Goal: Find specific page/section: Find specific page/section

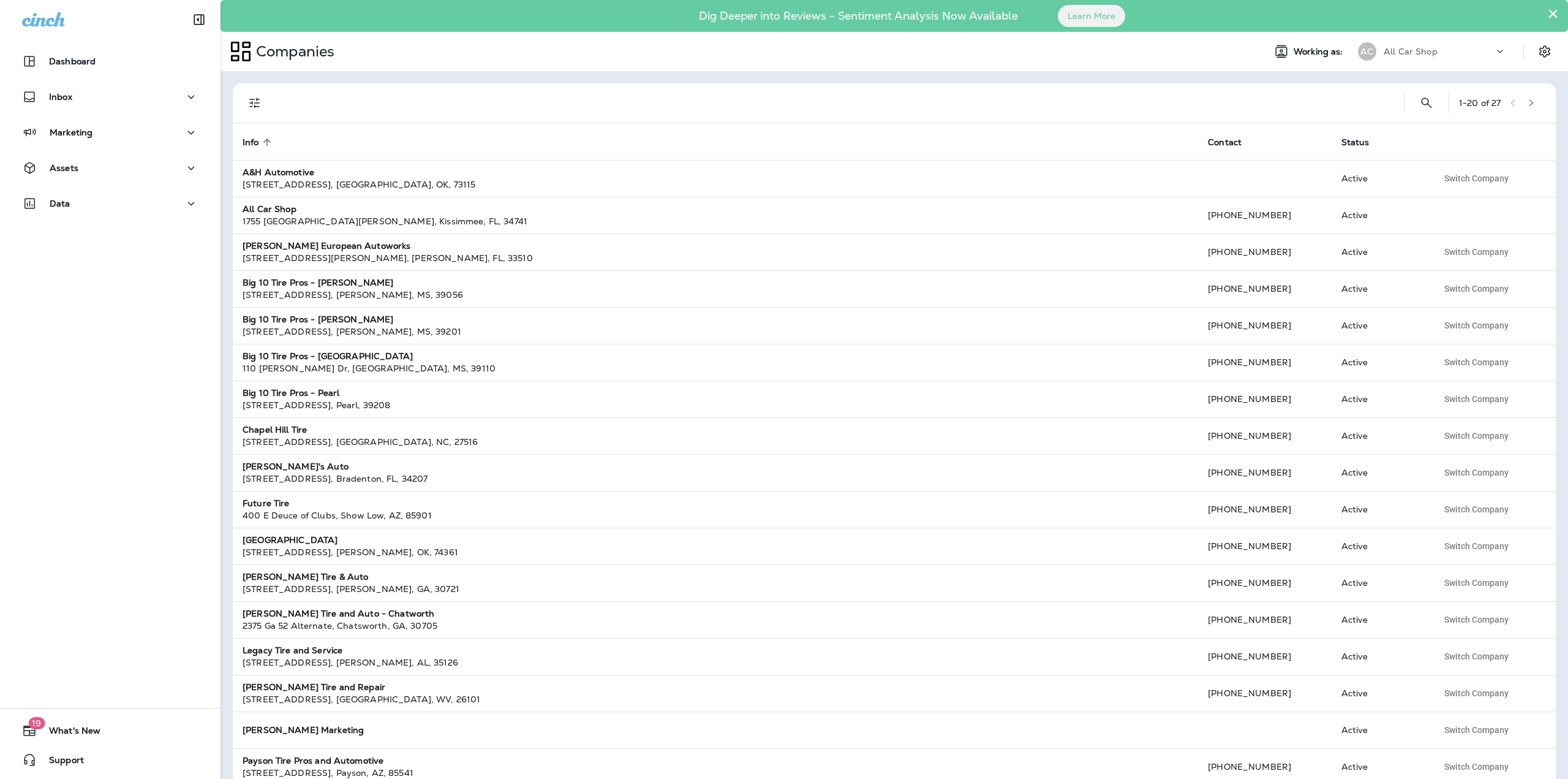
click at [1554, 15] on button "×" at bounding box center [1553, 13] width 12 height 20
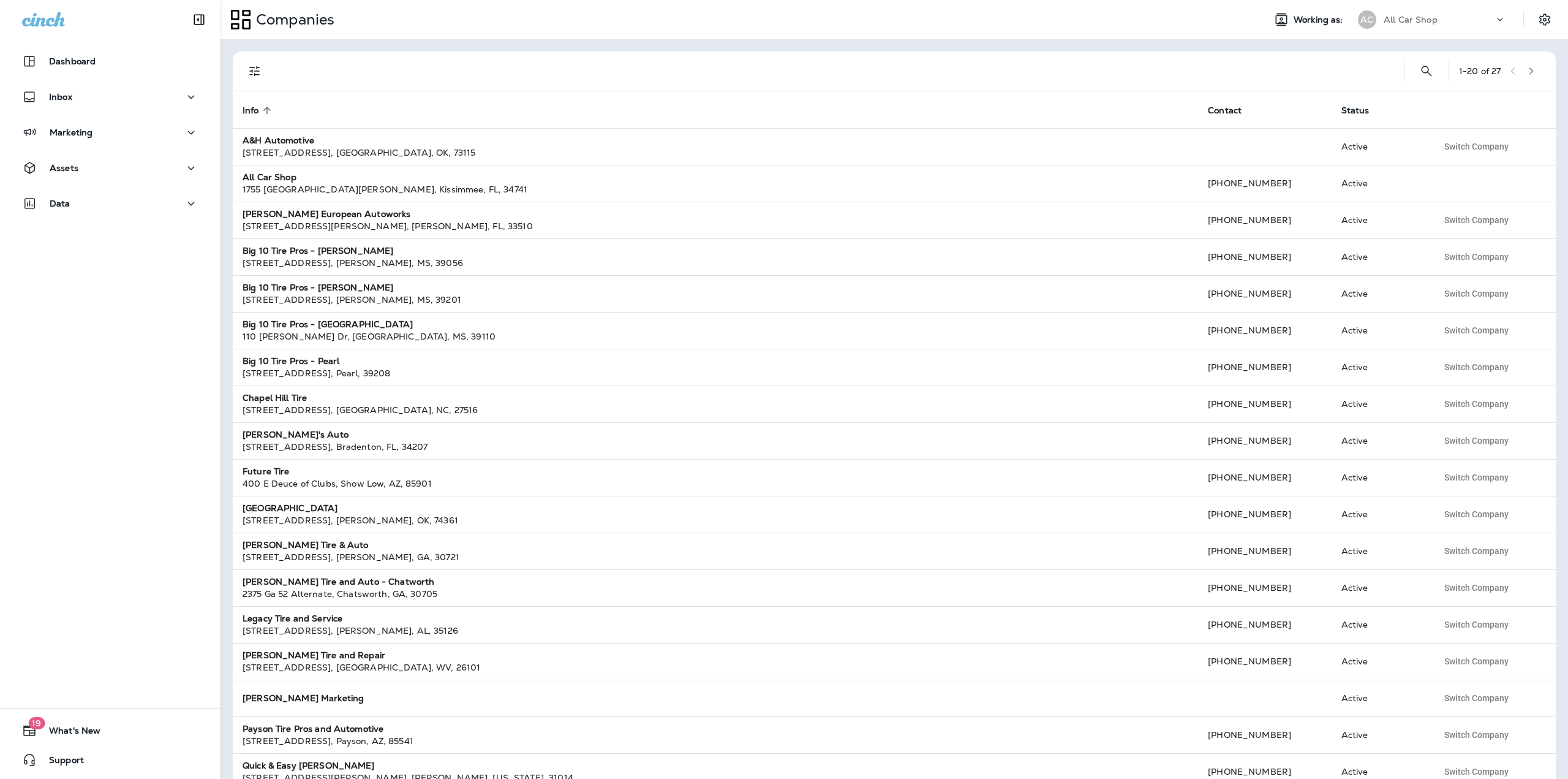
click at [1490, 24] on div "All Car Shop" at bounding box center [1439, 19] width 110 height 18
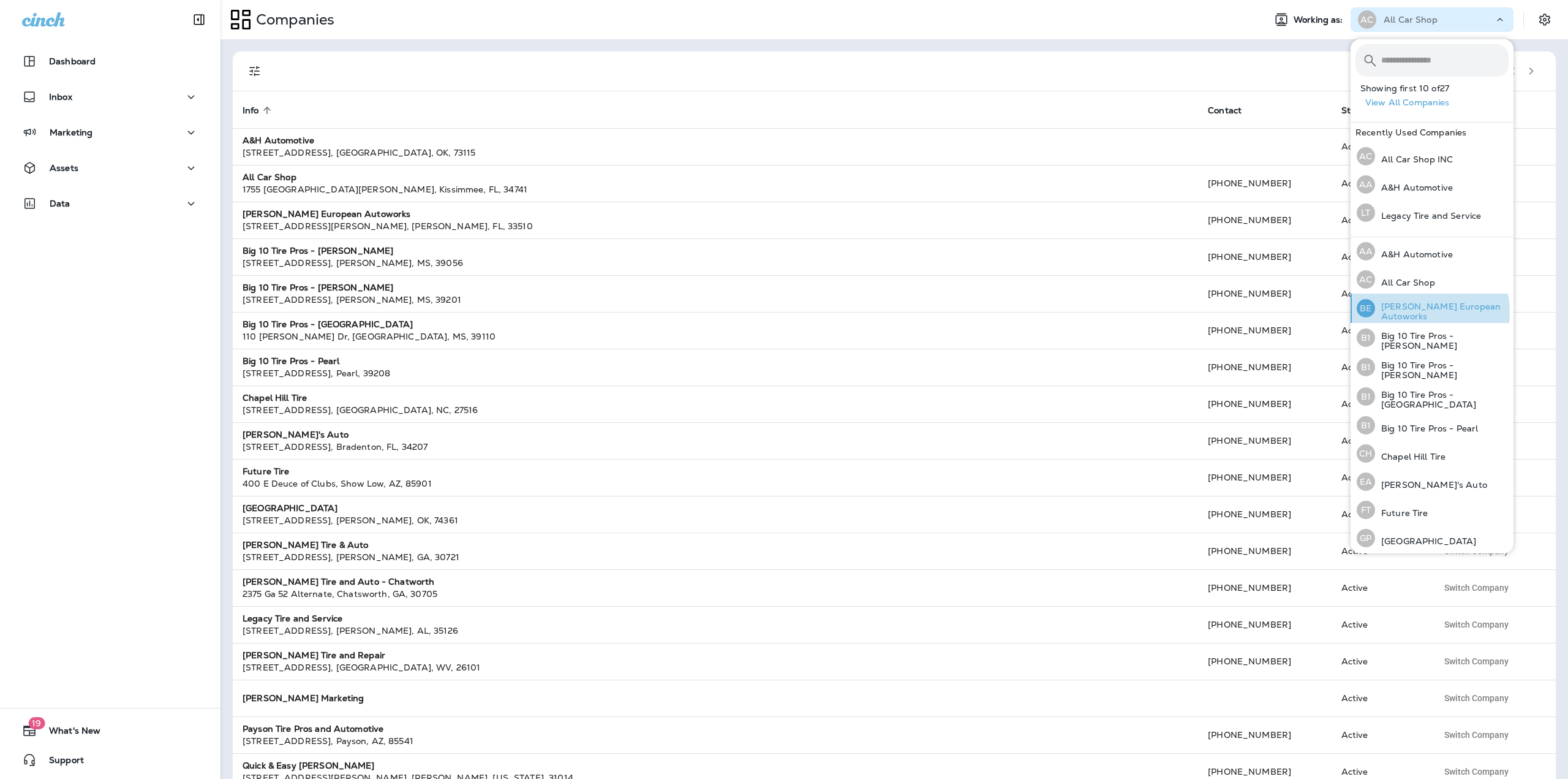
click at [1414, 312] on p "[PERSON_NAME] European Autoworks" at bounding box center [1442, 311] width 134 height 20
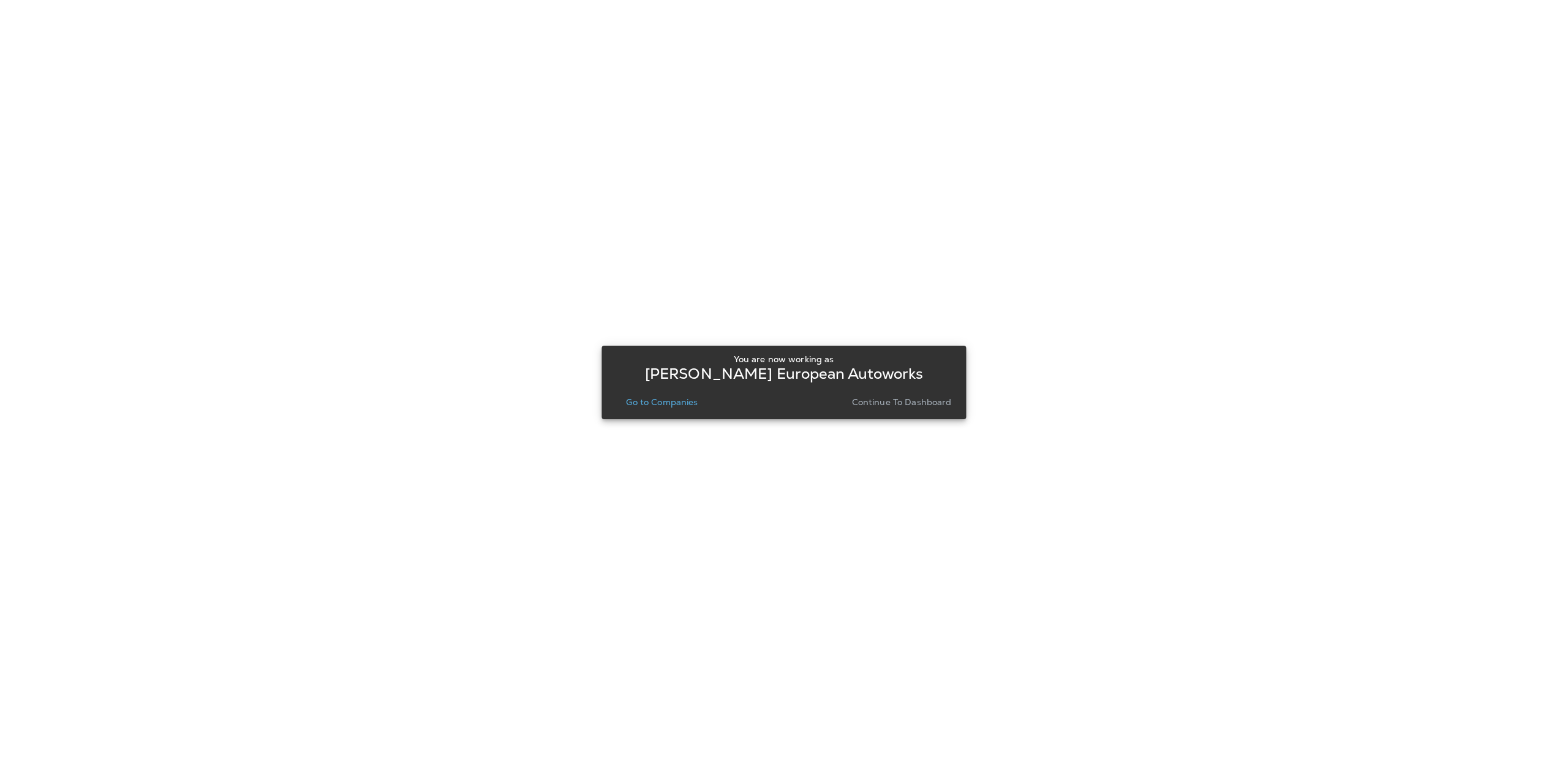
click at [678, 404] on p "Go to Companies" at bounding box center [662, 402] width 72 height 10
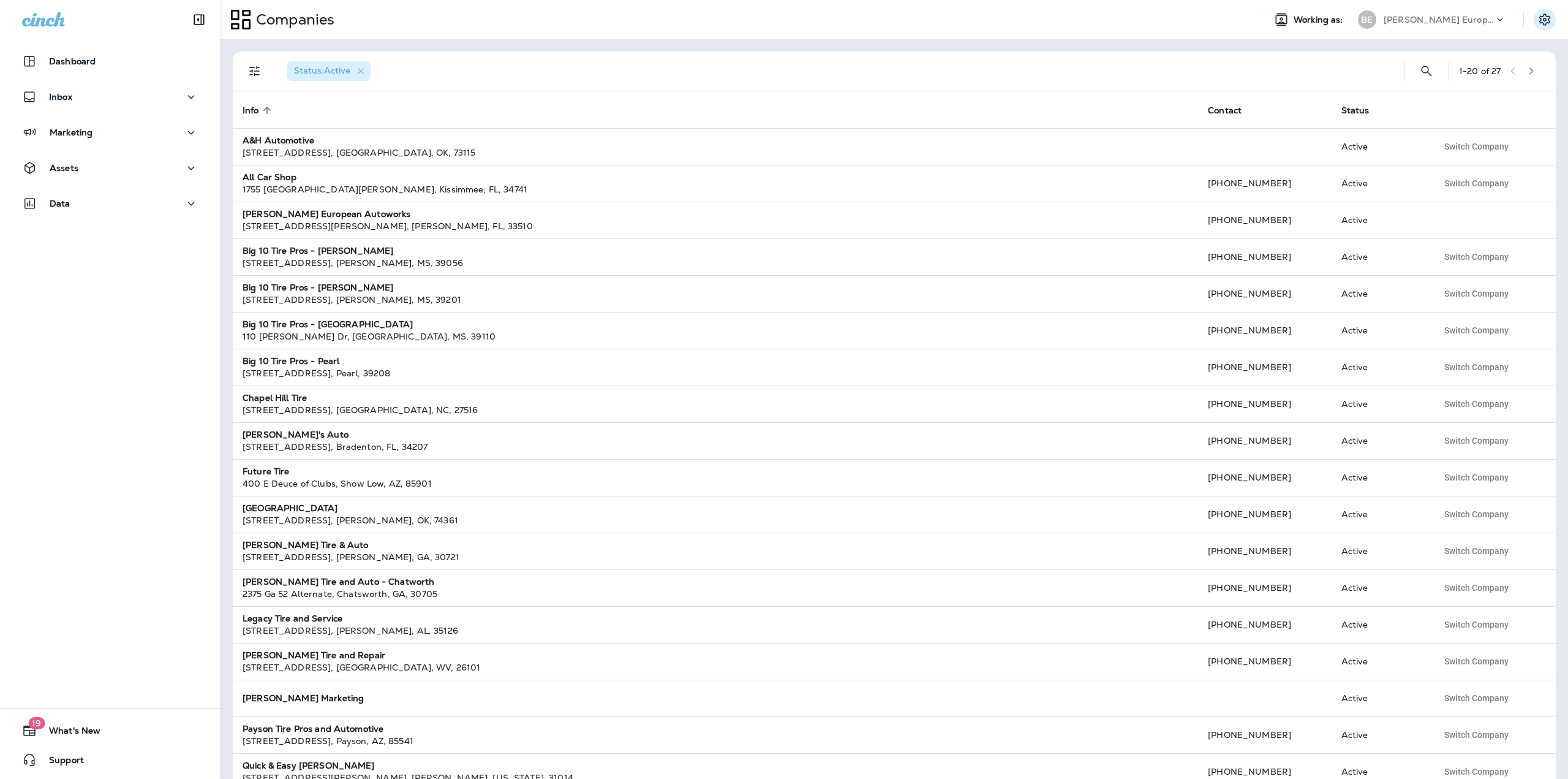
click at [1550, 22] on icon "Settings" at bounding box center [1545, 19] width 11 height 12
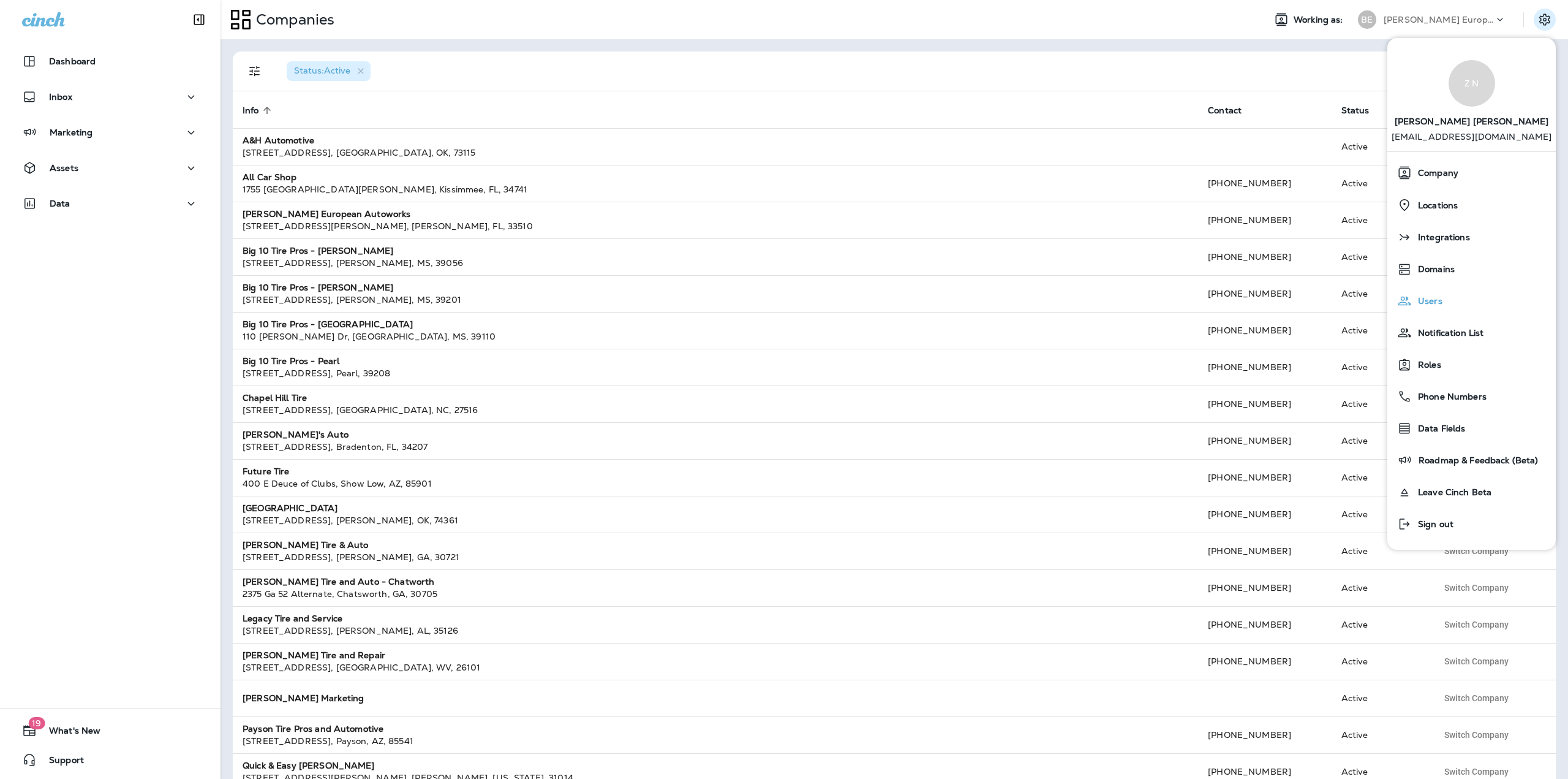
click at [1436, 297] on span "Users" at bounding box center [1428, 301] width 31 height 10
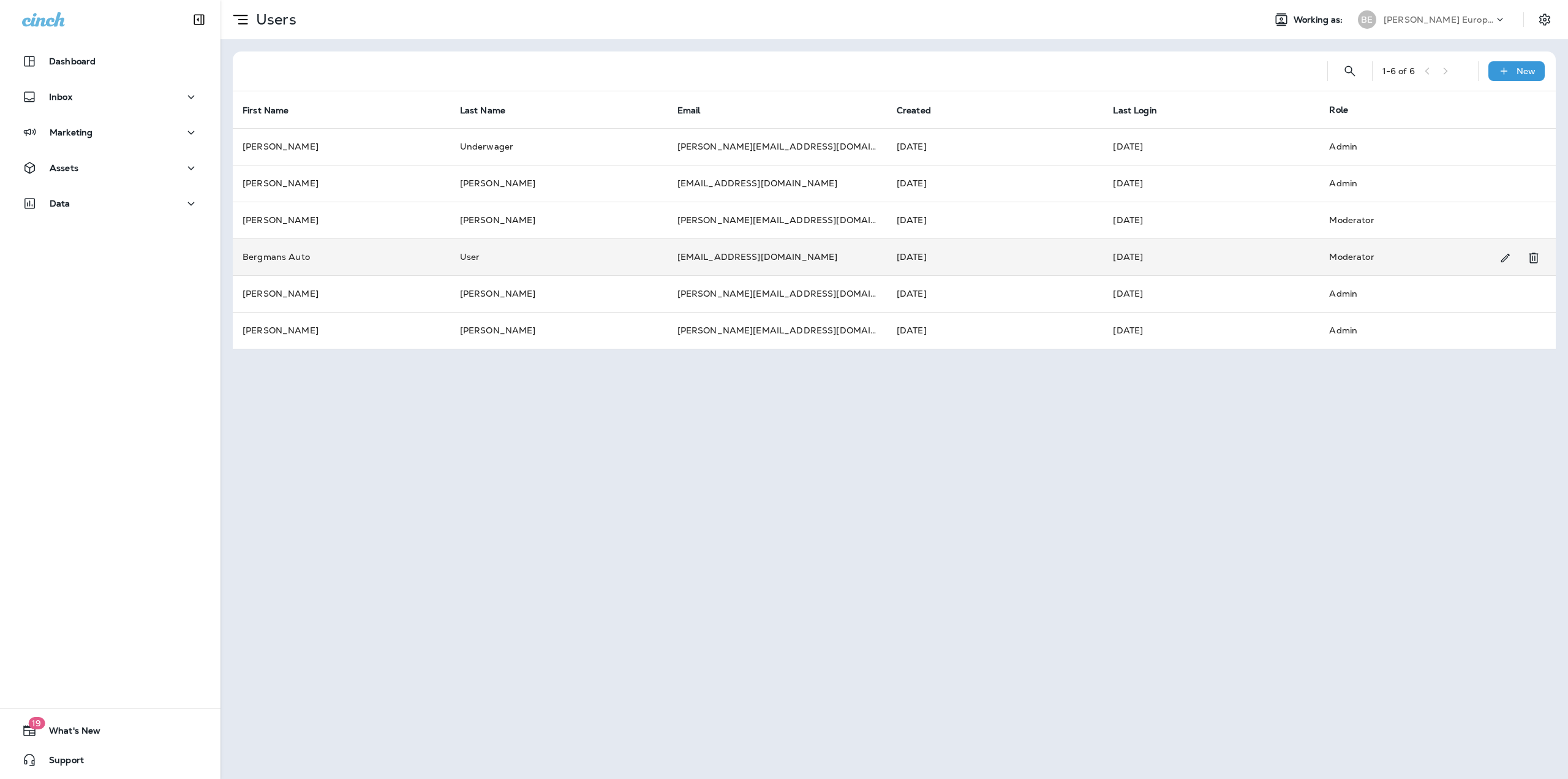
click at [366, 268] on td "Bergmans Auto" at bounding box center [341, 257] width 217 height 37
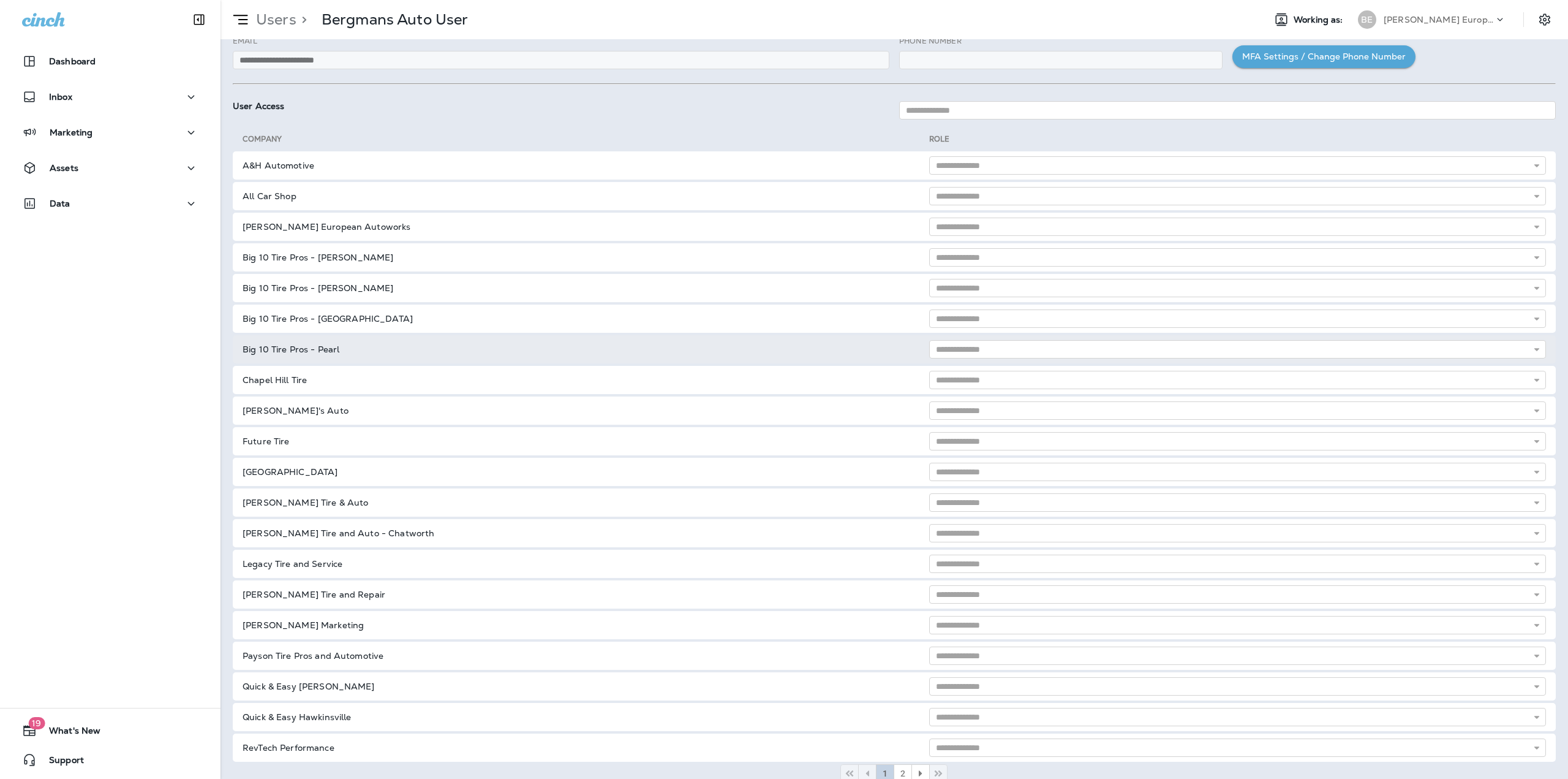
scroll to position [75, 0]
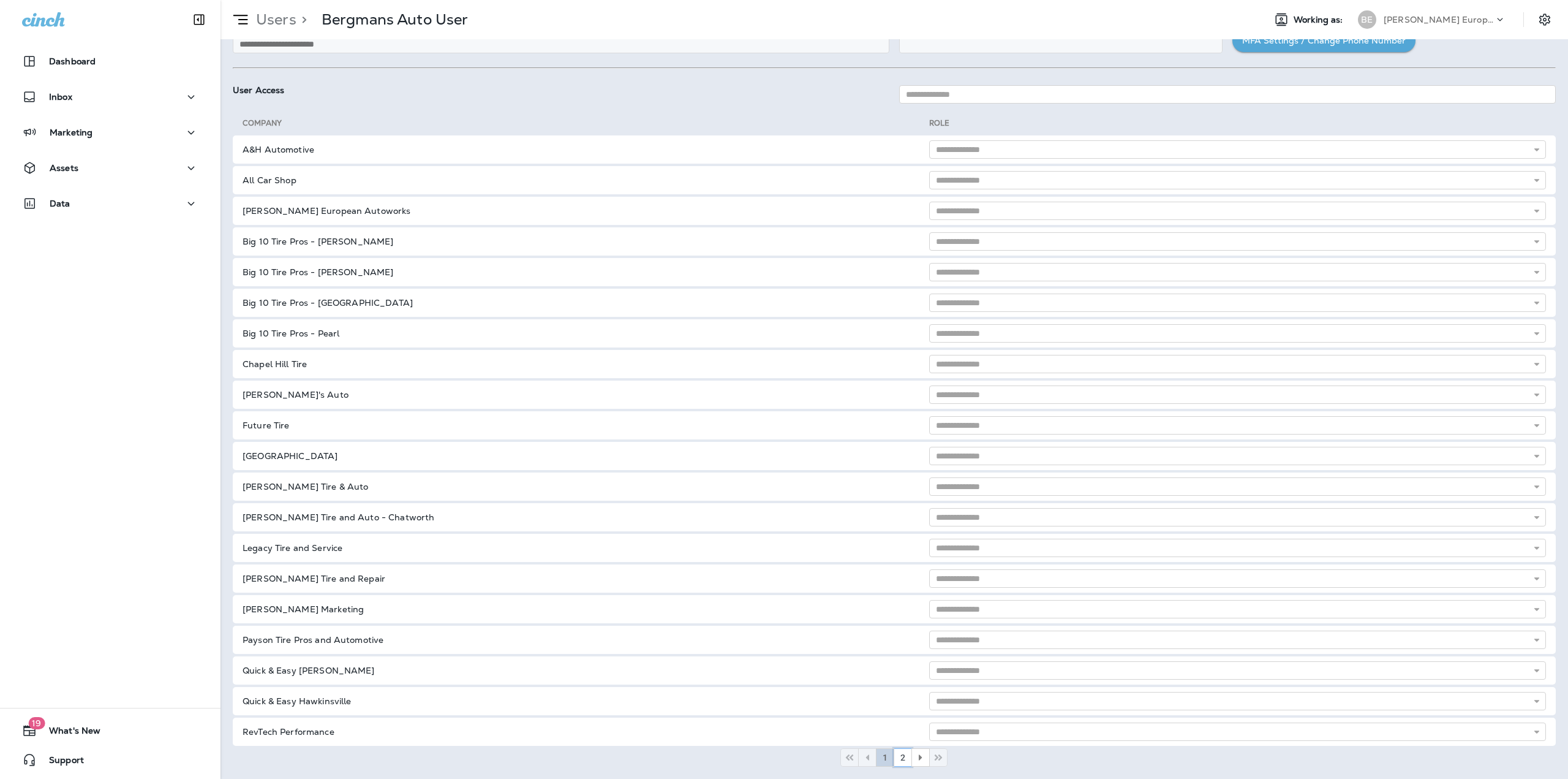
click at [901, 756] on span "2" at bounding box center [903, 758] width 5 height 9
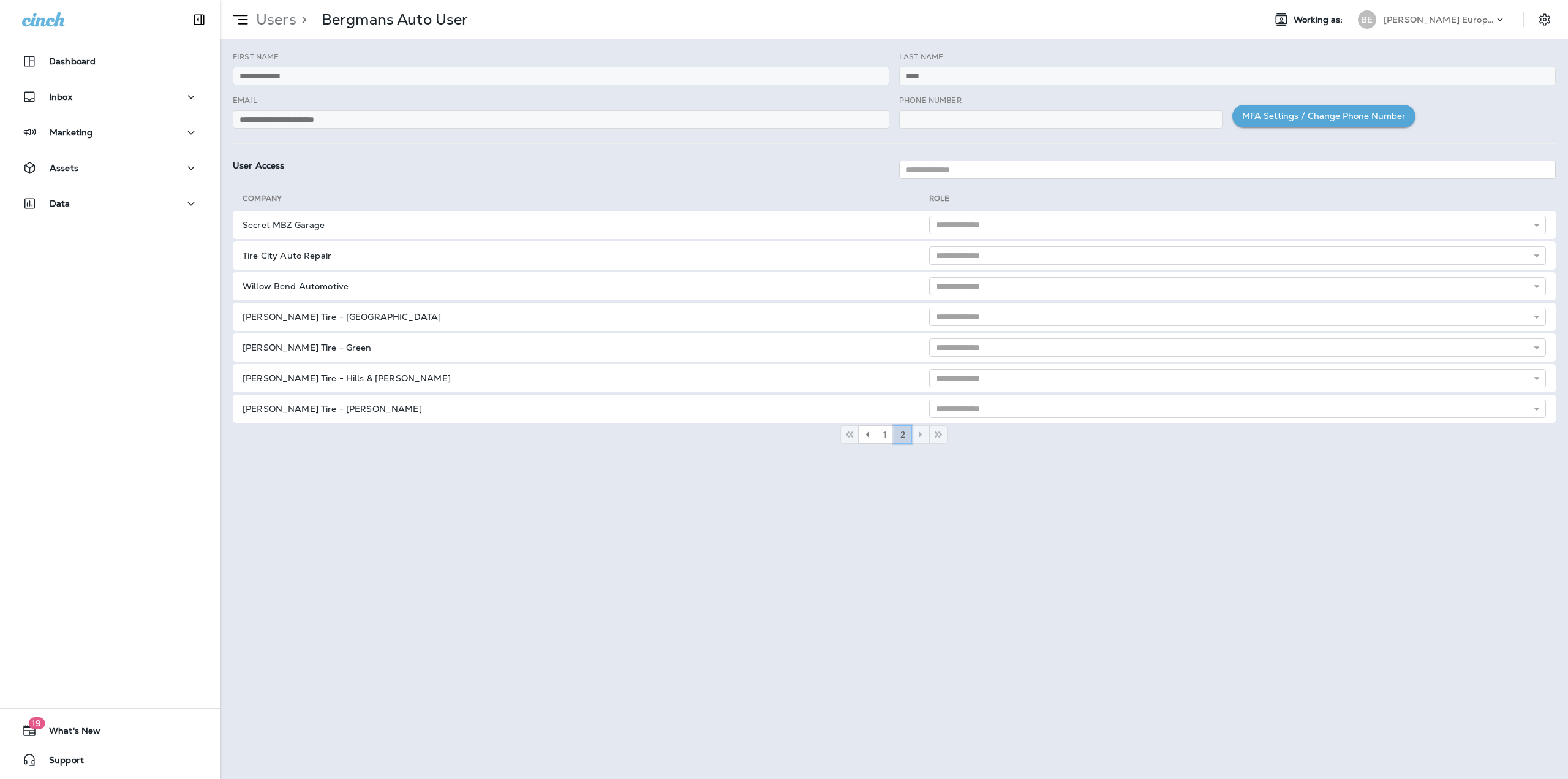
scroll to position [0, 0]
click at [887, 436] on span "1" at bounding box center [885, 434] width 5 height 9
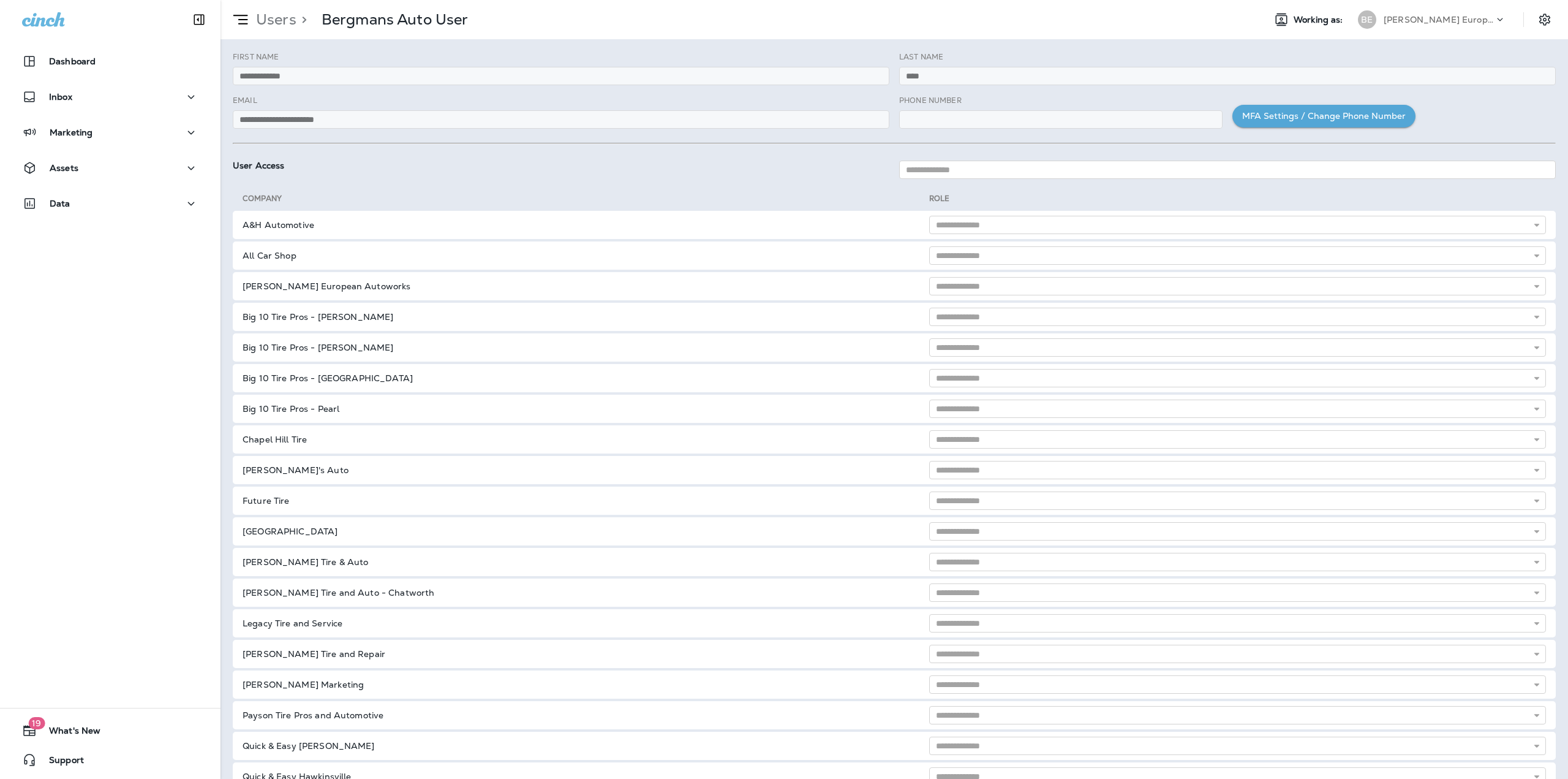
click at [269, 20] on p "Users" at bounding box center [274, 19] width 45 height 18
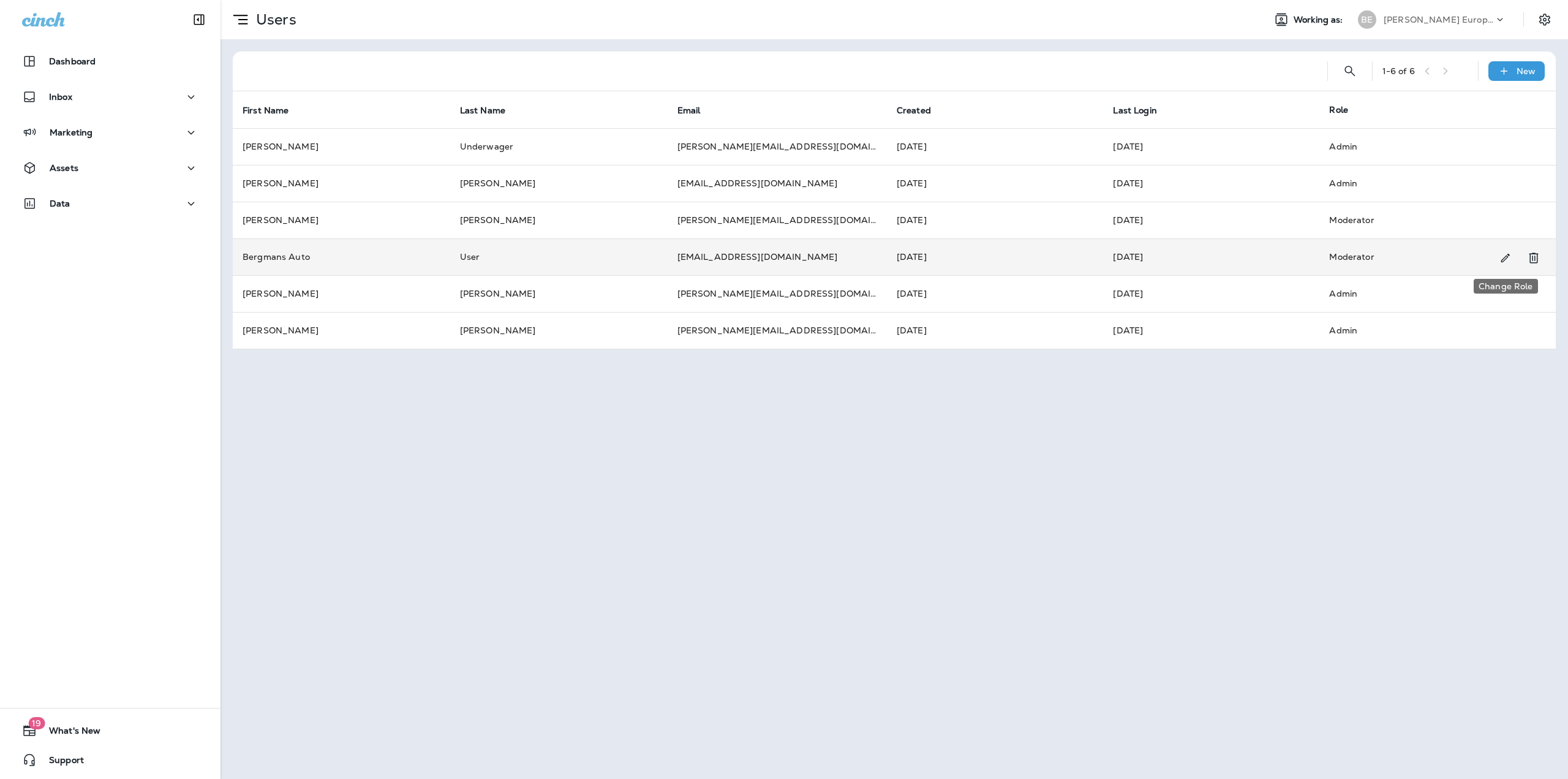
click at [1503, 261] on icon "Change Role" at bounding box center [1506, 258] width 9 height 9
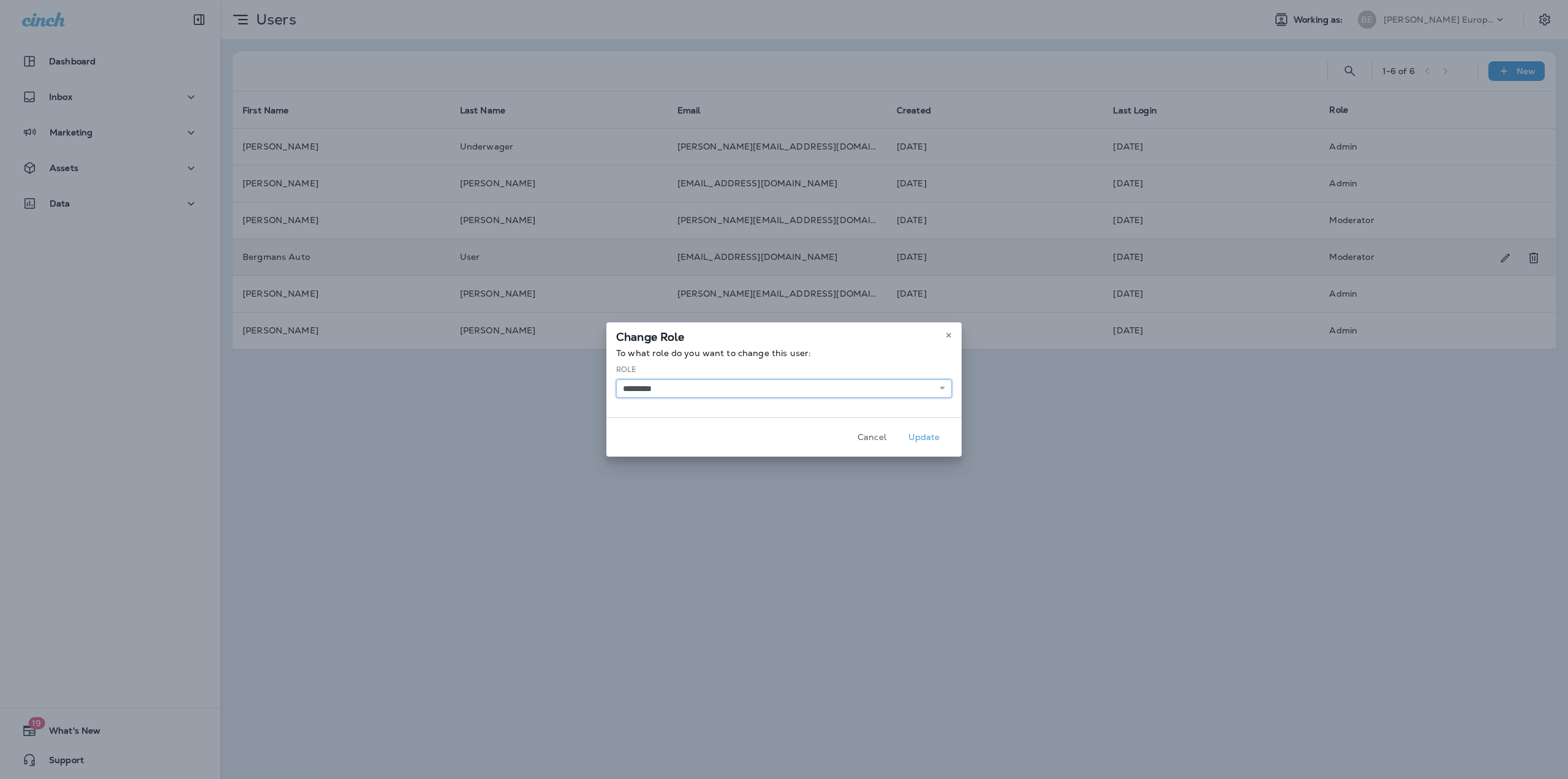
click at [716, 395] on select "********* ******** *****" at bounding box center [784, 388] width 336 height 18
select select "*"
click at [616, 380] on select "********* ******** *****" at bounding box center [784, 388] width 336 height 18
click at [920, 438] on button "Update" at bounding box center [924, 437] width 46 height 19
select select
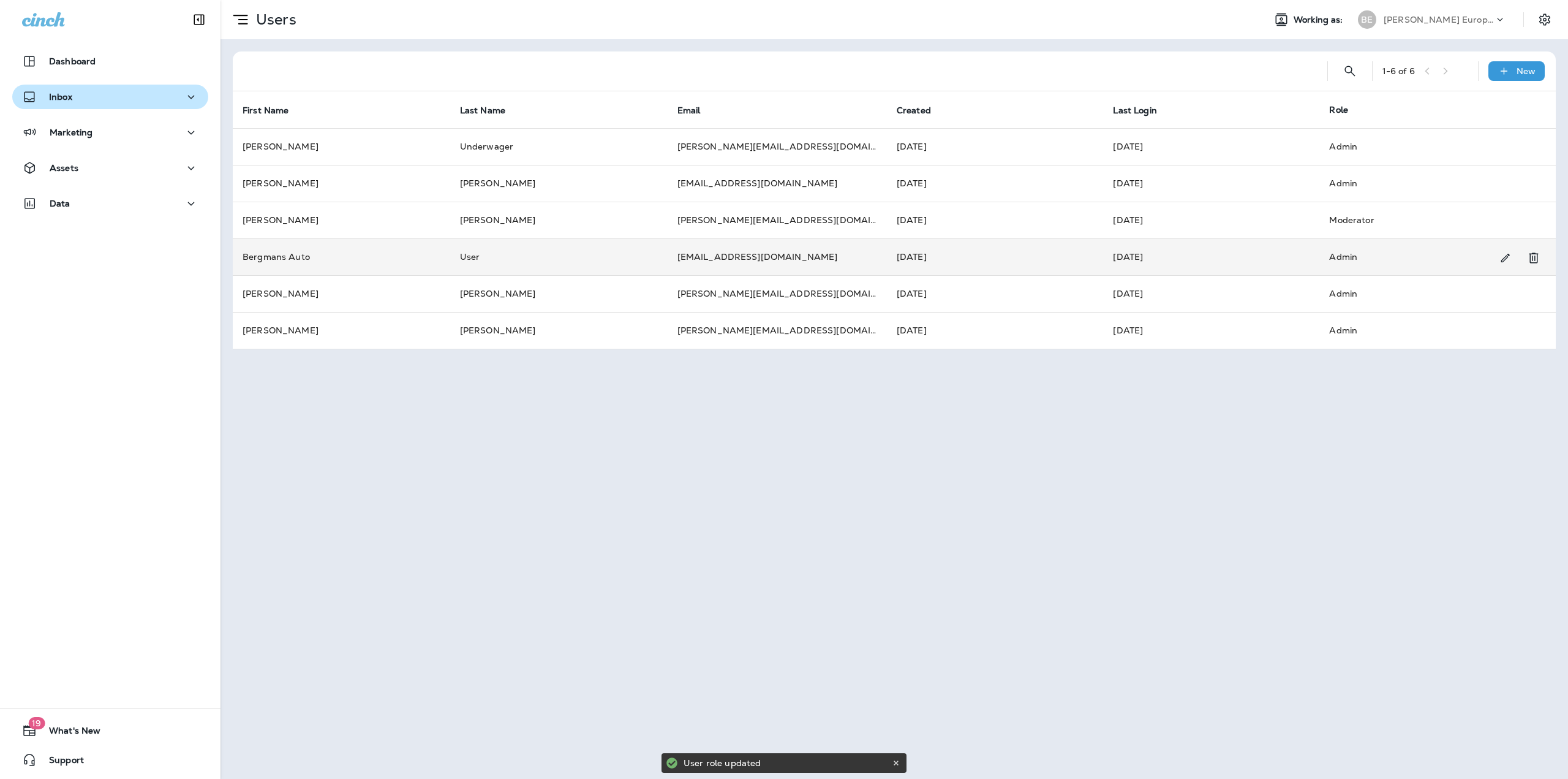
click at [89, 100] on div "Inbox" at bounding box center [110, 97] width 176 height 15
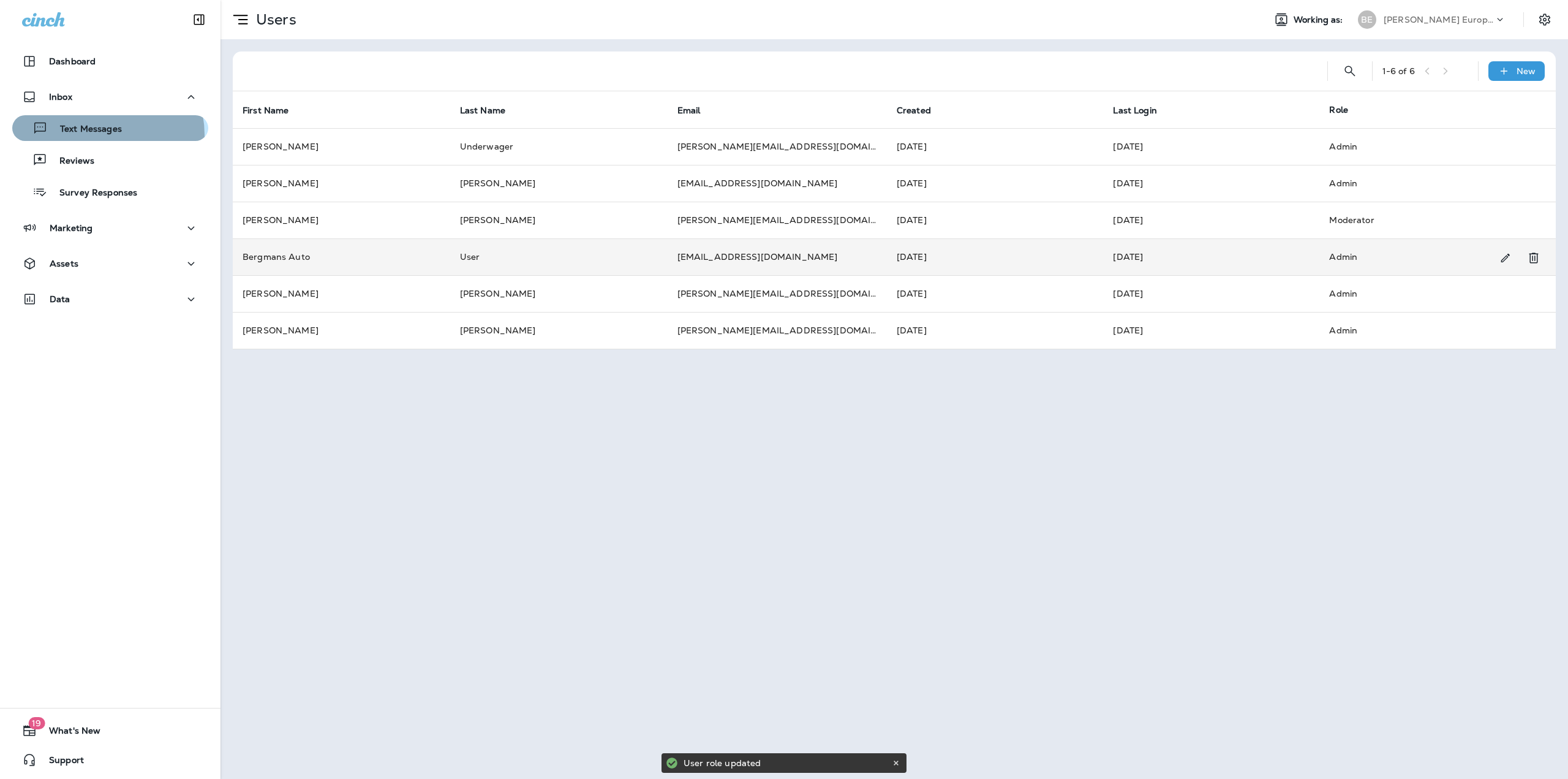
click at [98, 135] on p "Text Messages" at bounding box center [84, 129] width 74 height 12
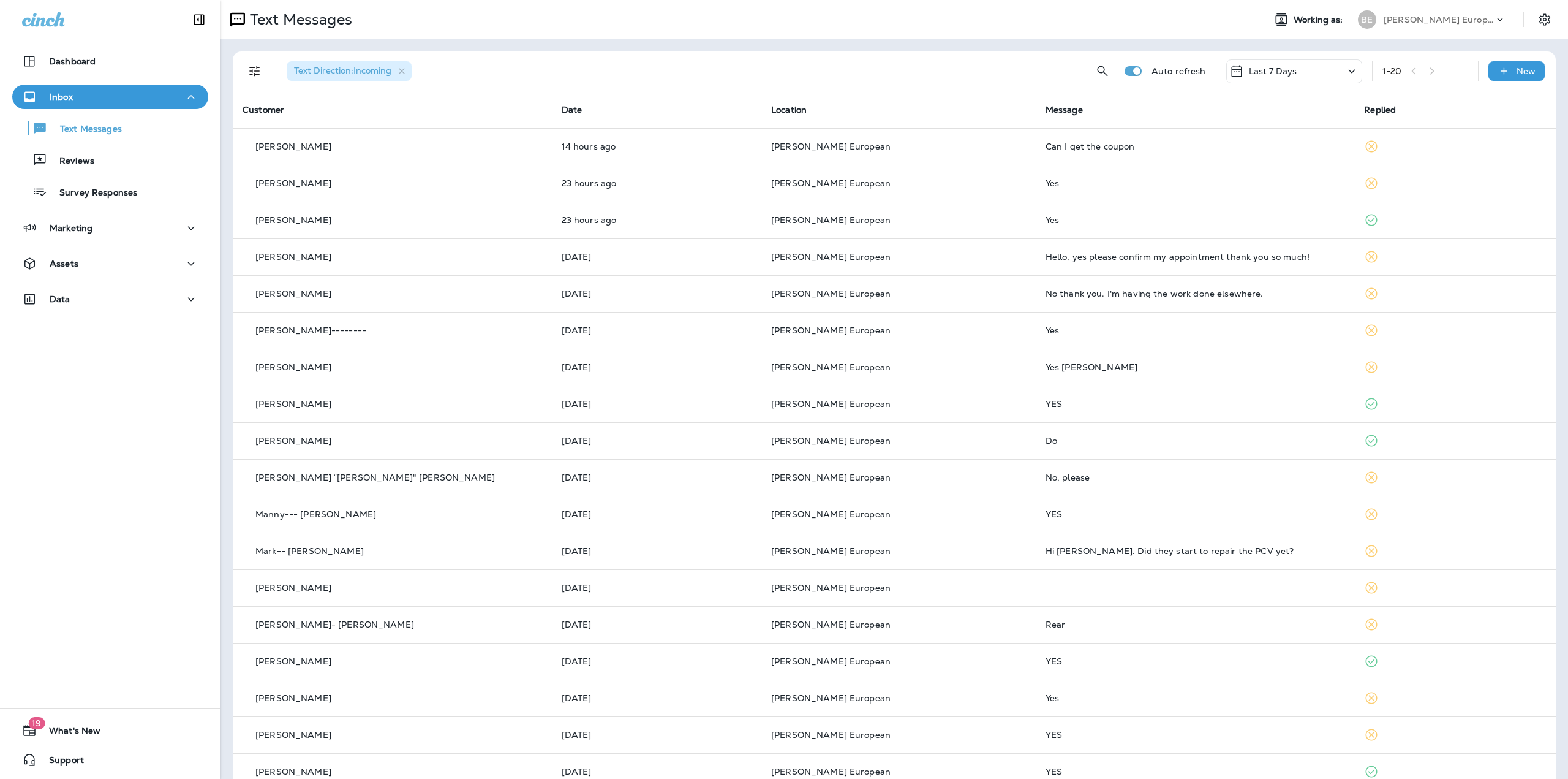
click at [1469, 20] on p "[PERSON_NAME] European Autoworks" at bounding box center [1439, 19] width 110 height 10
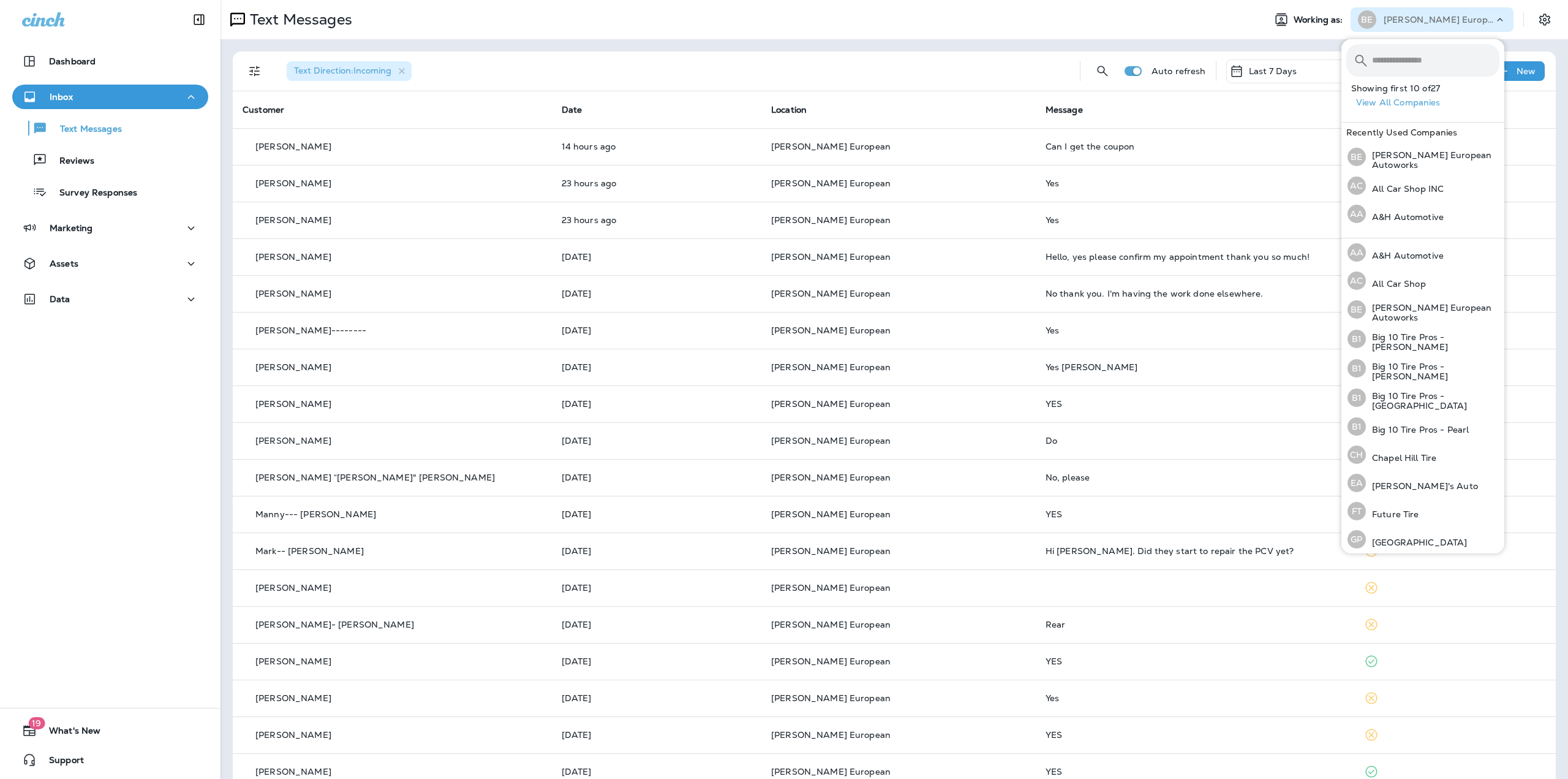
click at [904, 62] on div "Text Direction : Incoming" at bounding box center [673, 71] width 793 height 39
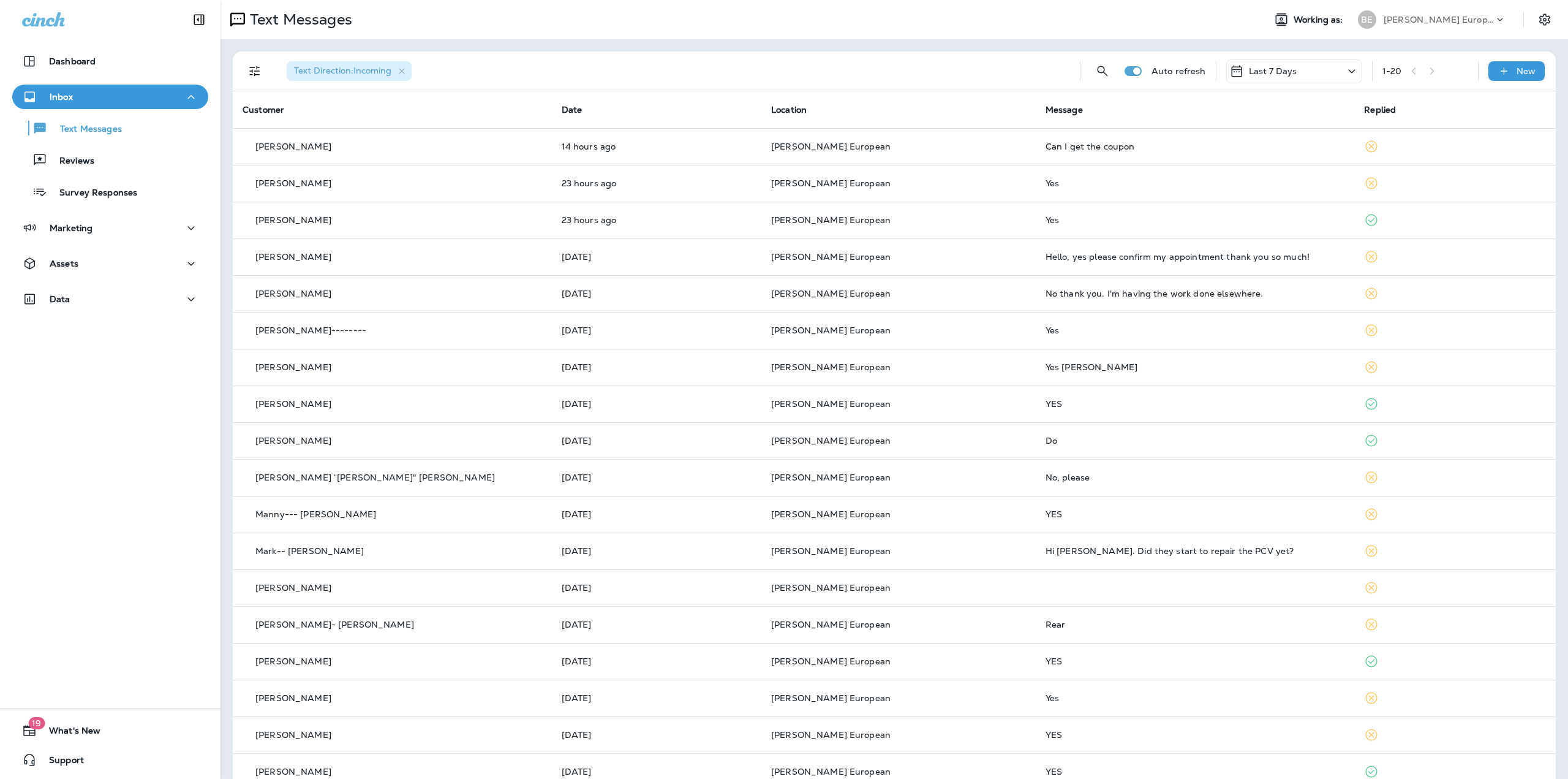
click at [1385, 17] on p "[PERSON_NAME] European Autoworks" at bounding box center [1439, 19] width 110 height 10
type input "*"
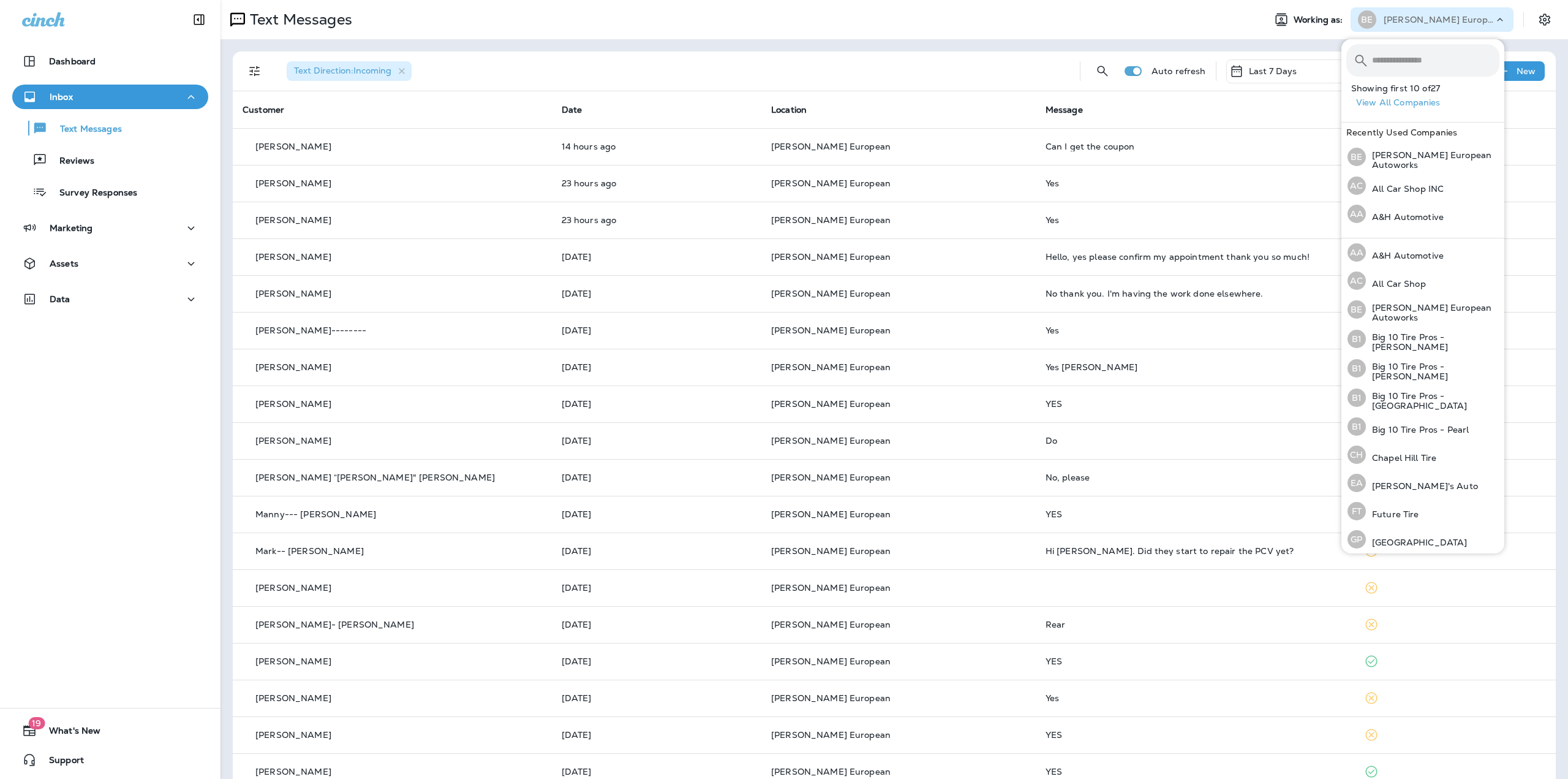
drag, startPoint x: 1030, startPoint y: 52, endPoint x: 1025, endPoint y: 55, distance: 5.8
click at [1029, 52] on div "Text Direction : Incoming" at bounding box center [673, 71] width 793 height 39
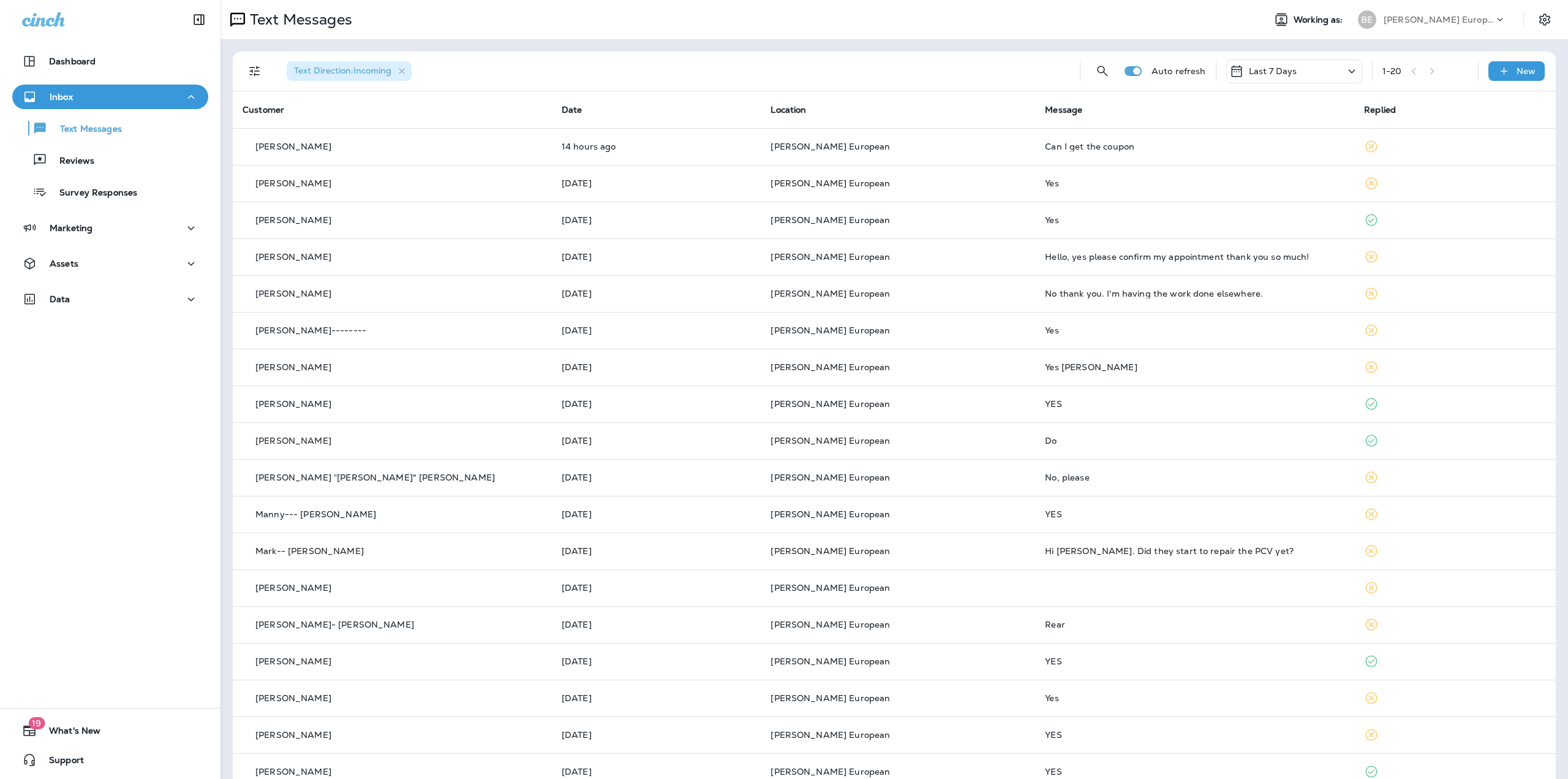
click at [1384, 21] on p "[PERSON_NAME] European Autoworks" at bounding box center [1439, 19] width 110 height 10
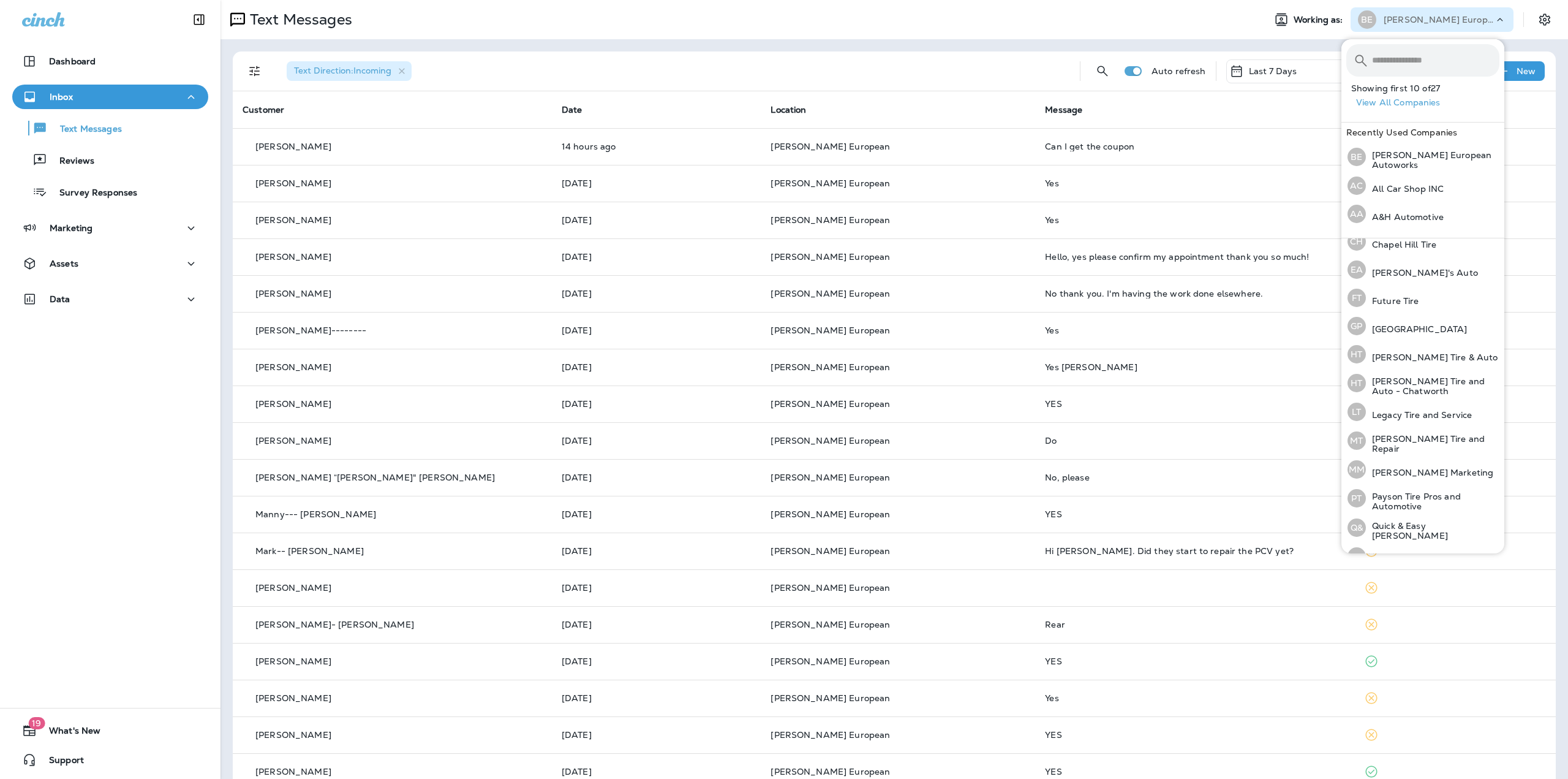
scroll to position [257, 0]
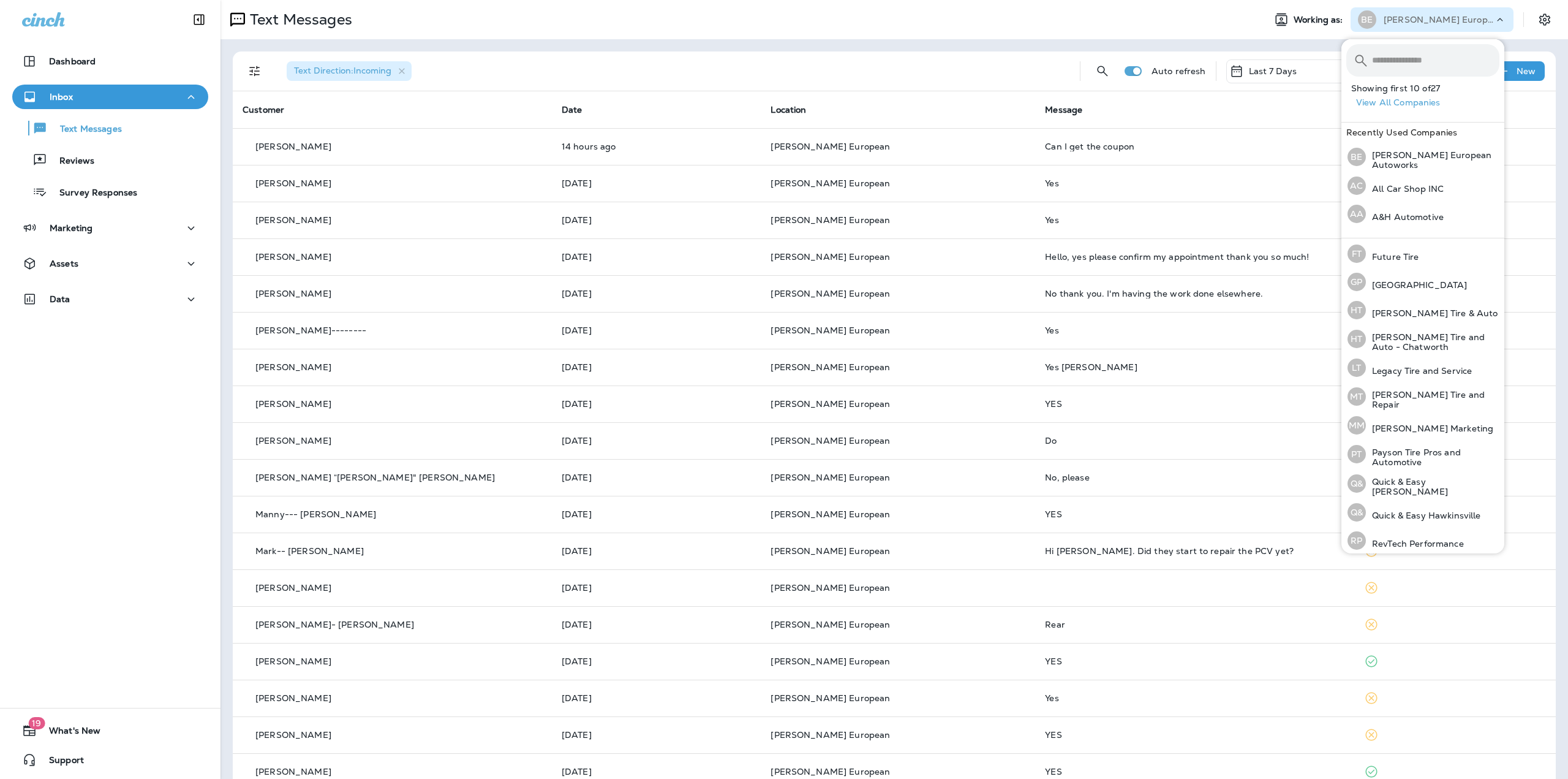
click at [1386, 108] on button "View All Companies" at bounding box center [1428, 102] width 153 height 19
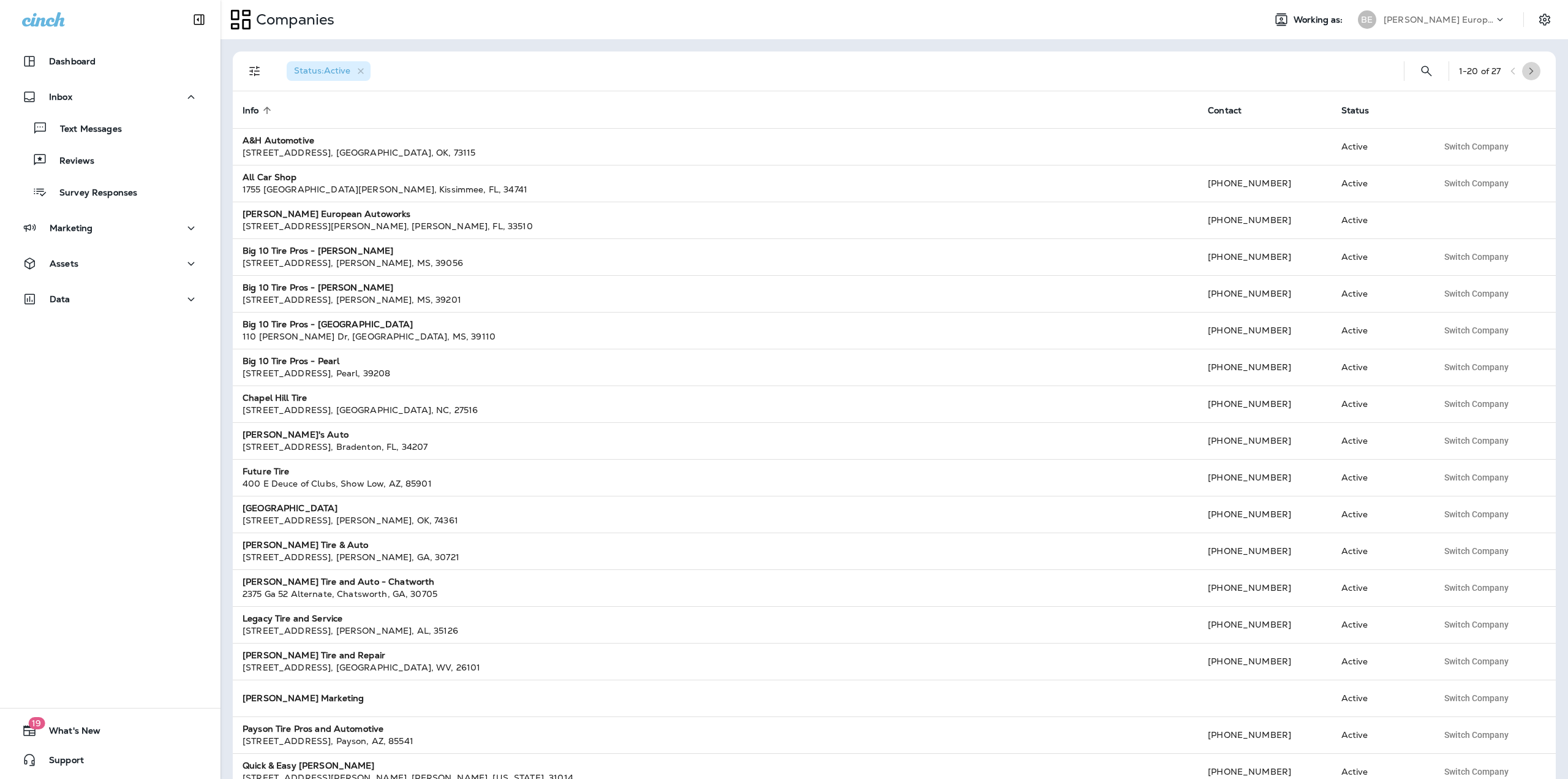
click at [1534, 74] on button "button" at bounding box center [1531, 71] width 18 height 18
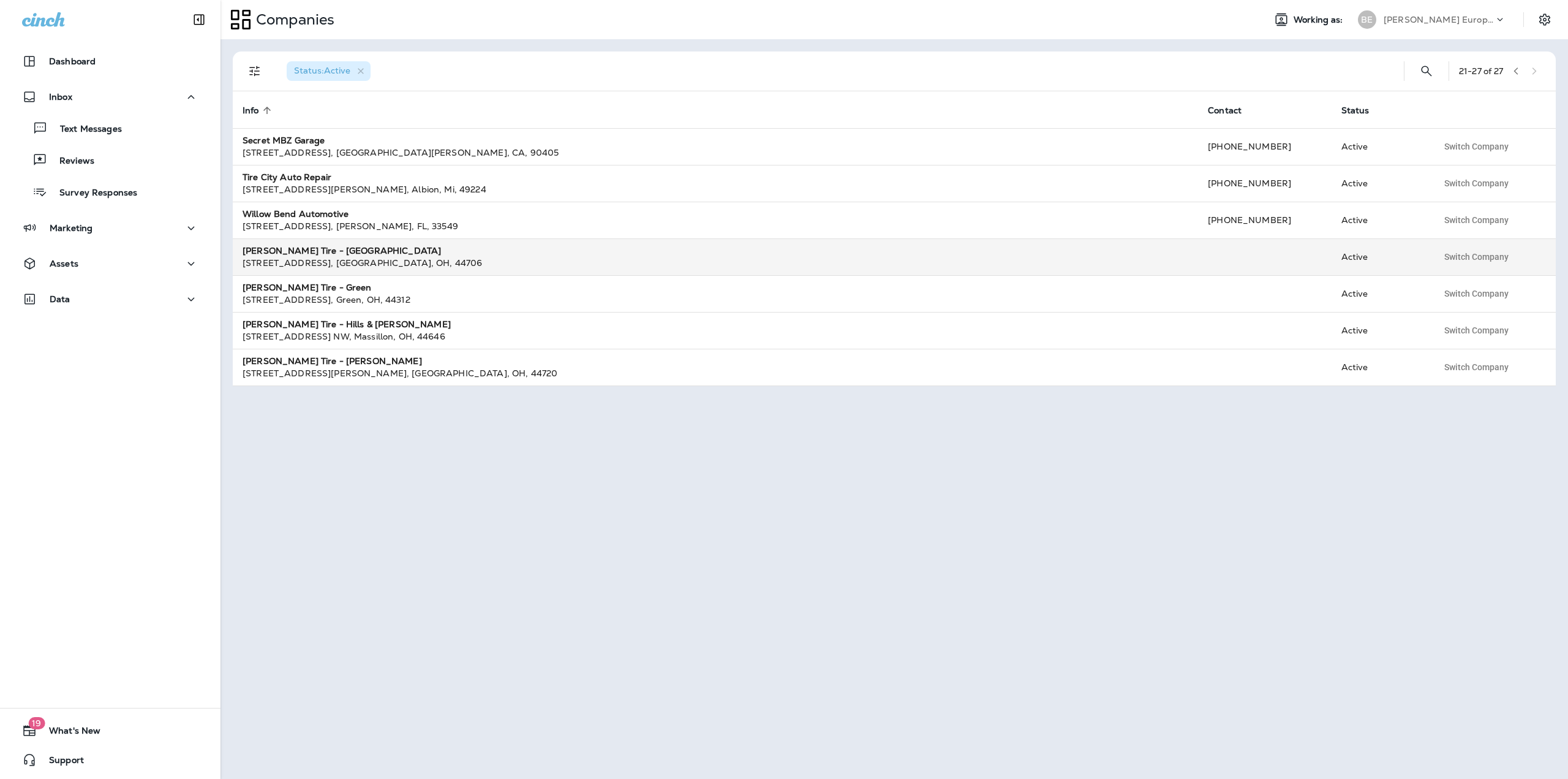
click at [648, 257] on div "4300 Tuscarawas St. W , Canton , OH , 44706" at bounding box center [716, 263] width 946 height 12
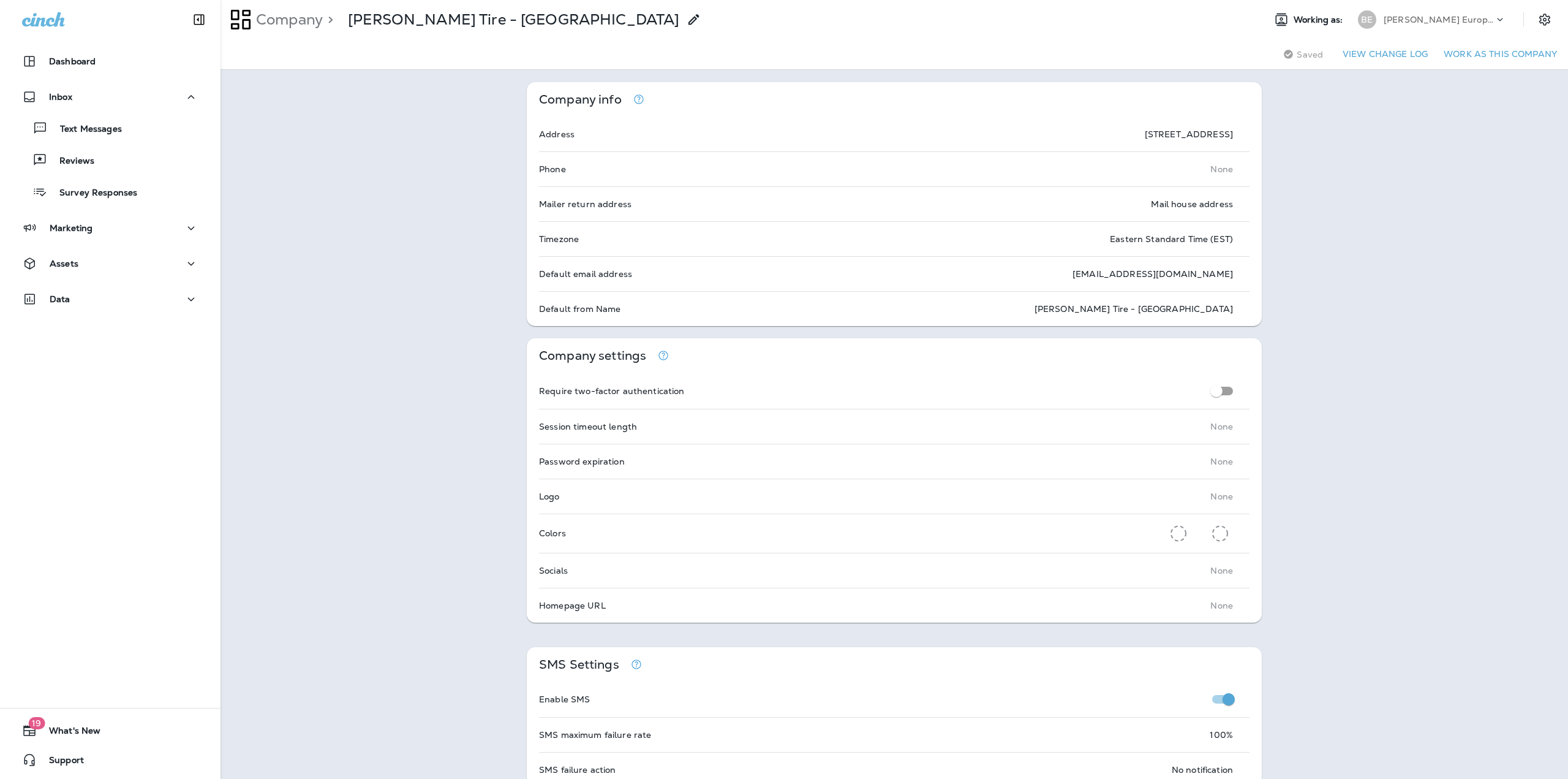
click at [1462, 59] on button "Work as this company" at bounding box center [1500, 54] width 123 height 19
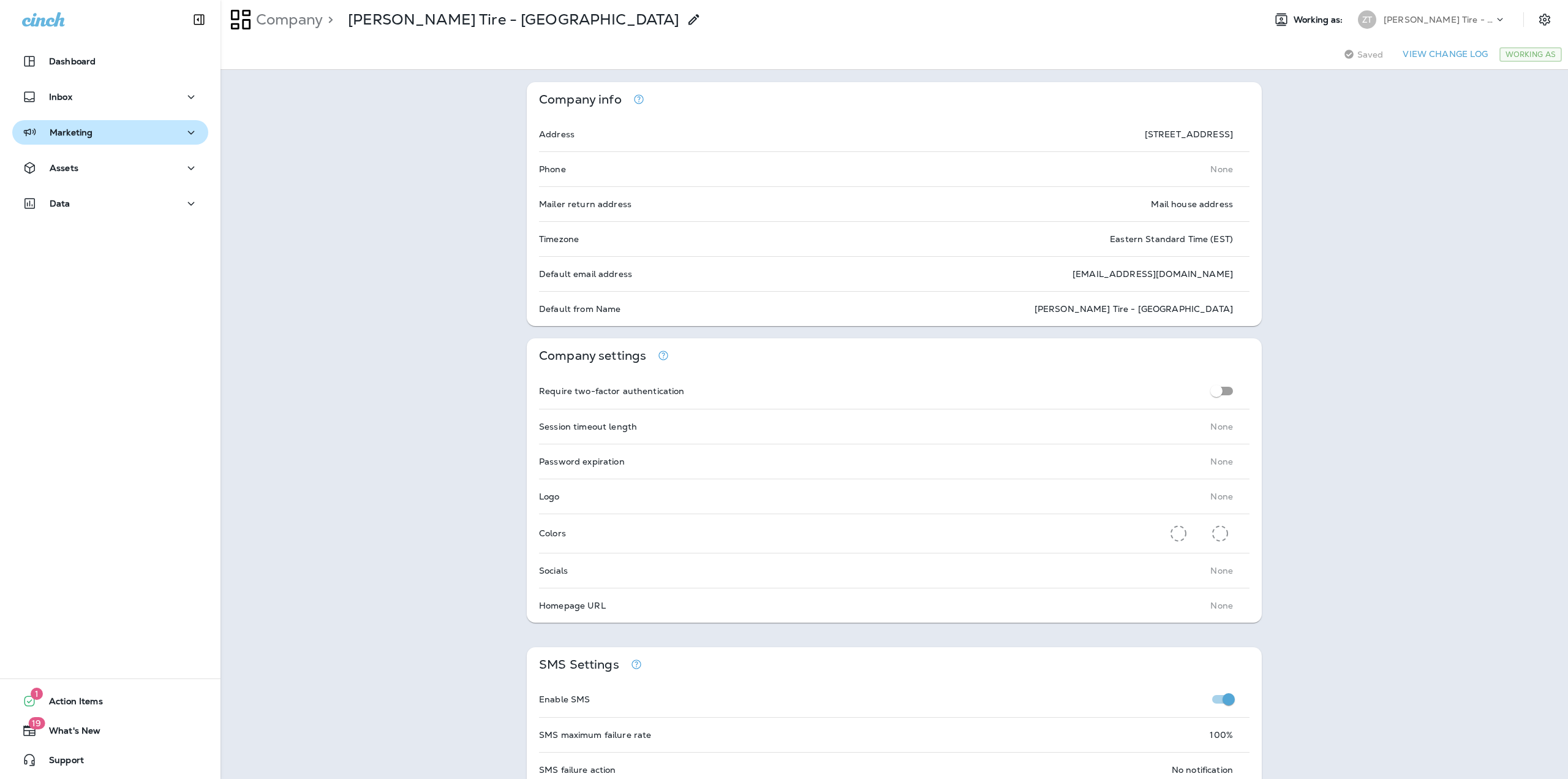
click at [93, 141] on button "Marketing" at bounding box center [110, 132] width 196 height 25
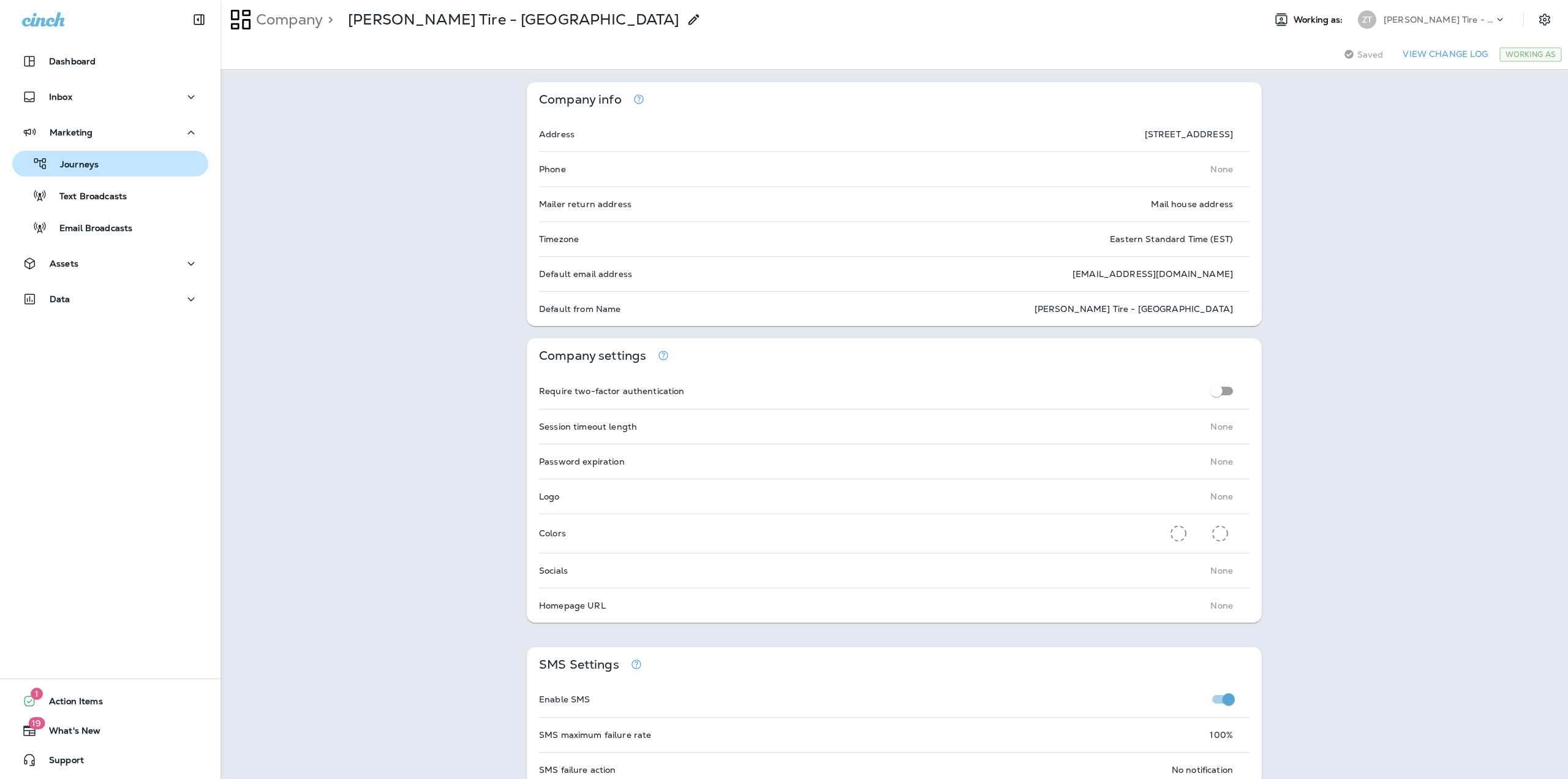
click at [88, 173] on button "Journeys" at bounding box center [110, 163] width 196 height 26
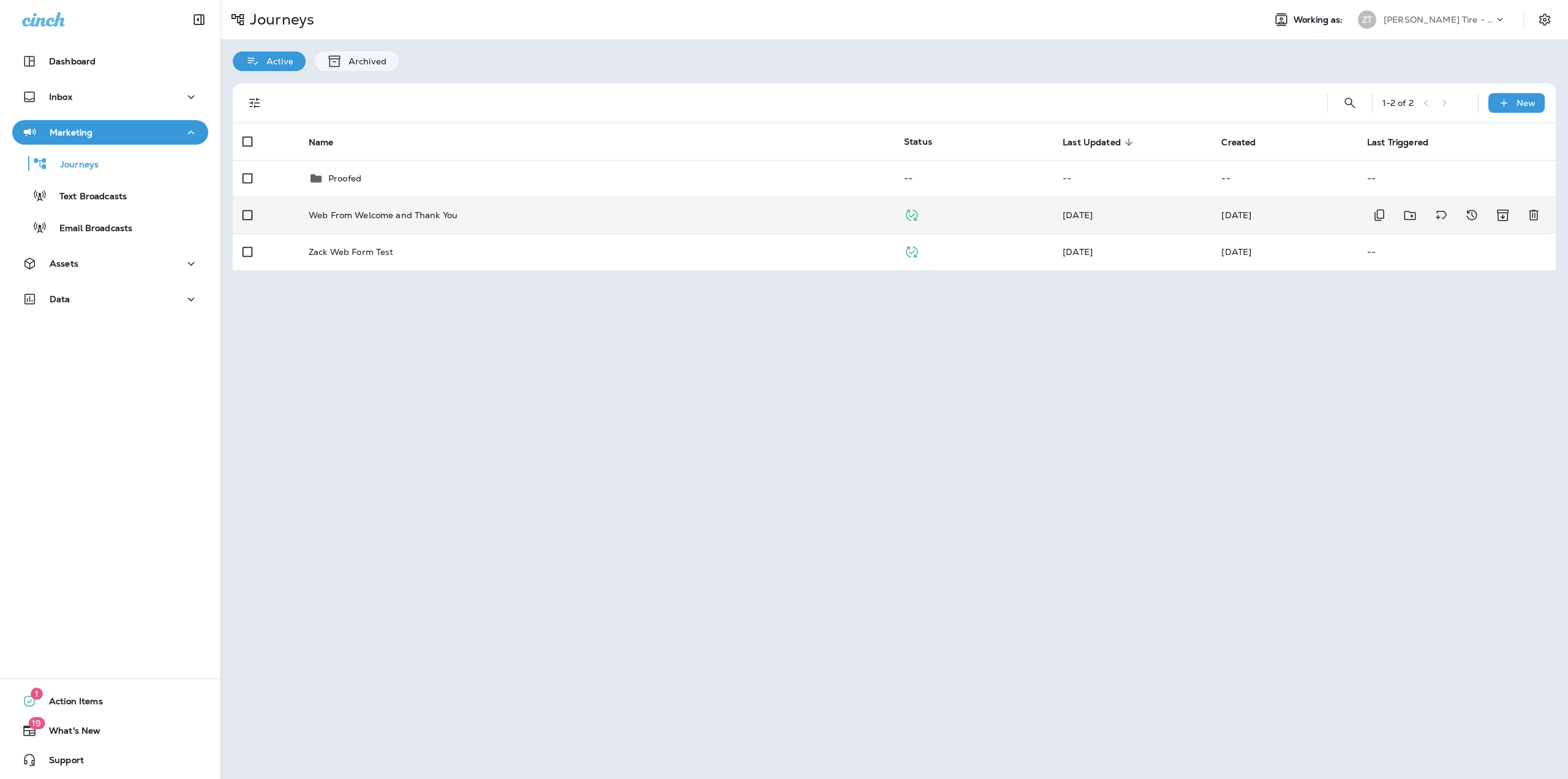
click at [357, 215] on p "Web From Welcome and Thank You" at bounding box center [383, 214] width 149 height 10
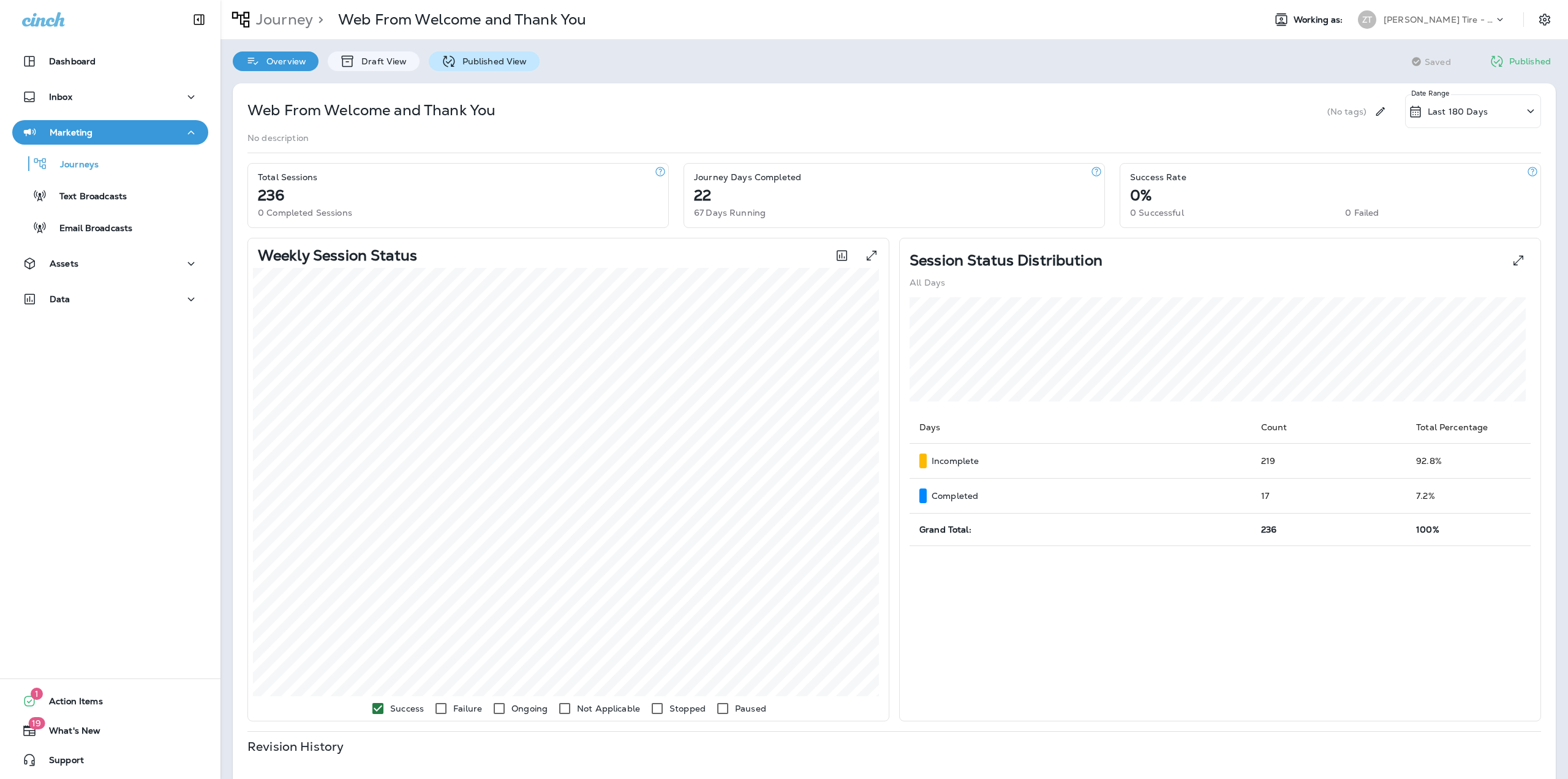
click at [487, 69] on div "Published View" at bounding box center [485, 61] width 111 height 20
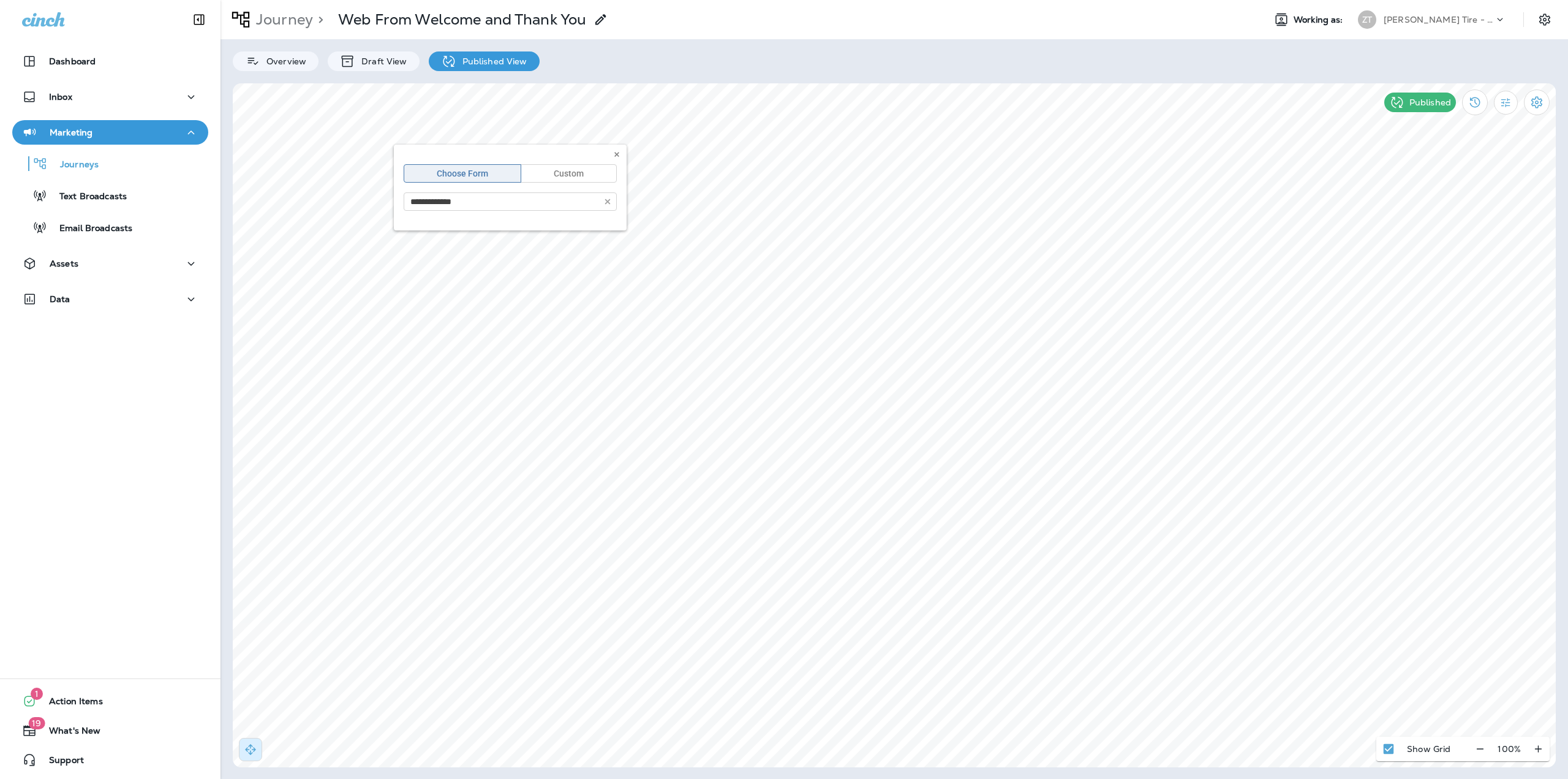
type input "**********"
click at [616, 154] on use at bounding box center [616, 154] width 4 height 5
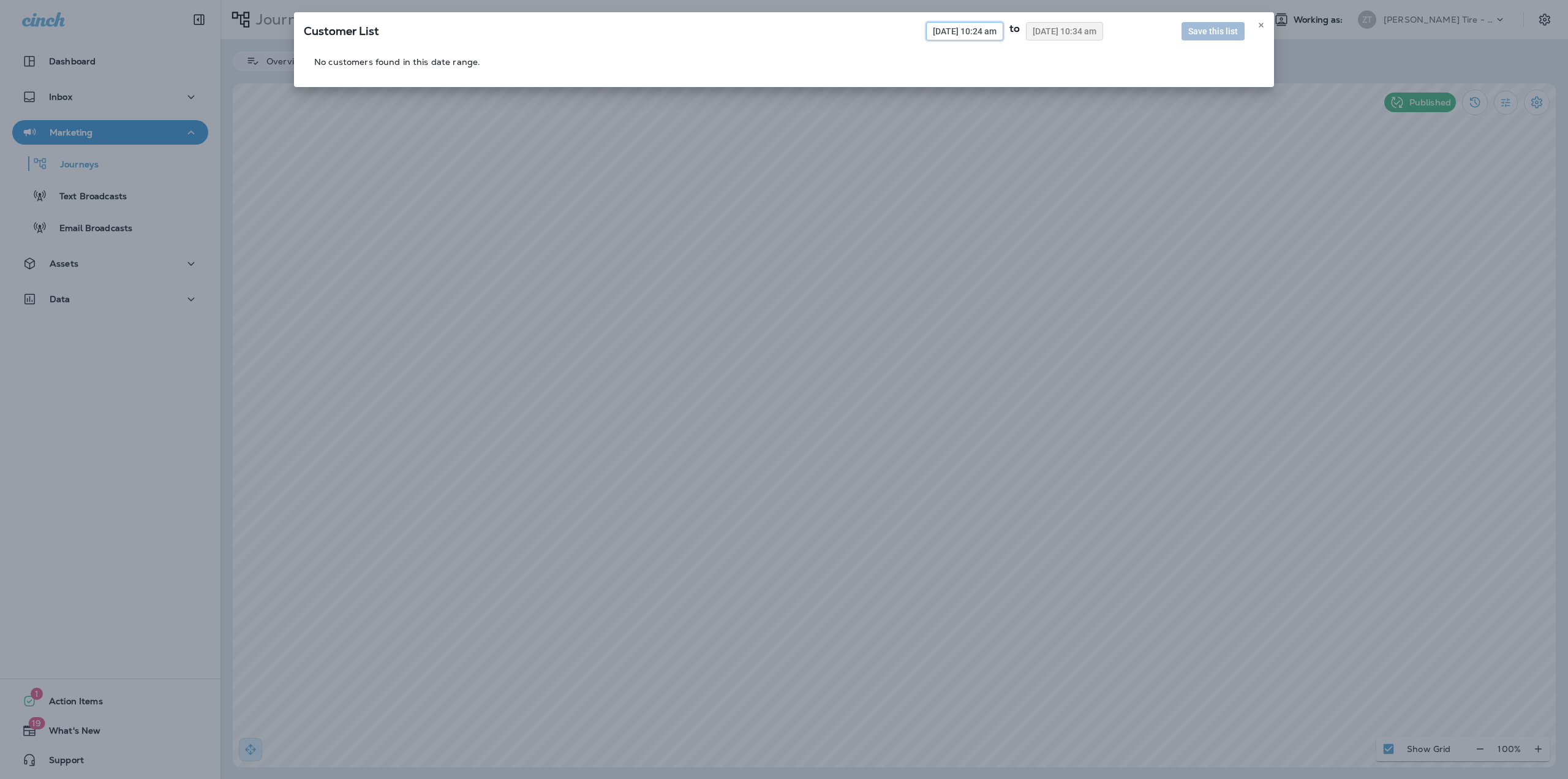
click at [963, 29] on span "09/18/2025 10:24 am" at bounding box center [964, 31] width 64 height 9
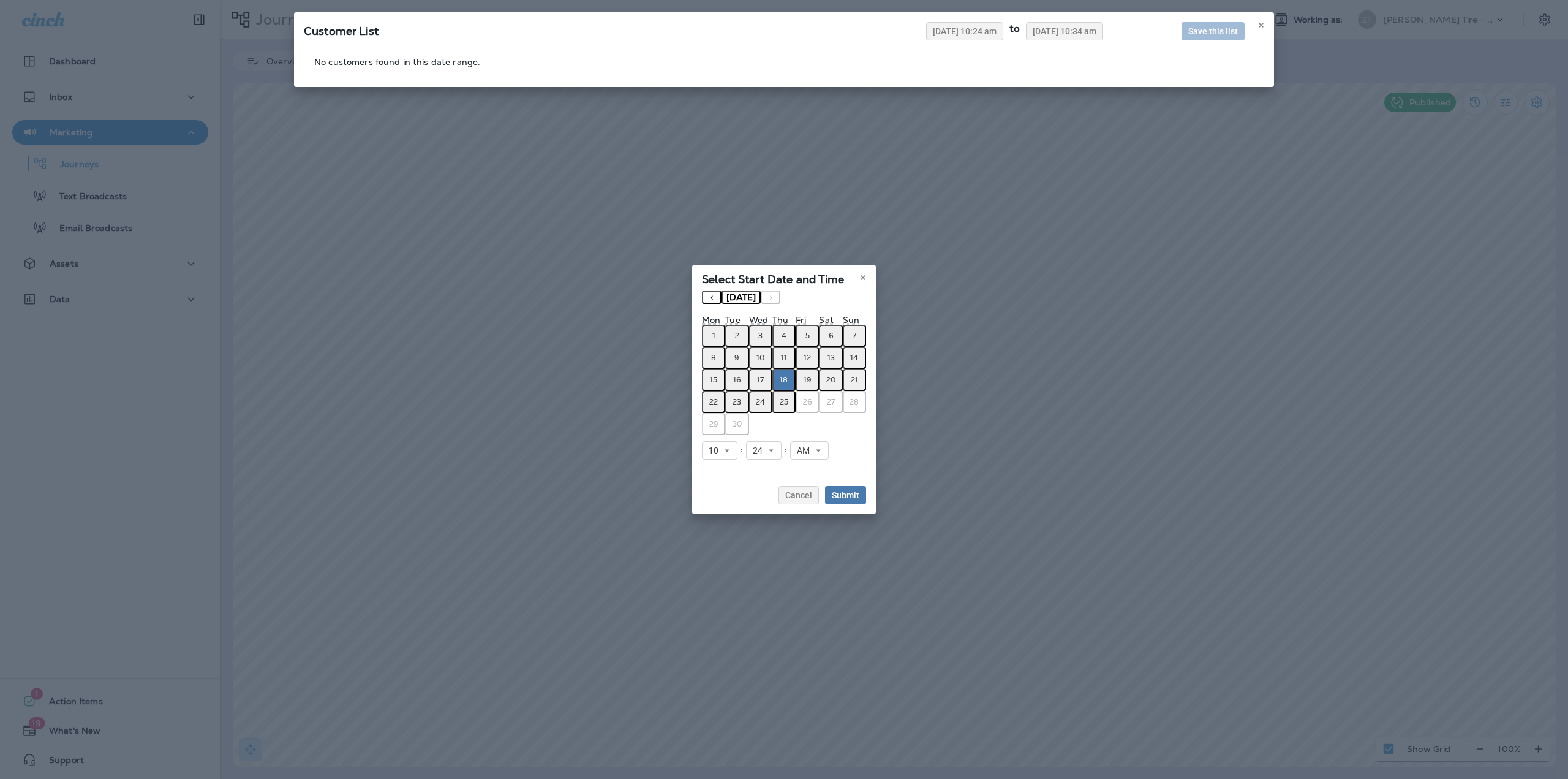
click at [711, 332] on button "1" at bounding box center [713, 336] width 23 height 22
click at [841, 491] on span "Submit" at bounding box center [846, 495] width 28 height 9
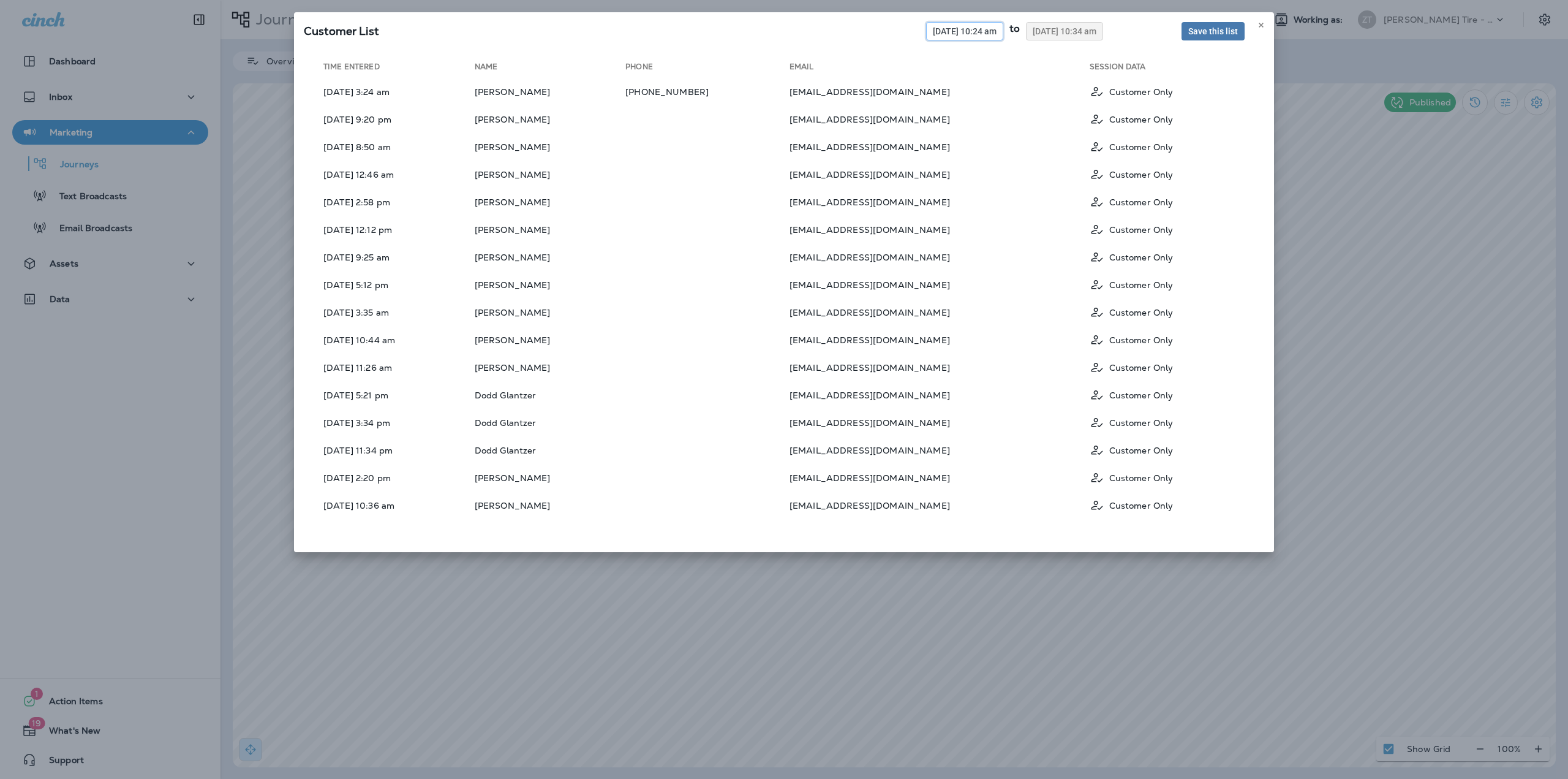
click at [966, 30] on span "09/01/2025 10:24 am" at bounding box center [964, 31] width 64 height 9
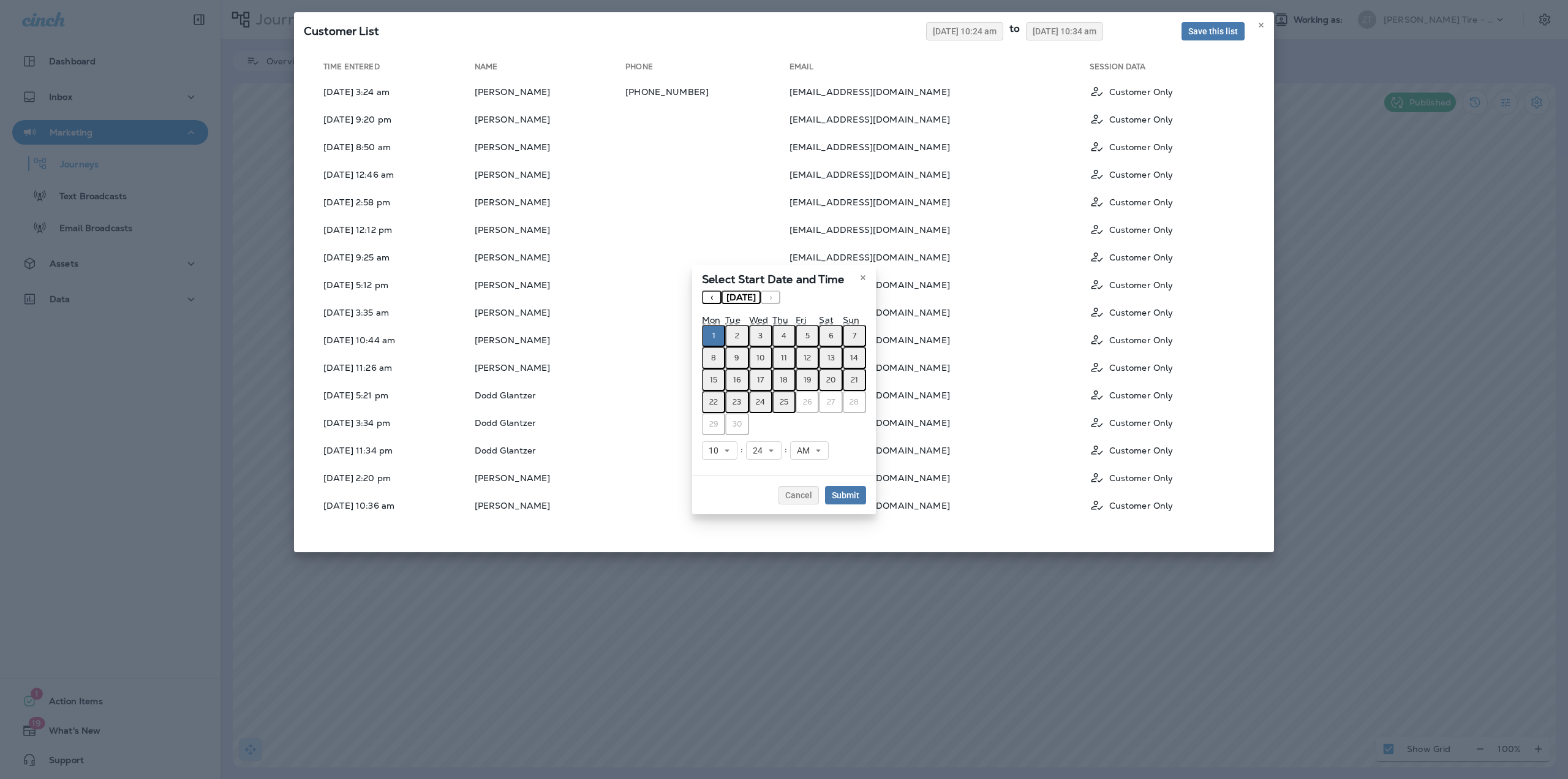
click at [786, 407] on button "25" at bounding box center [784, 402] width 23 height 22
click at [711, 337] on button "1" at bounding box center [713, 336] width 23 height 22
click at [711, 297] on button "‹" at bounding box center [711, 297] width 20 height 13
click at [803, 334] on button "1" at bounding box center [808, 336] width 23 height 22
click at [849, 497] on span "Submit" at bounding box center [846, 495] width 28 height 9
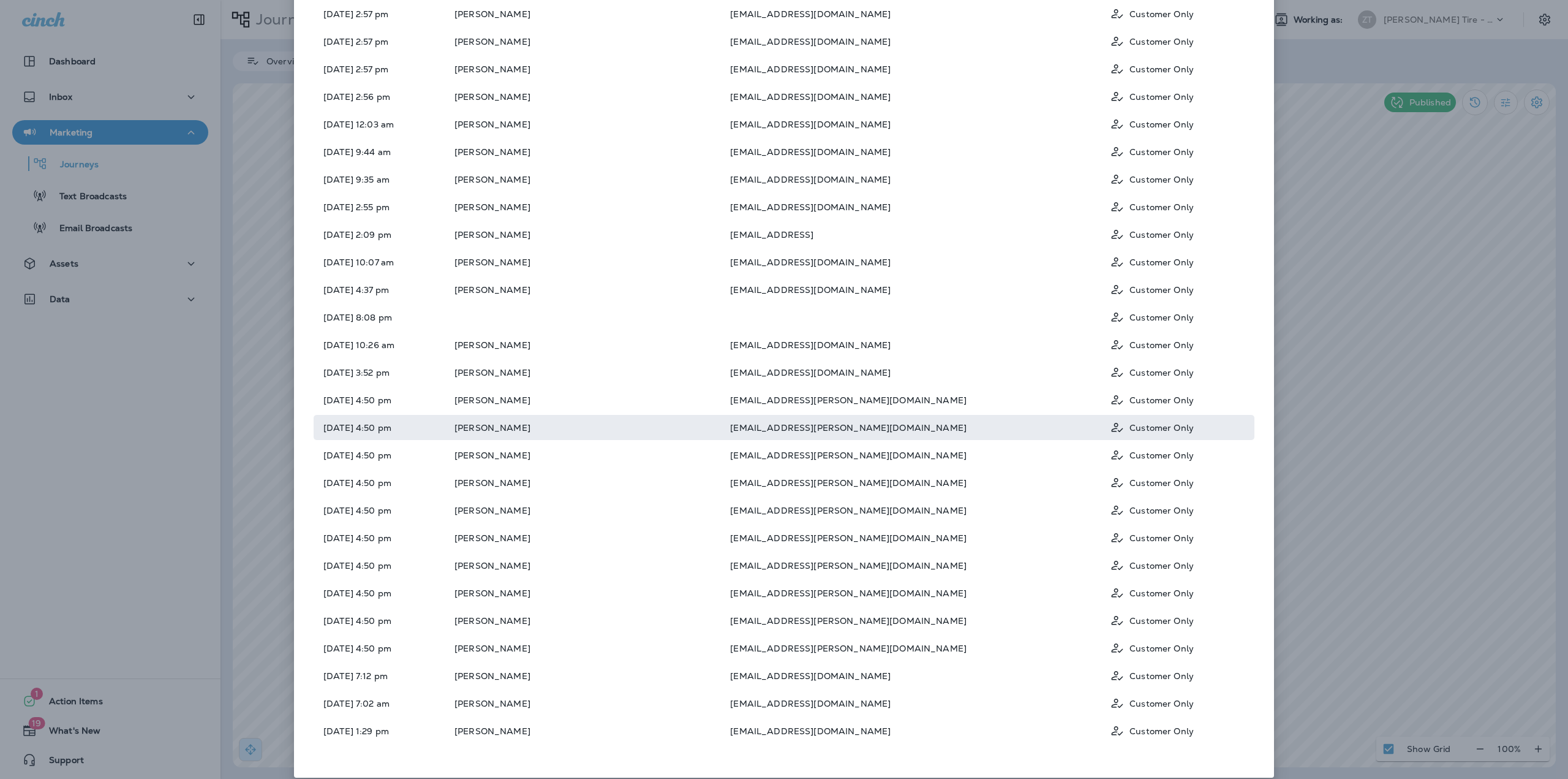
scroll to position [733, 0]
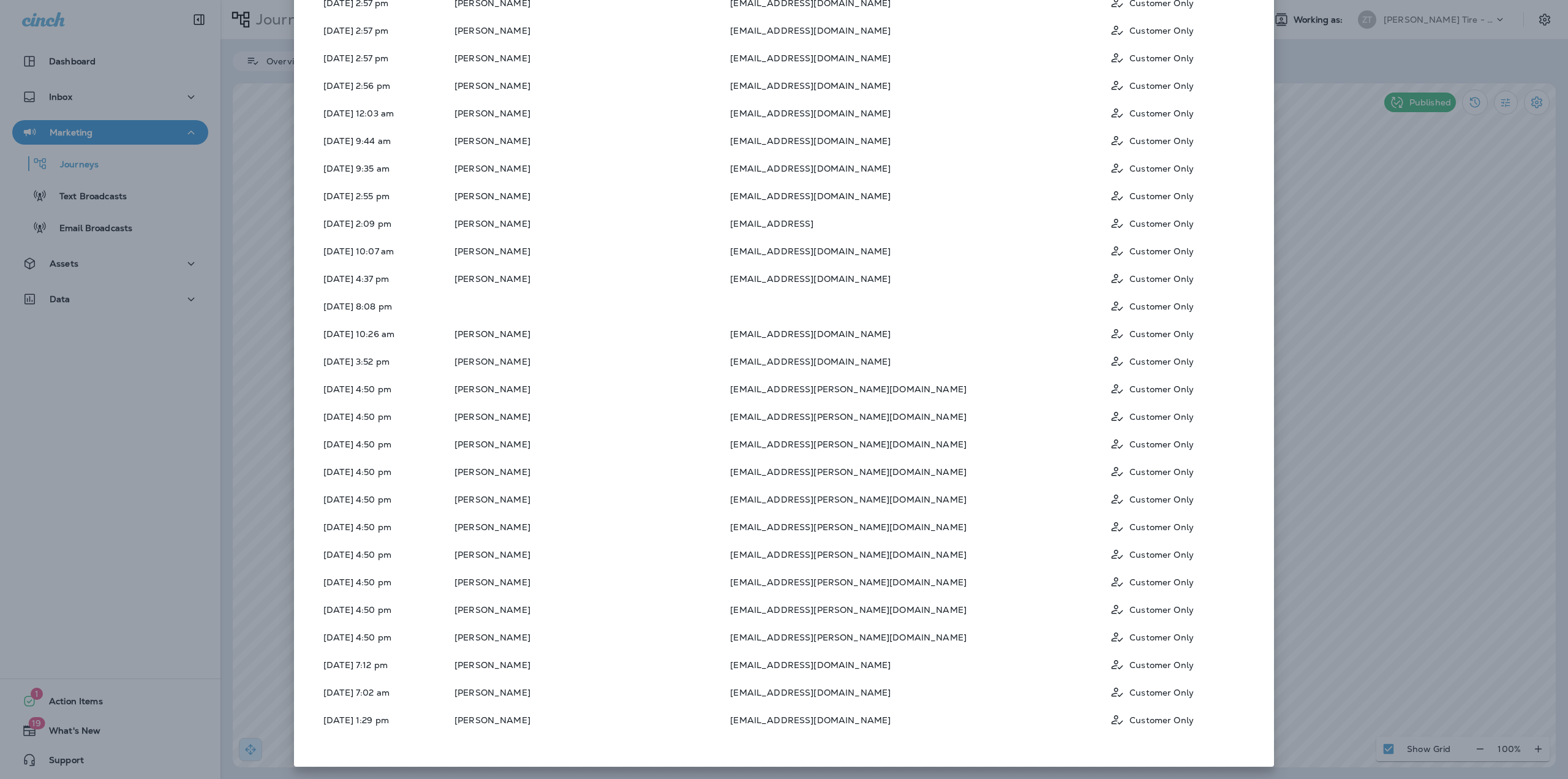
click at [1312, 228] on div "Customer List 08/01/2025 10:24 am to 09/25/2025 10:34 am Save complete list Lim…" at bounding box center [784, 389] width 1568 height 779
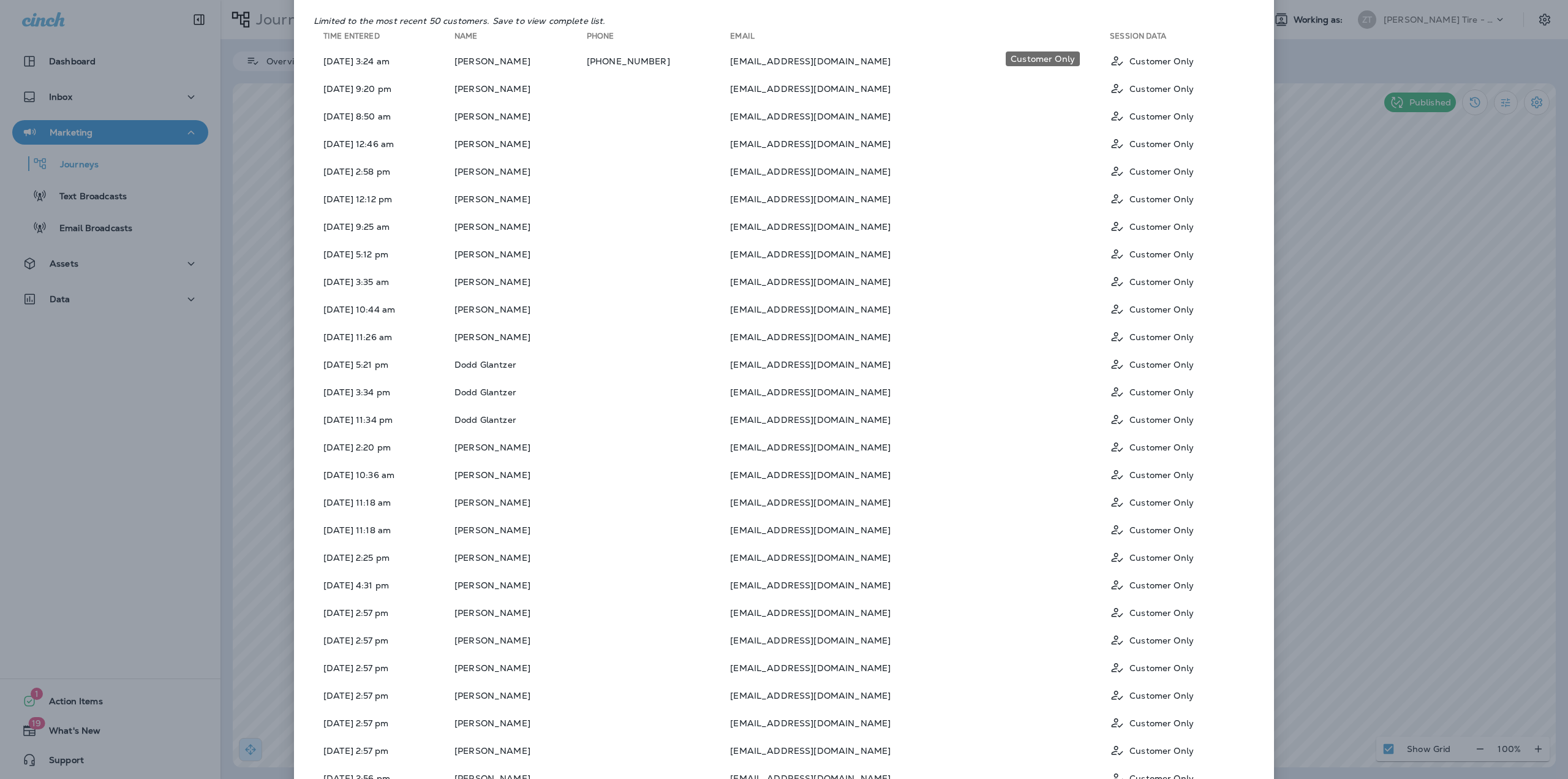
scroll to position [0, 0]
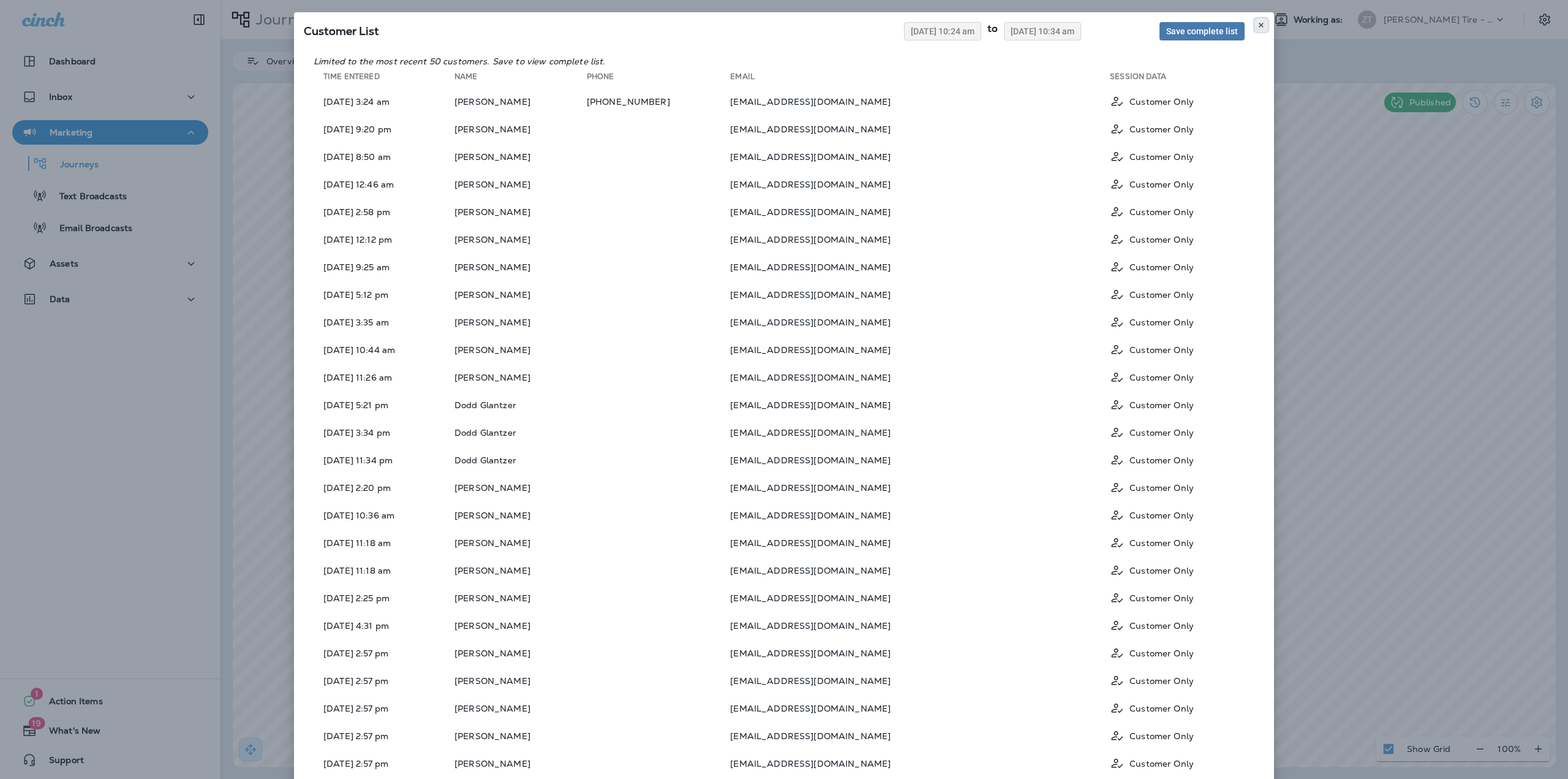
click at [1257, 26] on icon at bounding box center [1261, 25] width 7 height 7
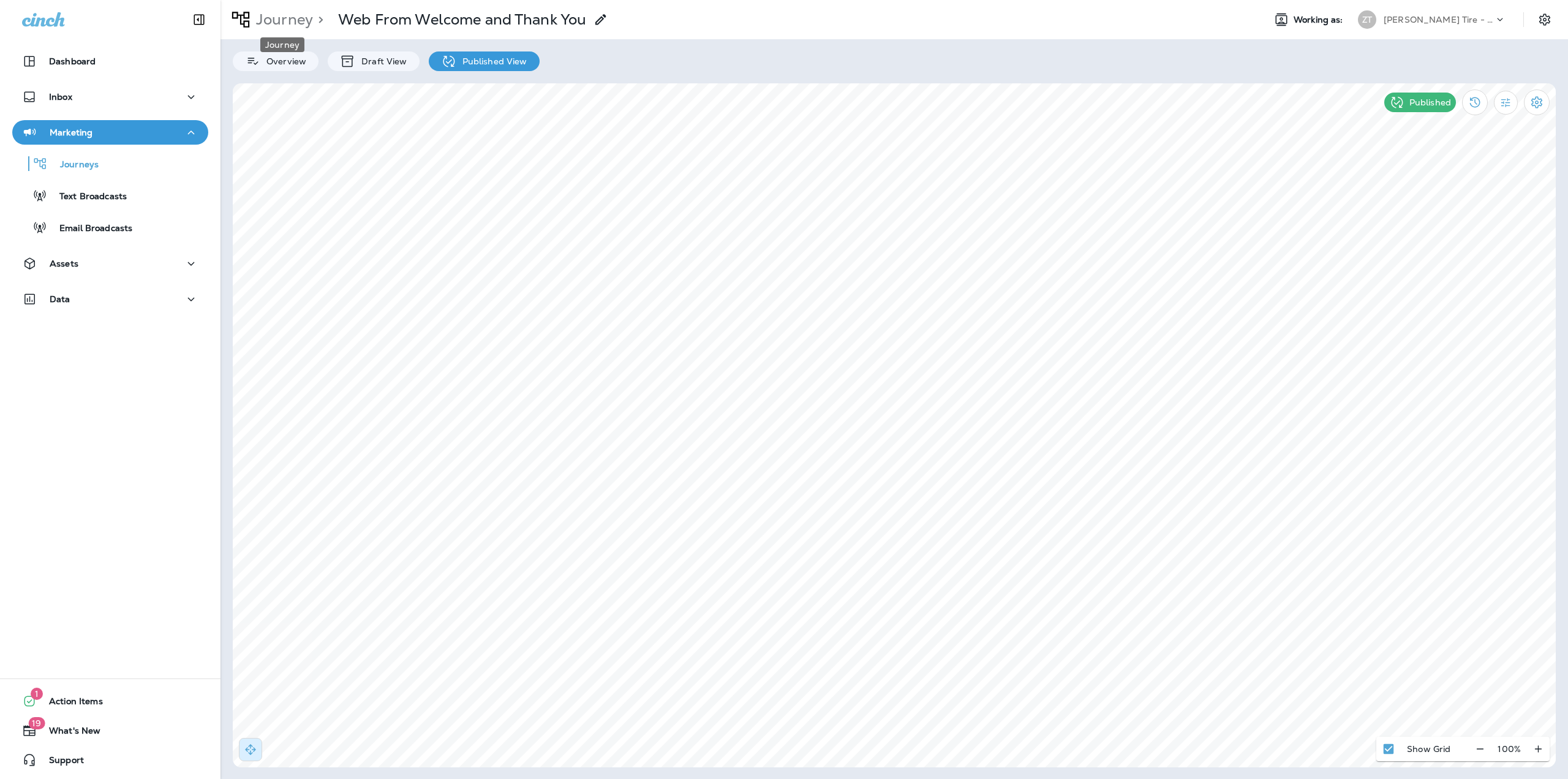
click at [293, 25] on p "Journey" at bounding box center [282, 19] width 62 height 18
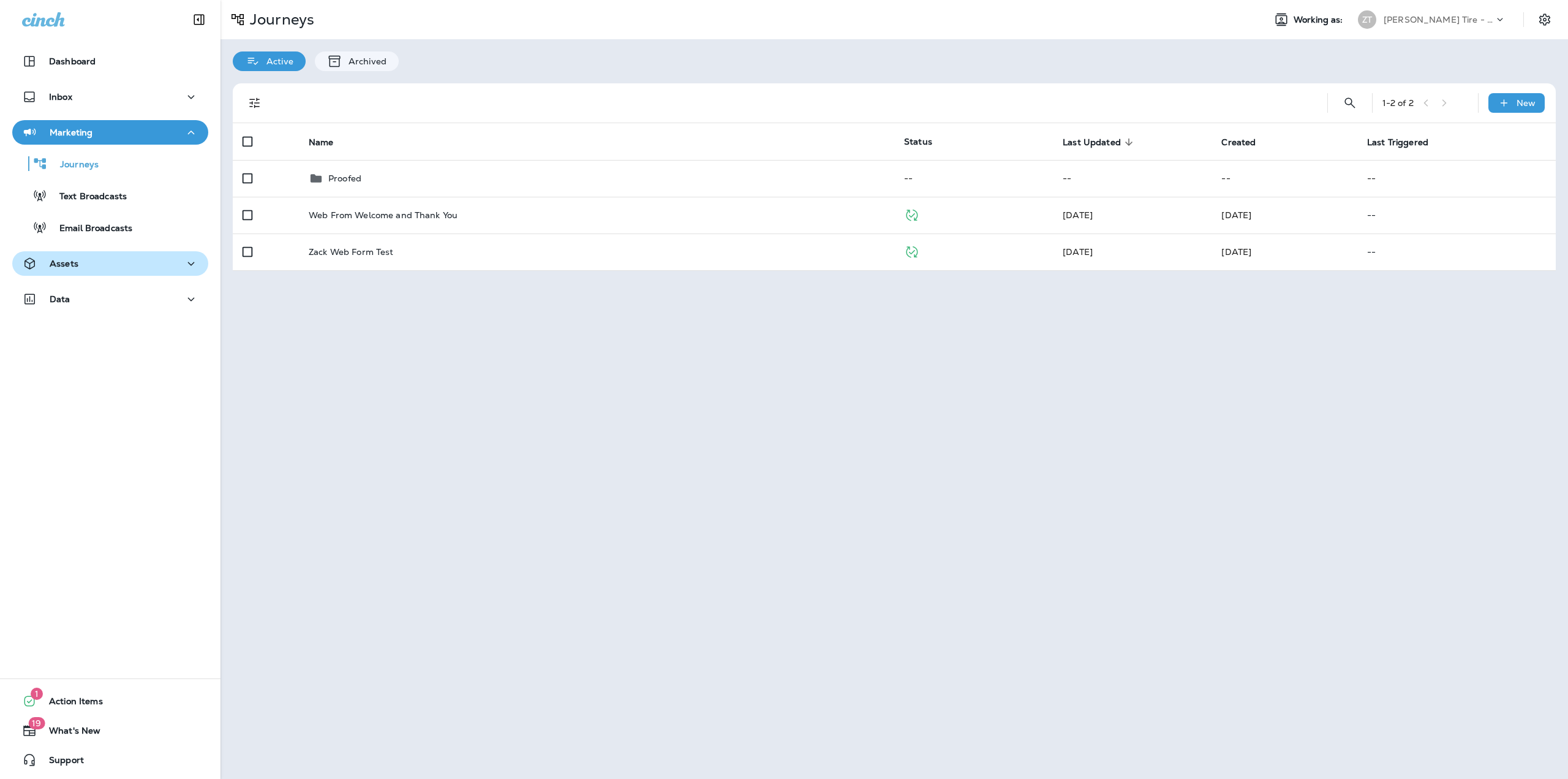
click at [77, 267] on p "Assets" at bounding box center [64, 263] width 29 height 10
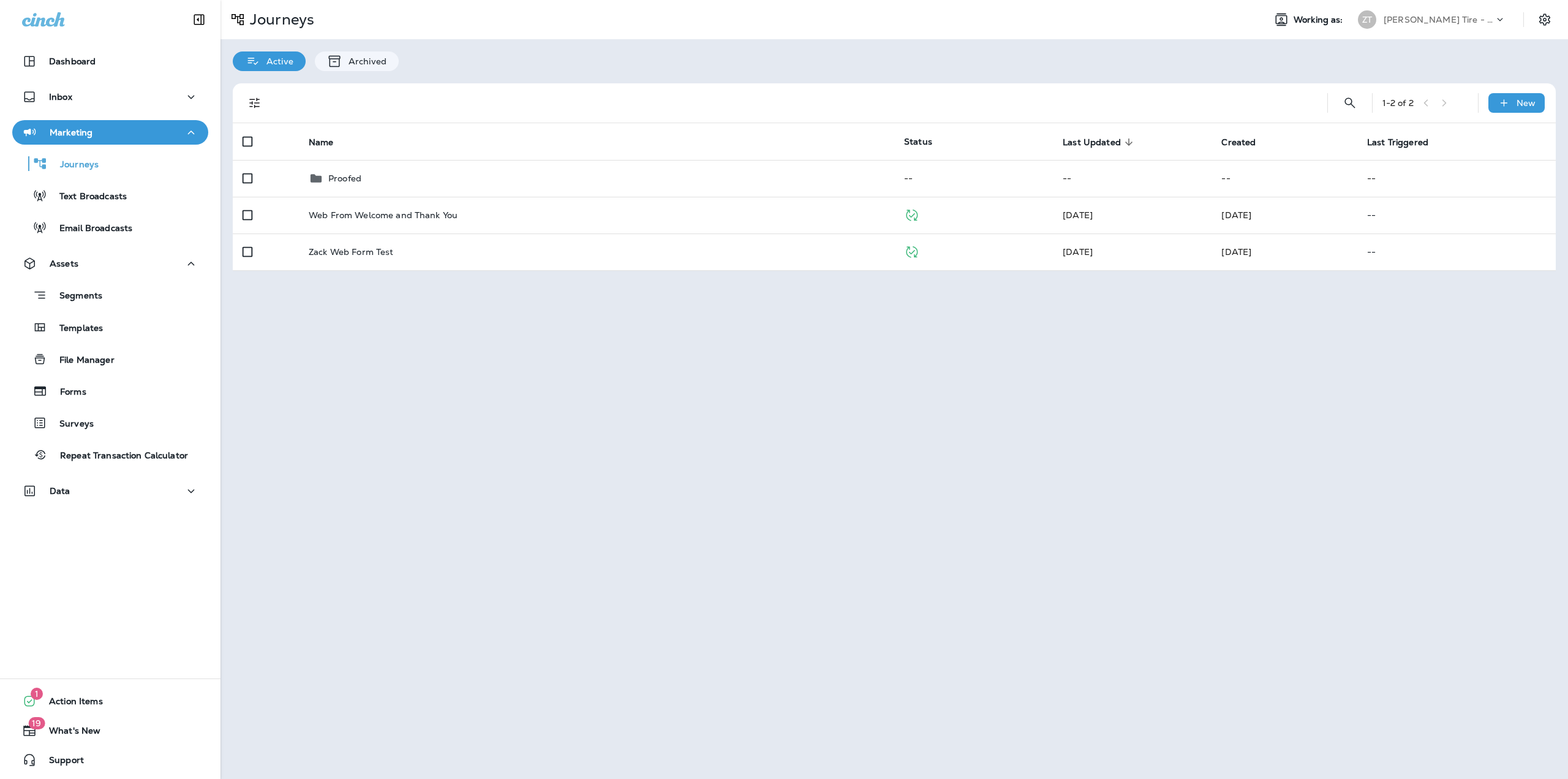
click at [80, 404] on div "Segments Templates File Manager Forms Surveys Repeat Transaction Calculator" at bounding box center [110, 372] width 196 height 192
click at [81, 394] on p "Forms" at bounding box center [67, 393] width 39 height 12
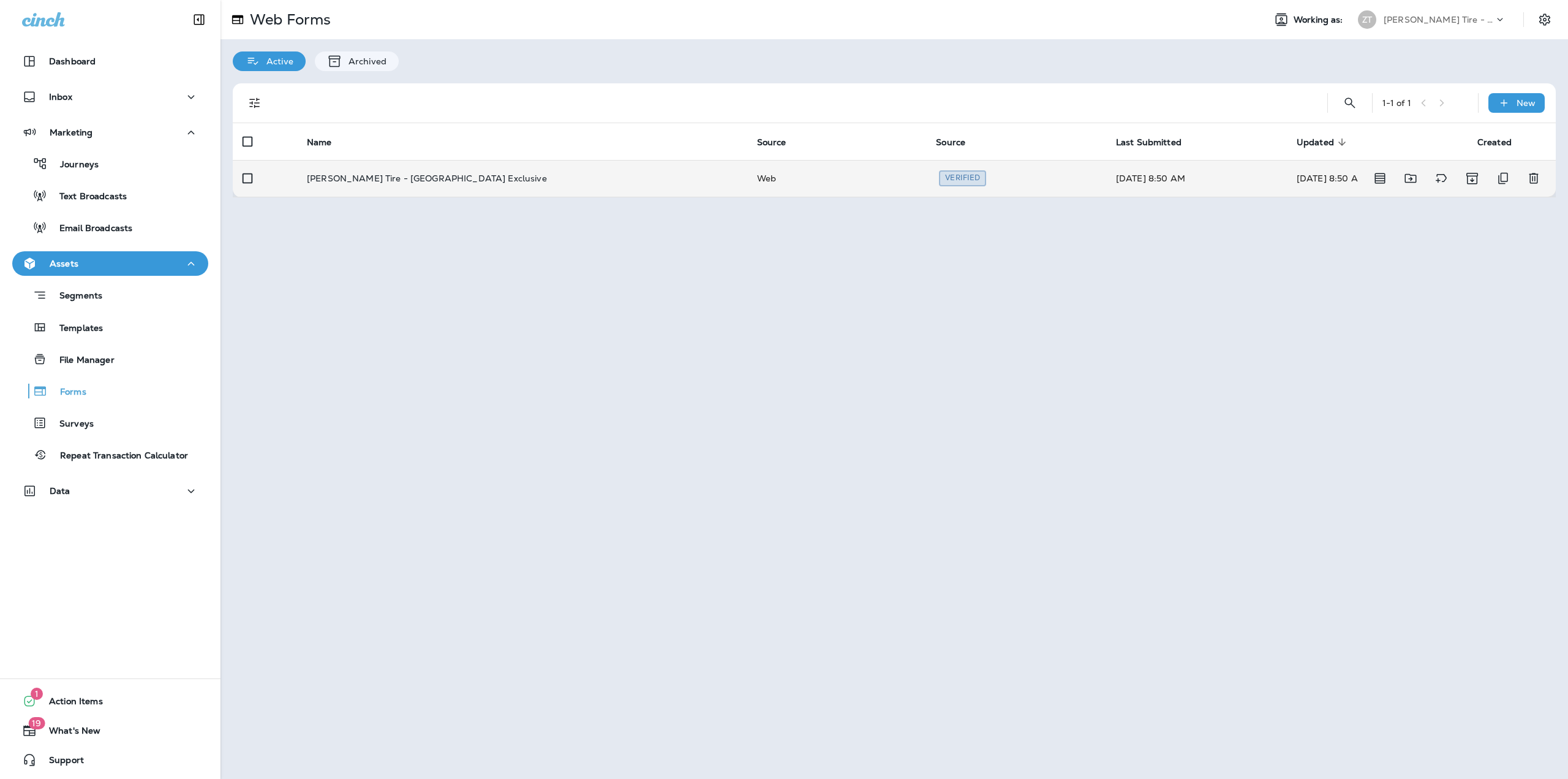
click at [546, 178] on div "[PERSON_NAME] Tire - [GEOGRAPHIC_DATA] Exclusive" at bounding box center [522, 178] width 431 height 10
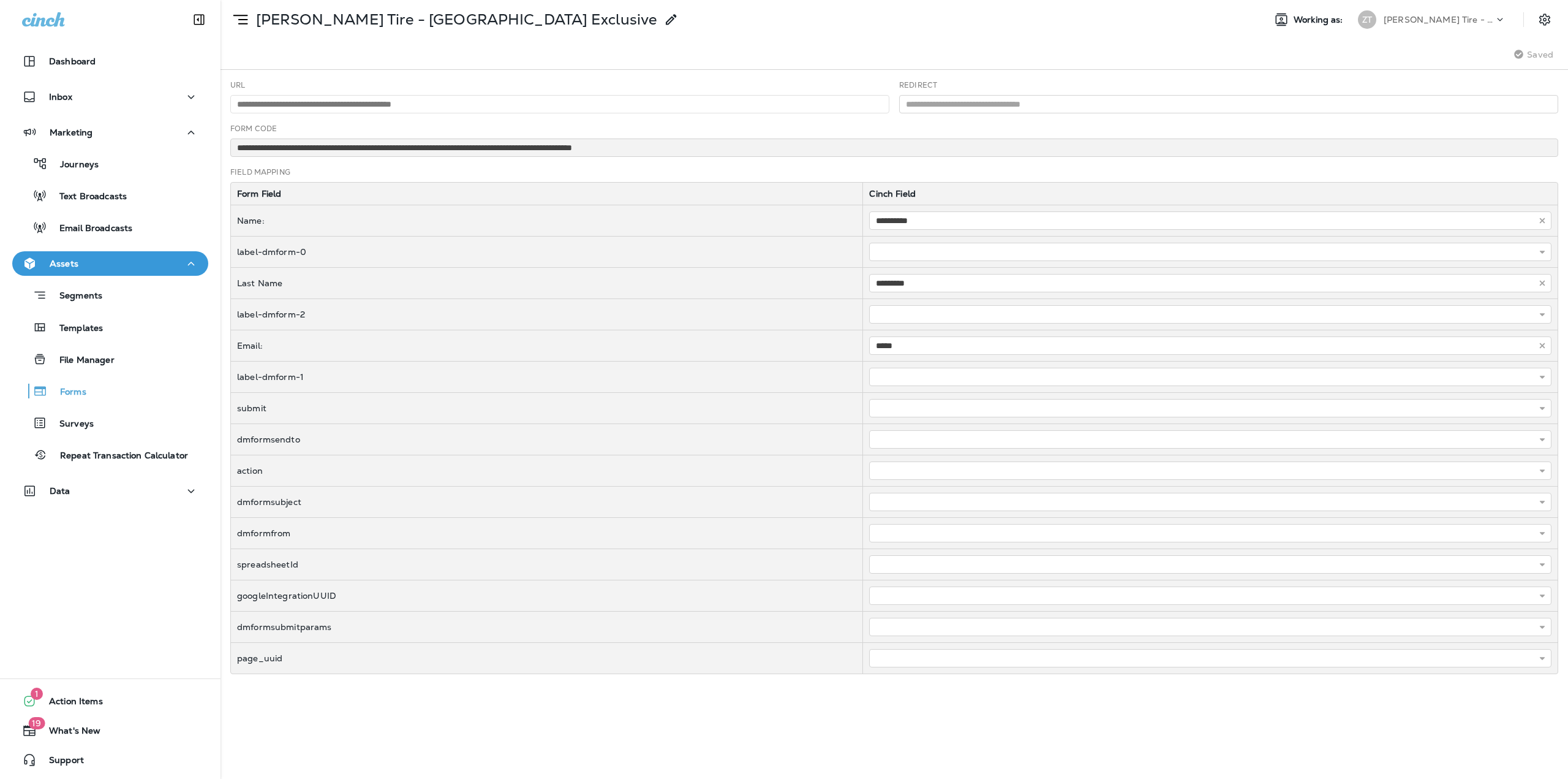
click at [248, 20] on use at bounding box center [240, 19] width 15 height 10
click at [84, 396] on p "Forms" at bounding box center [67, 393] width 39 height 12
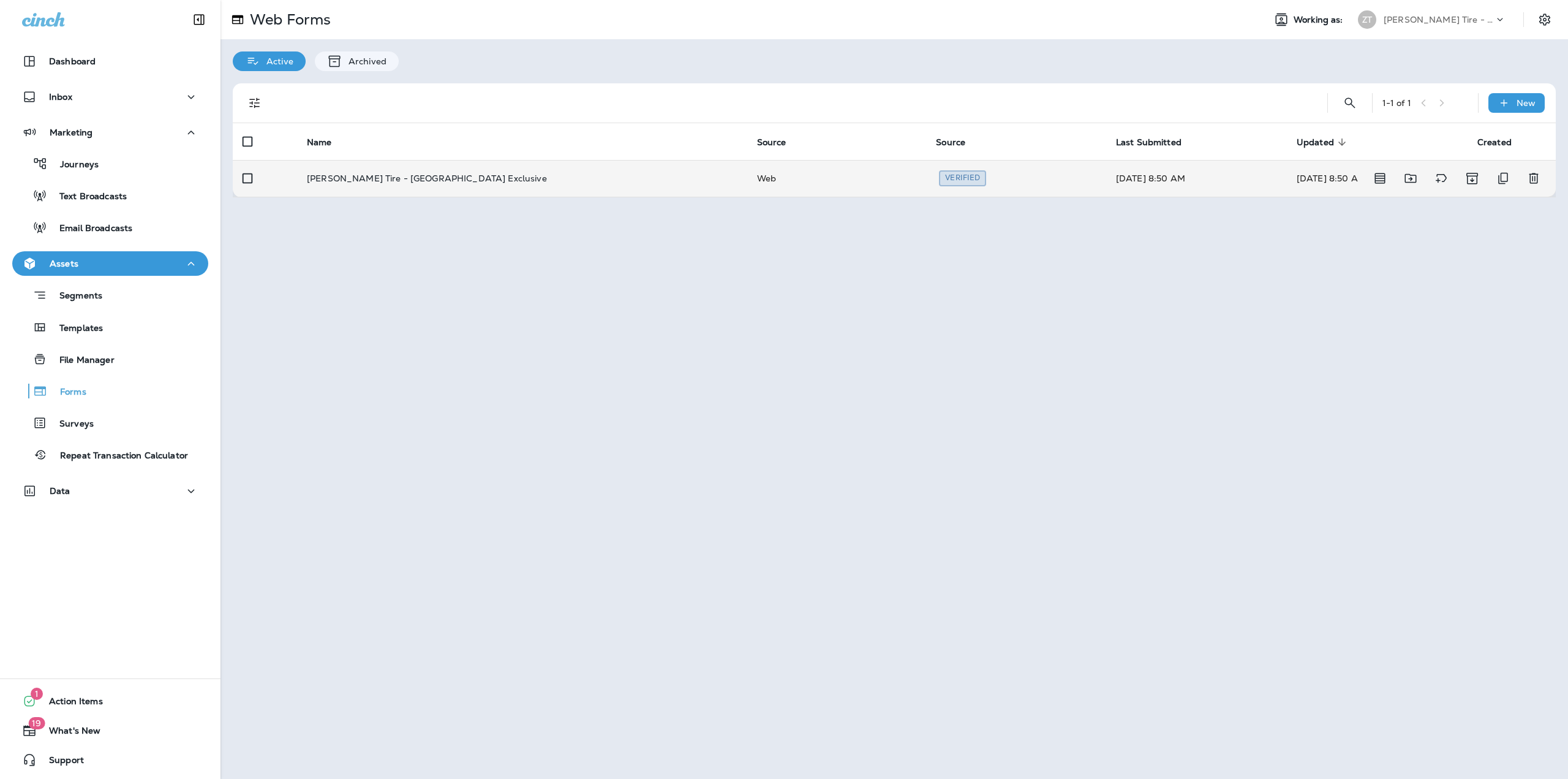
click at [389, 186] on td "[PERSON_NAME] Tire - [GEOGRAPHIC_DATA] Exclusive" at bounding box center [522, 178] width 450 height 37
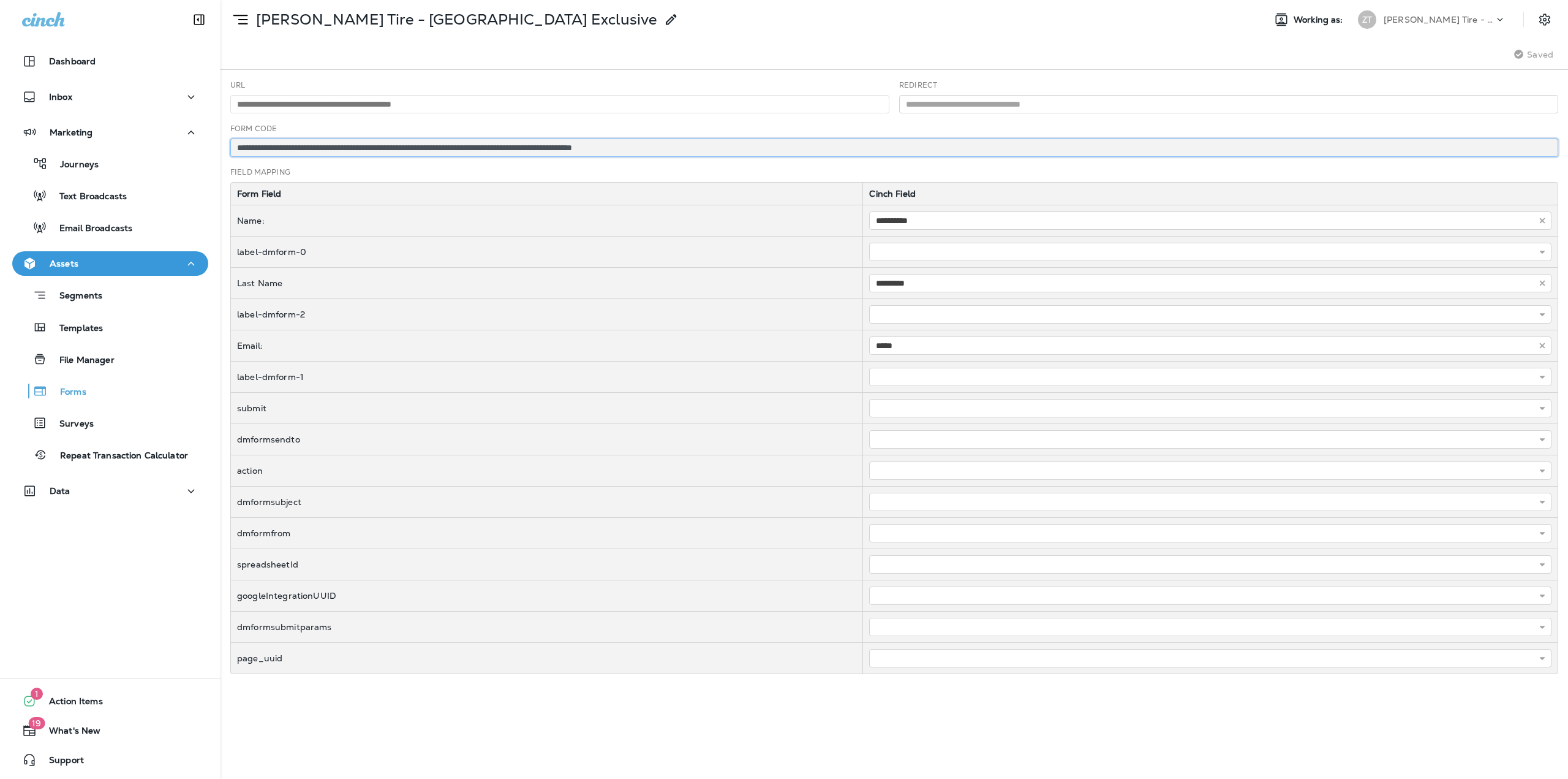
click at [672, 146] on input "**********" at bounding box center [894, 147] width 1328 height 18
click at [257, 33] on div "[PERSON_NAME] Tire - [GEOGRAPHIC_DATA] Exclusive" at bounding box center [450, 20] width 458 height 31
click at [119, 158] on div "Journeys" at bounding box center [110, 163] width 186 height 18
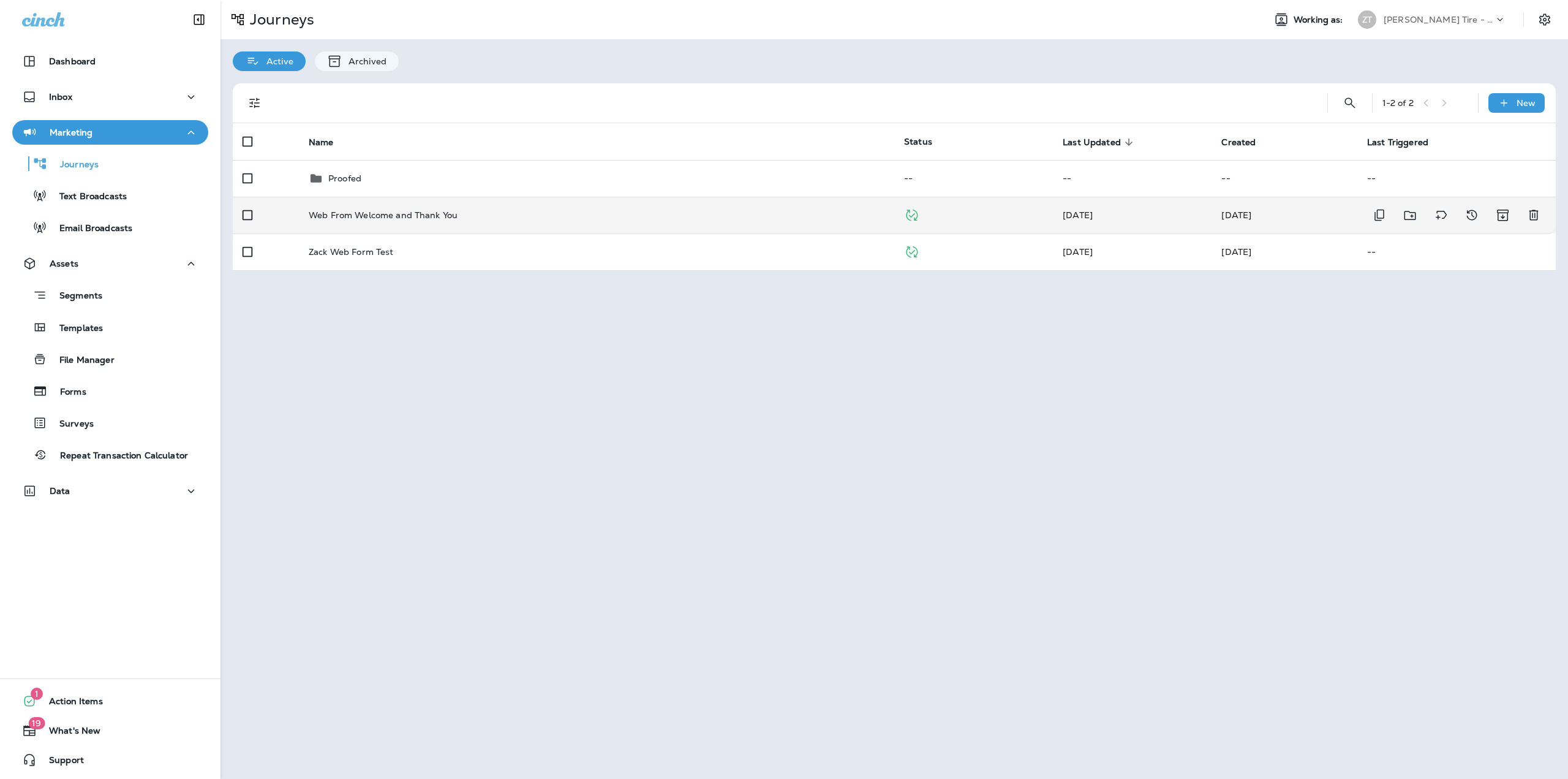
click at [420, 208] on td "Web From Welcome and Thank You" at bounding box center [596, 215] width 596 height 37
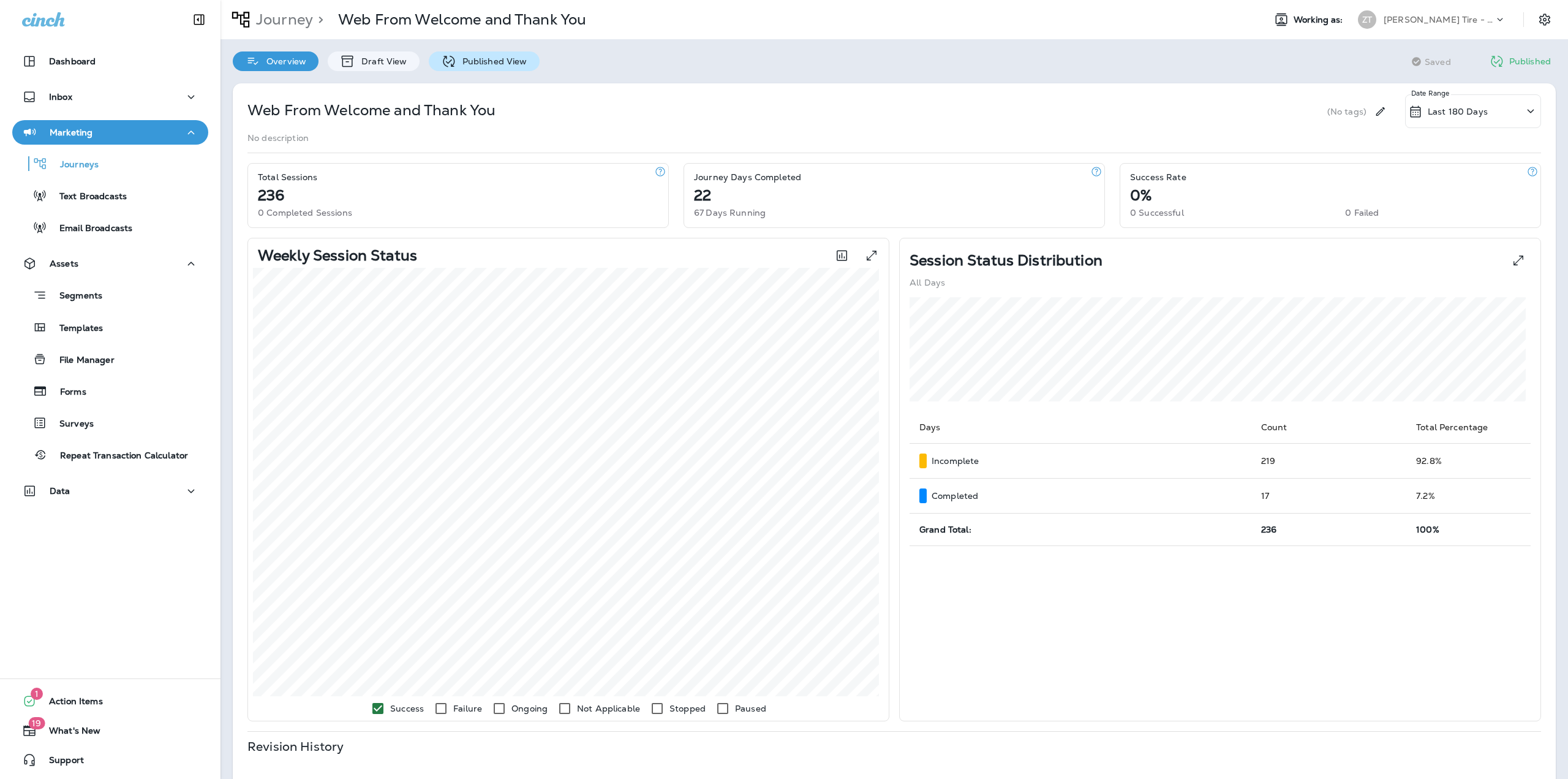
click at [466, 58] on p "Published View" at bounding box center [491, 61] width 71 height 10
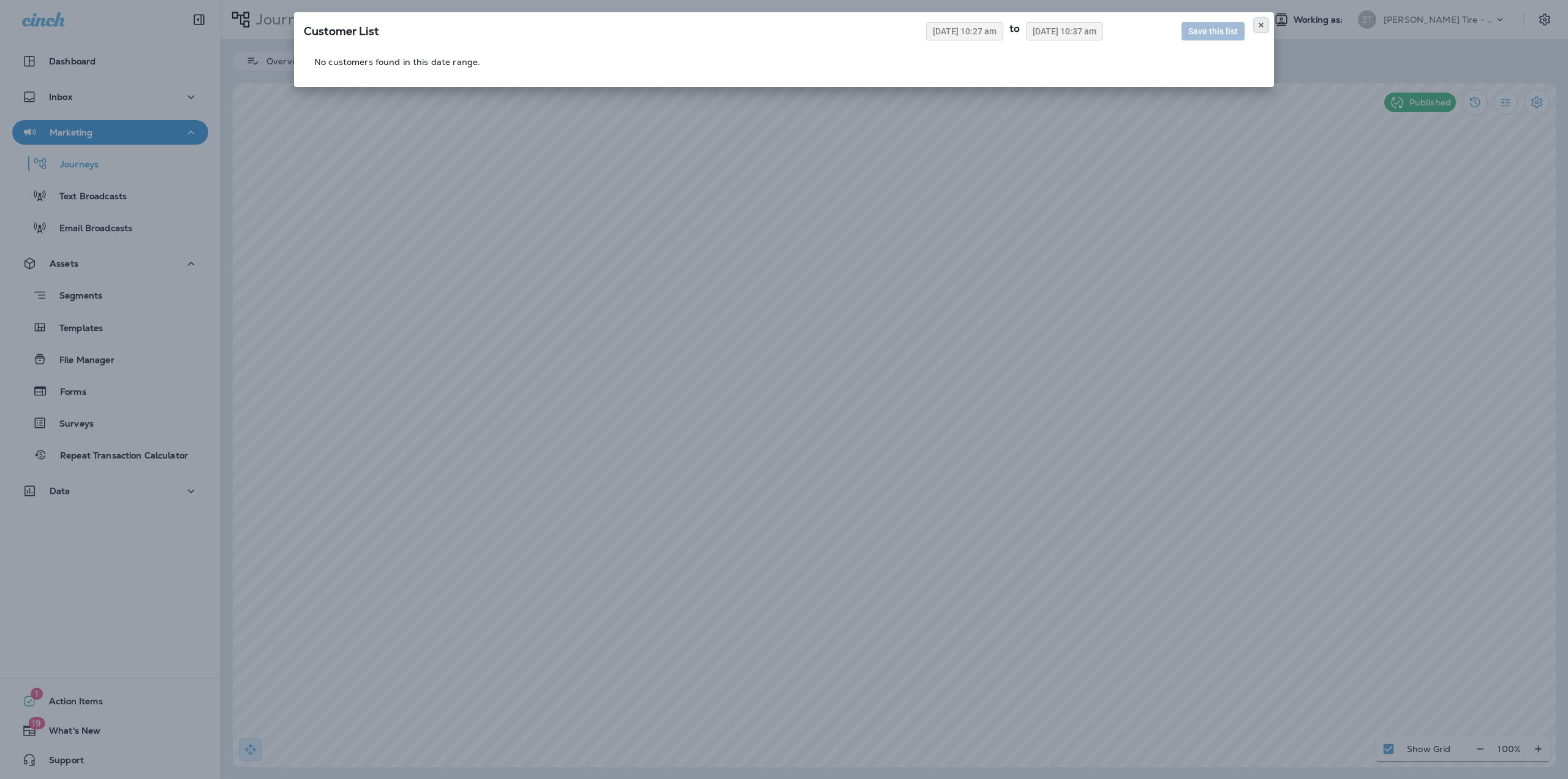
click at [1264, 25] on icon at bounding box center [1261, 25] width 7 height 7
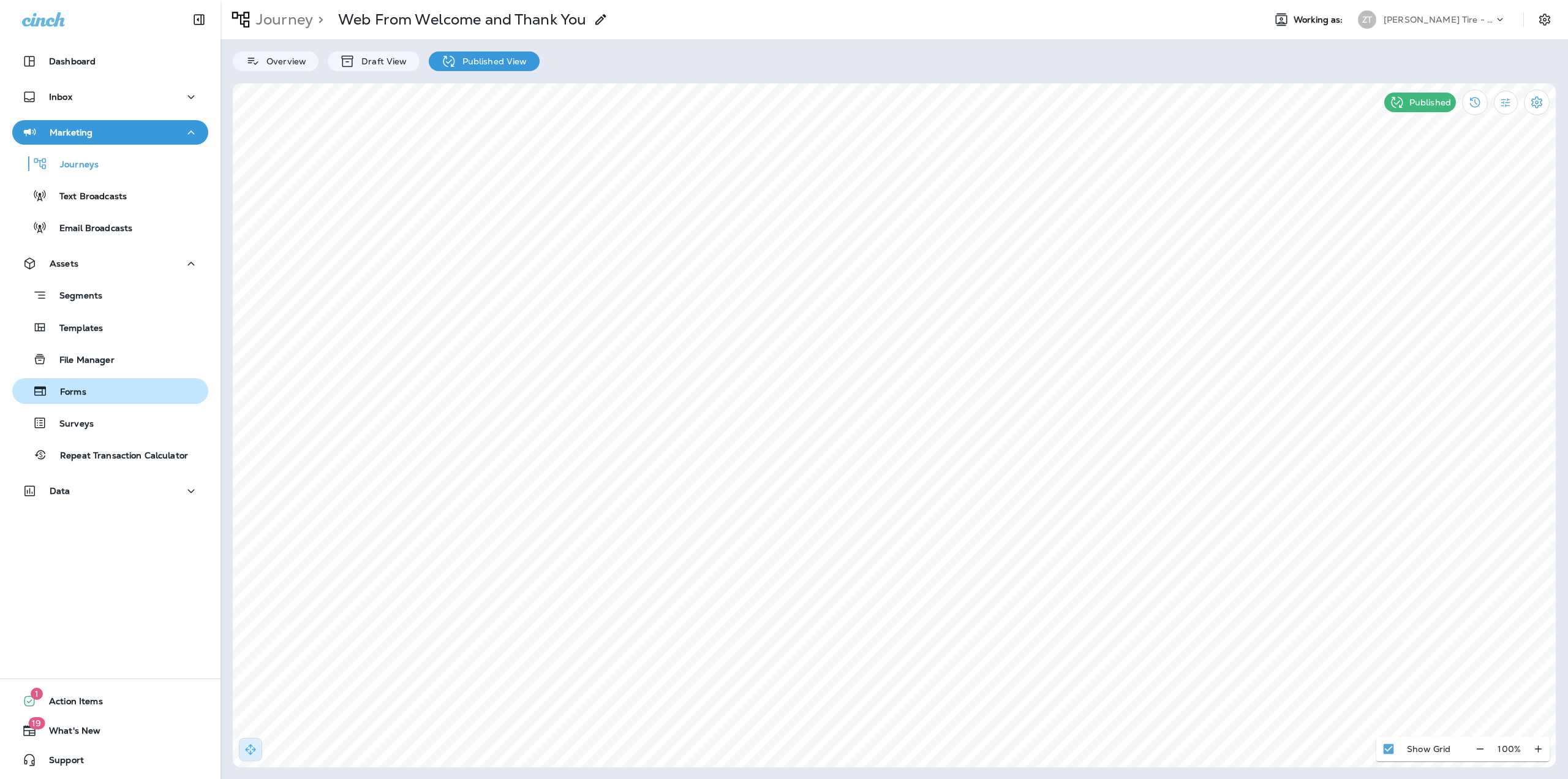
click at [100, 392] on div "Forms" at bounding box center [110, 391] width 186 height 18
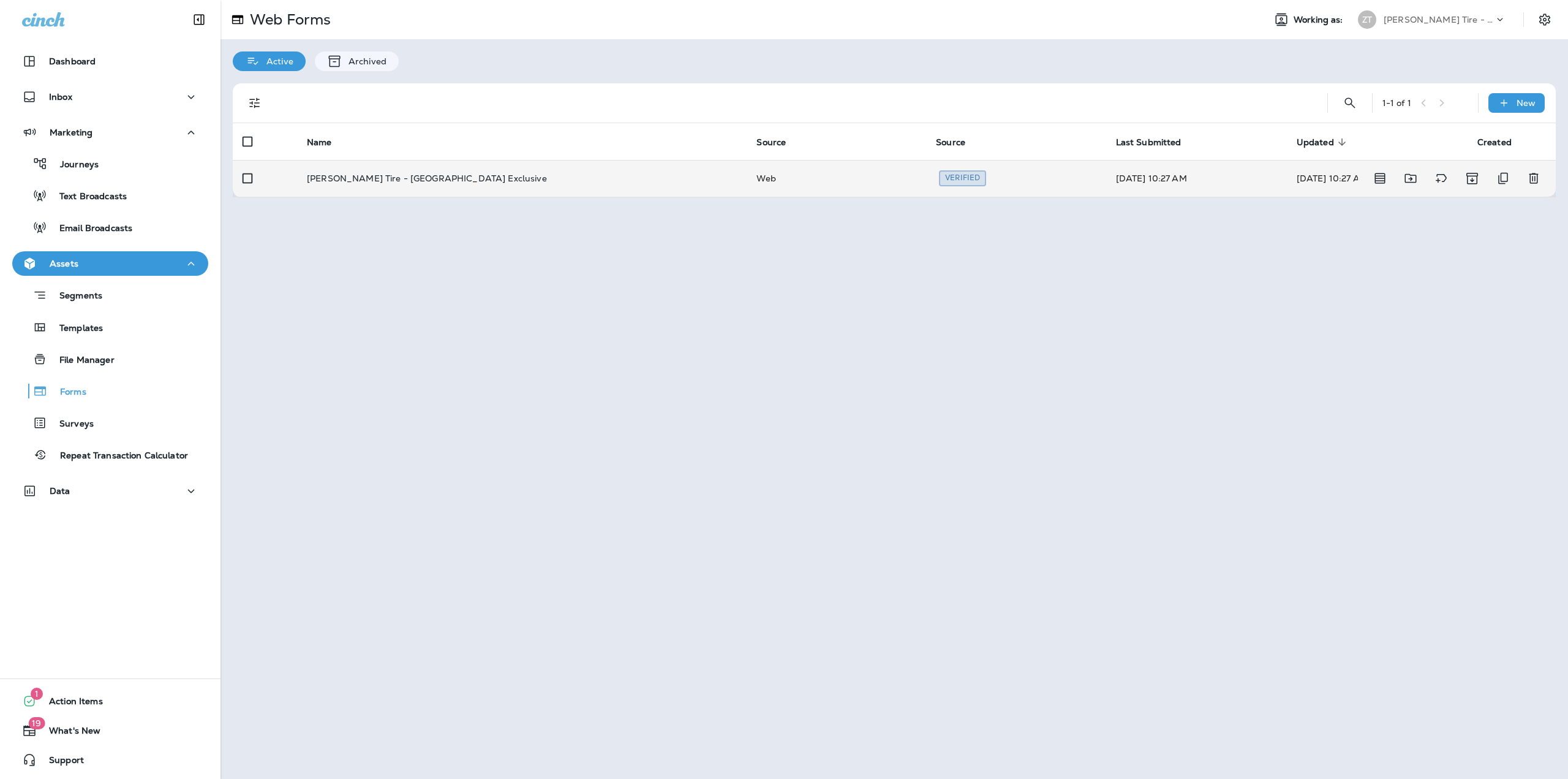
click at [419, 184] on p "[PERSON_NAME] Tire - [GEOGRAPHIC_DATA] Exclusive" at bounding box center [427, 178] width 240 height 10
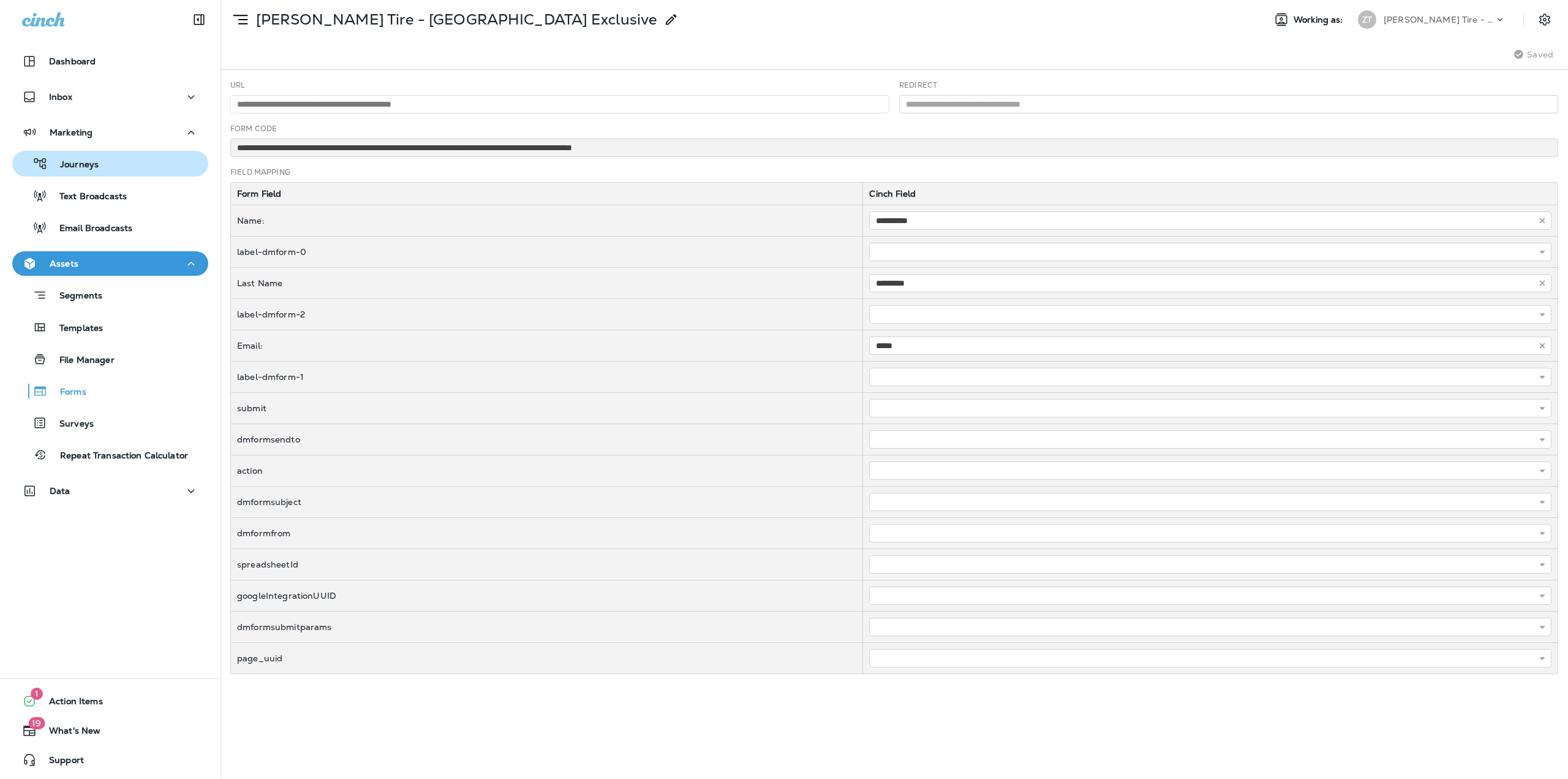
click at [70, 167] on p "Journeys" at bounding box center [73, 165] width 51 height 12
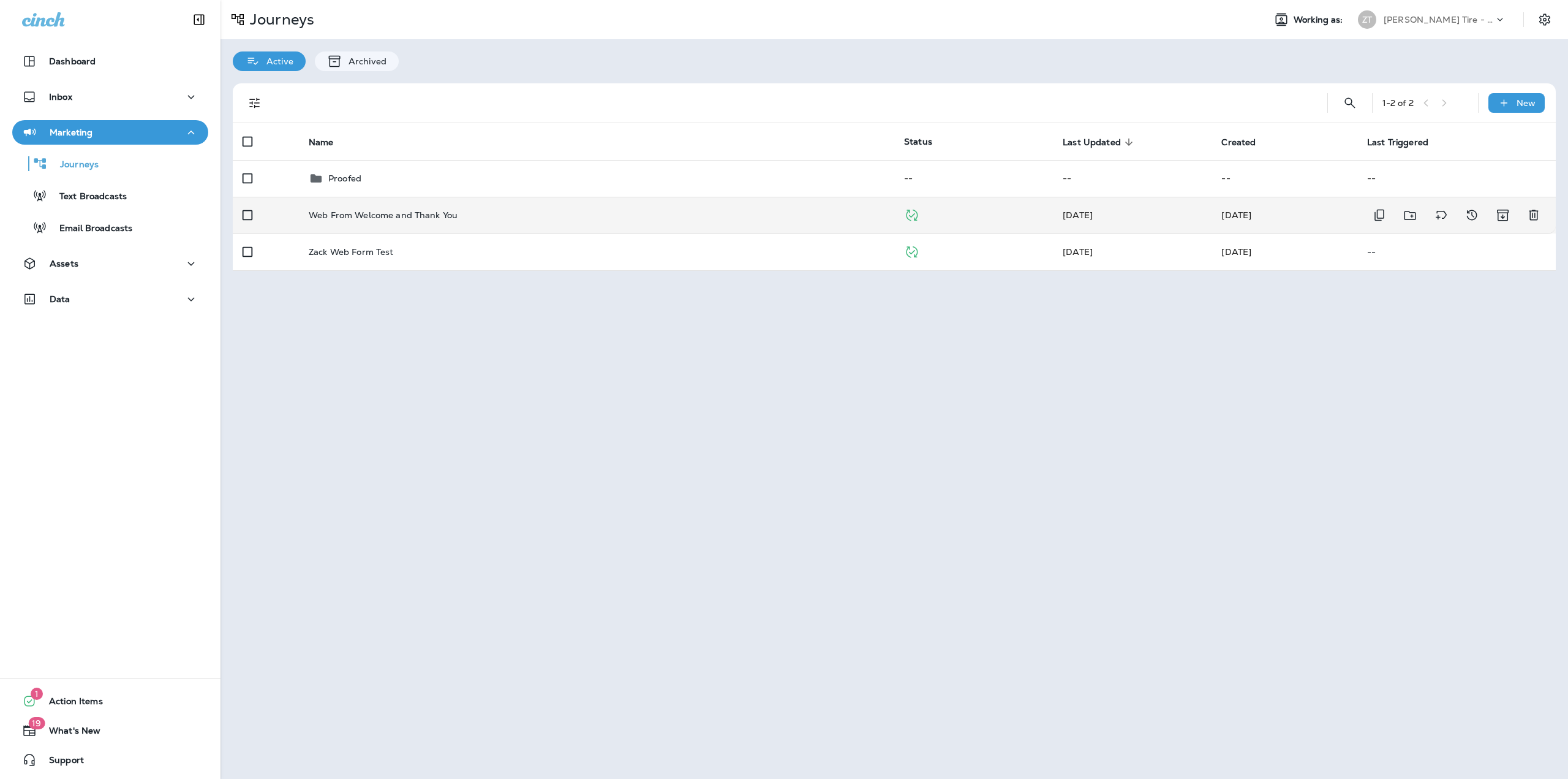
click at [448, 212] on p "Web From Welcome and Thank You" at bounding box center [383, 214] width 149 height 10
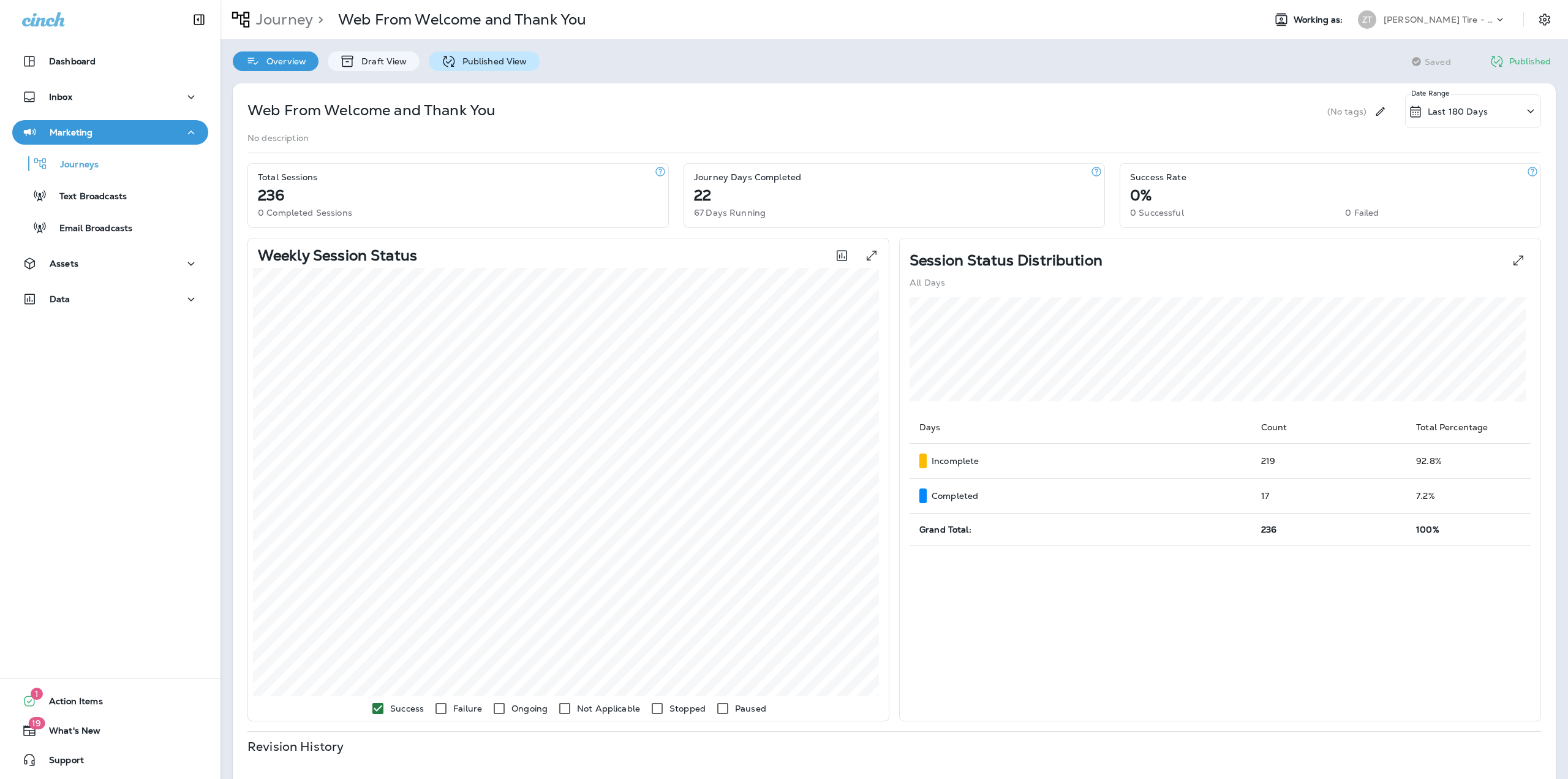
click at [463, 66] on p "Published View" at bounding box center [491, 61] width 71 height 10
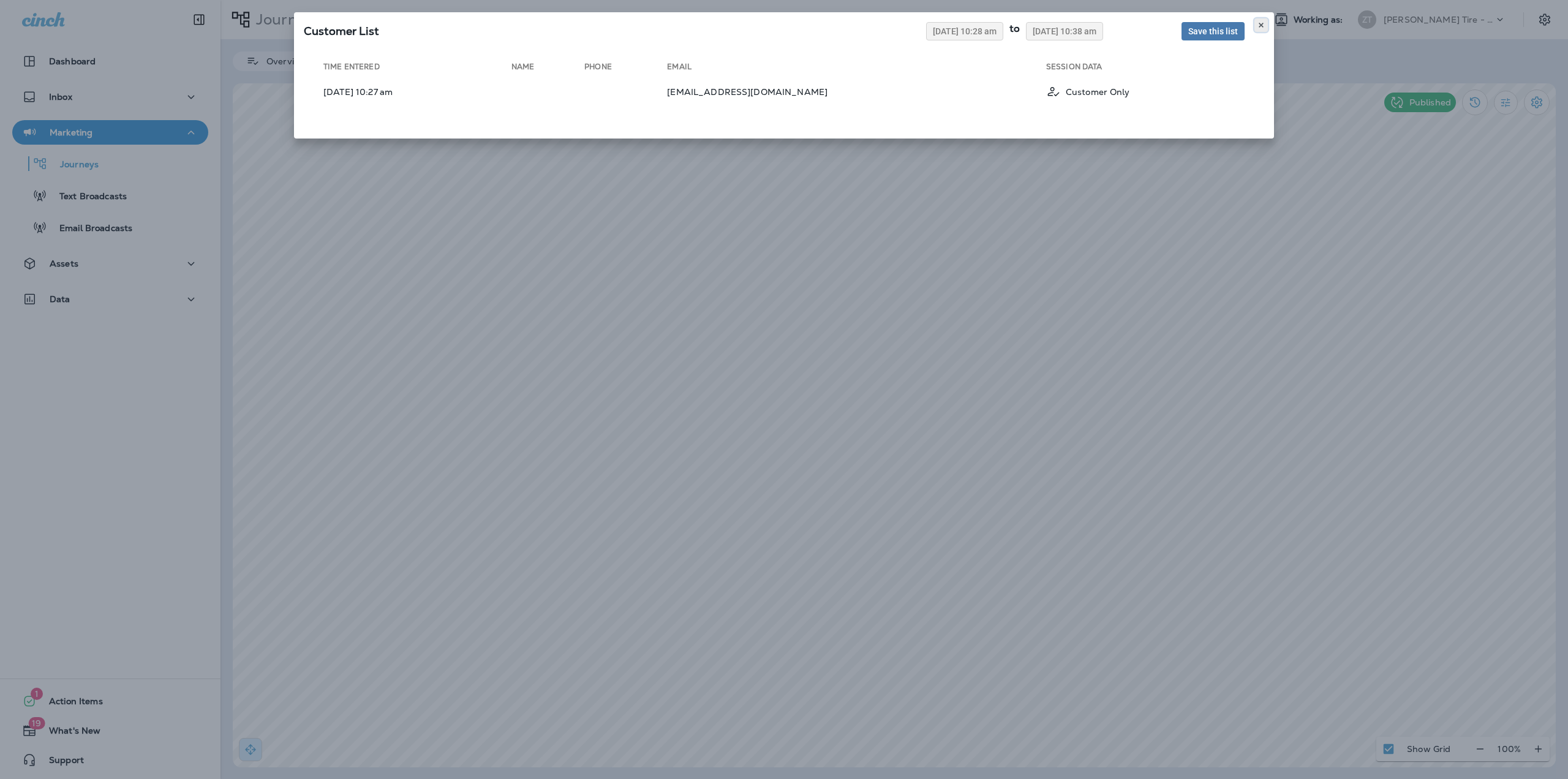
click at [1258, 20] on button at bounding box center [1261, 25] width 13 height 13
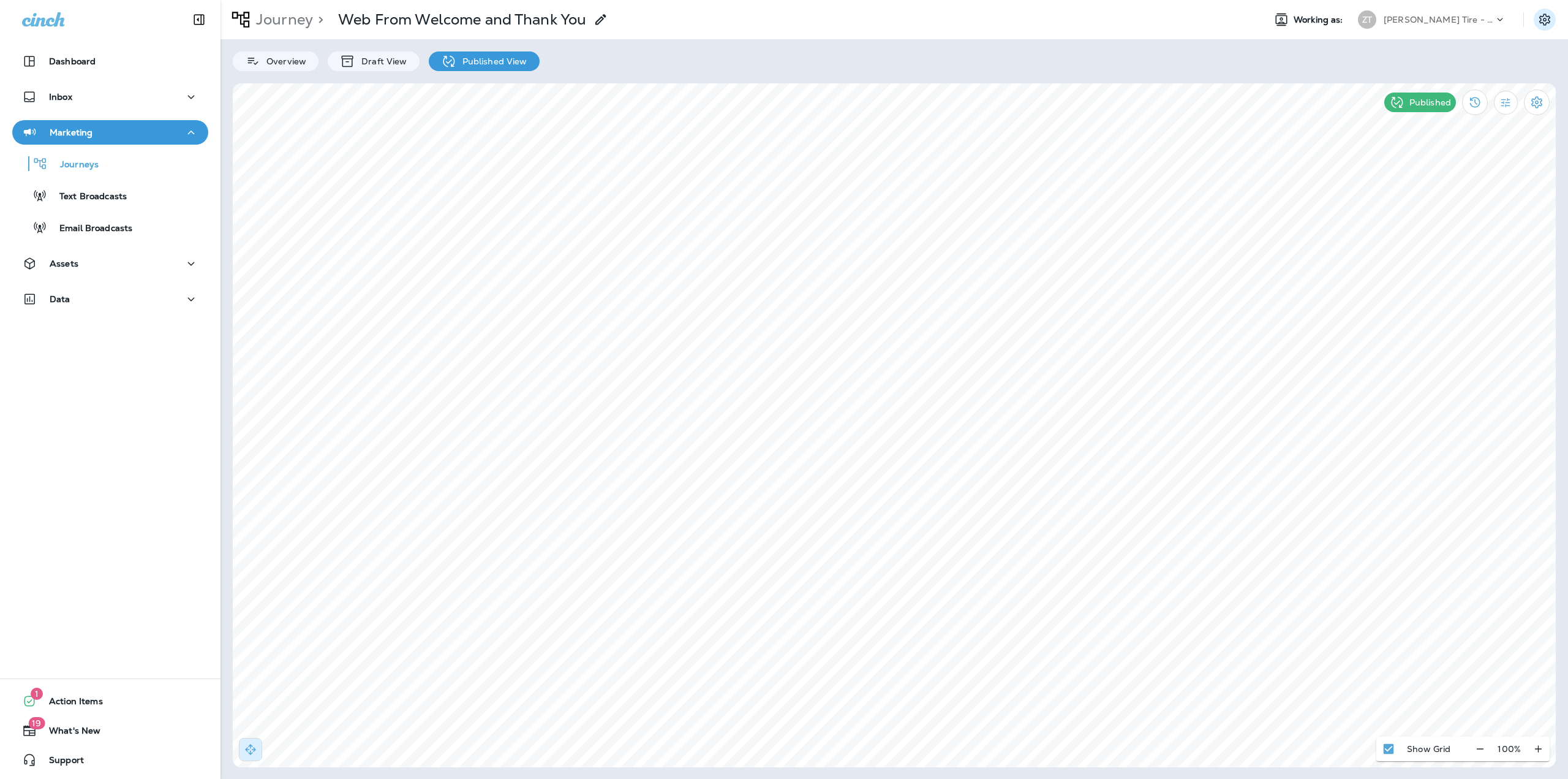
click at [1544, 12] on button "Settings" at bounding box center [1545, 20] width 22 height 22
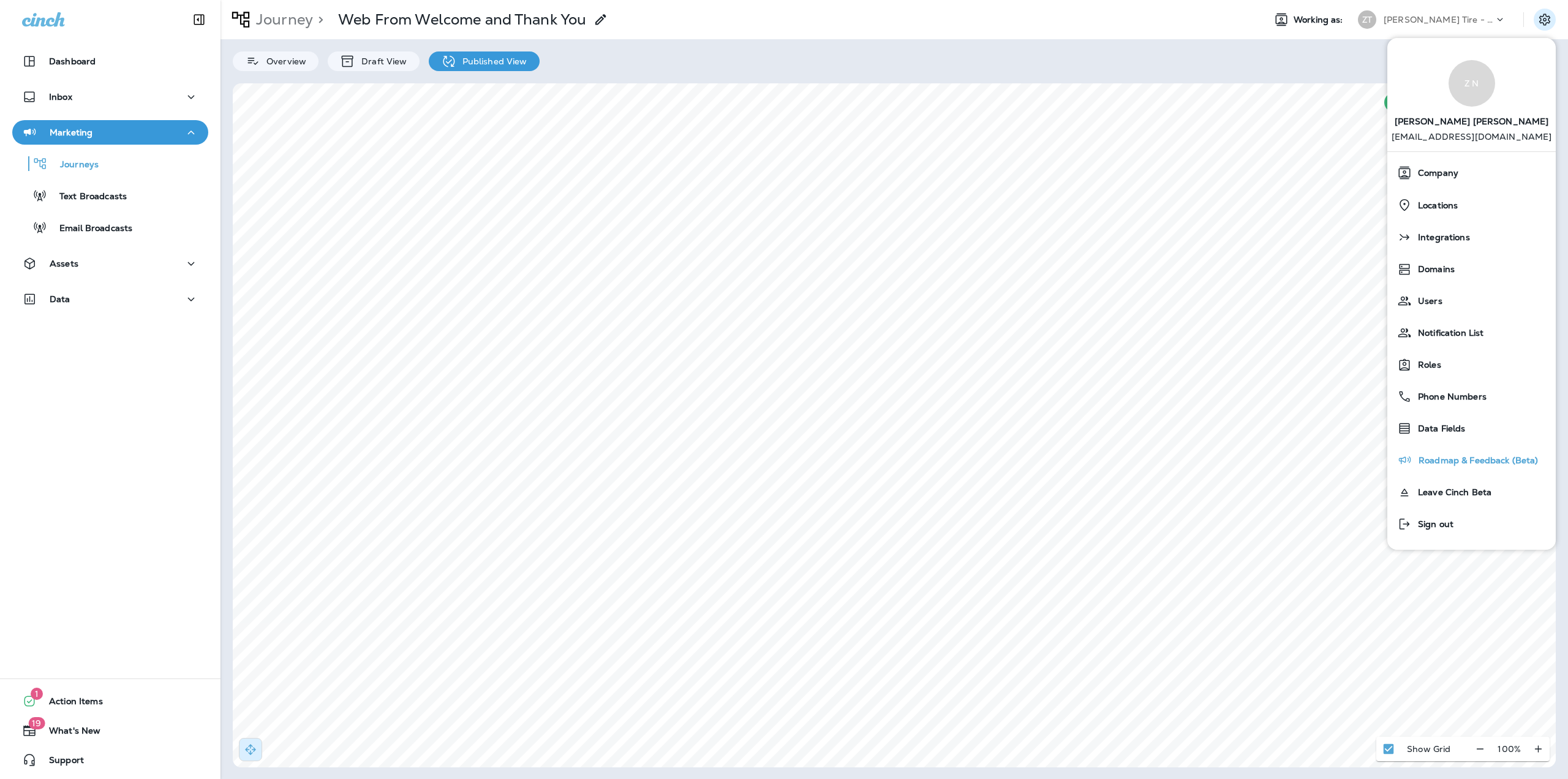
click at [1445, 457] on span "Roadmap & Feedback (Beta)" at bounding box center [1475, 461] width 126 height 10
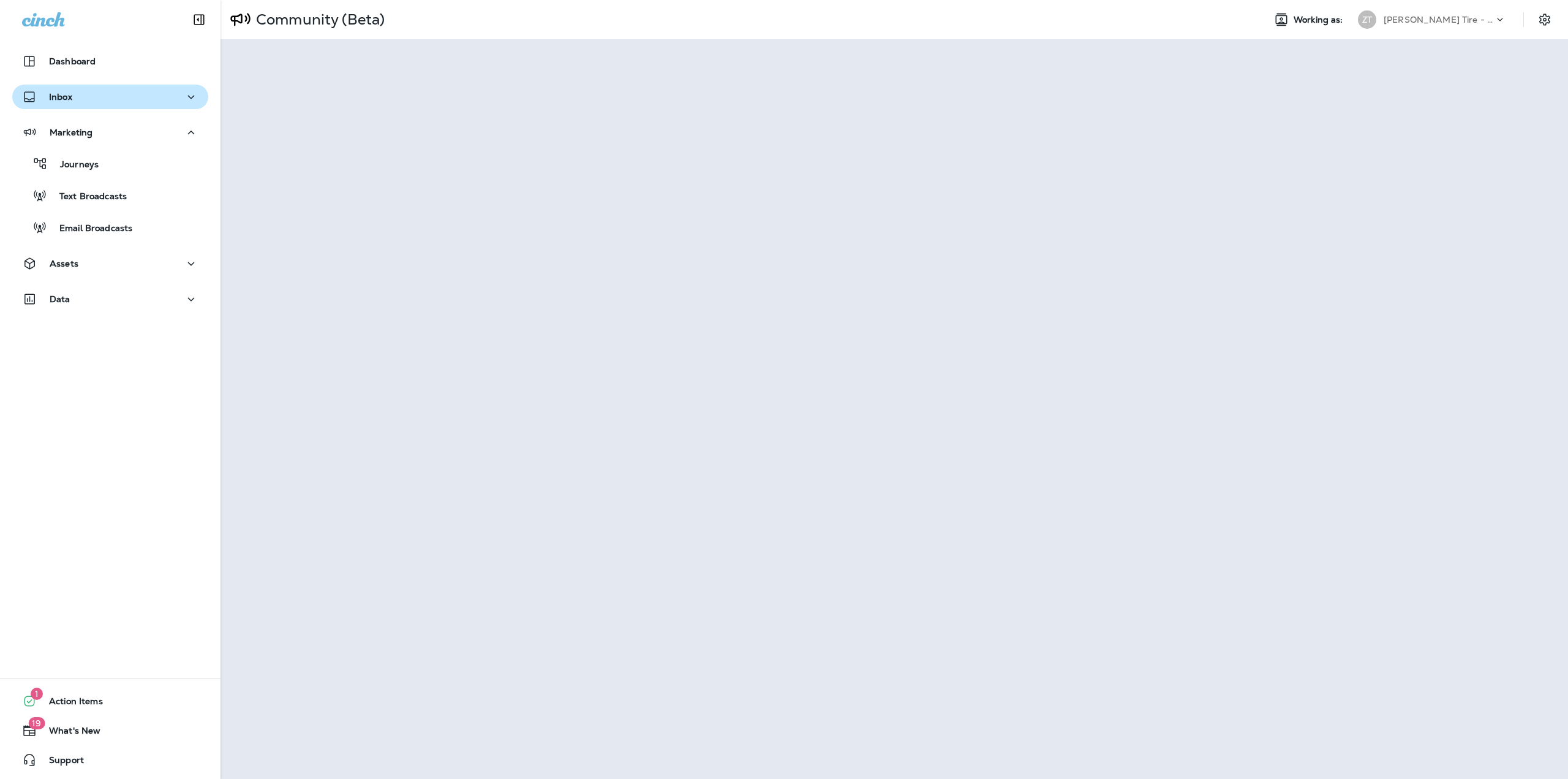
click at [76, 102] on div "Inbox" at bounding box center [110, 97] width 176 height 15
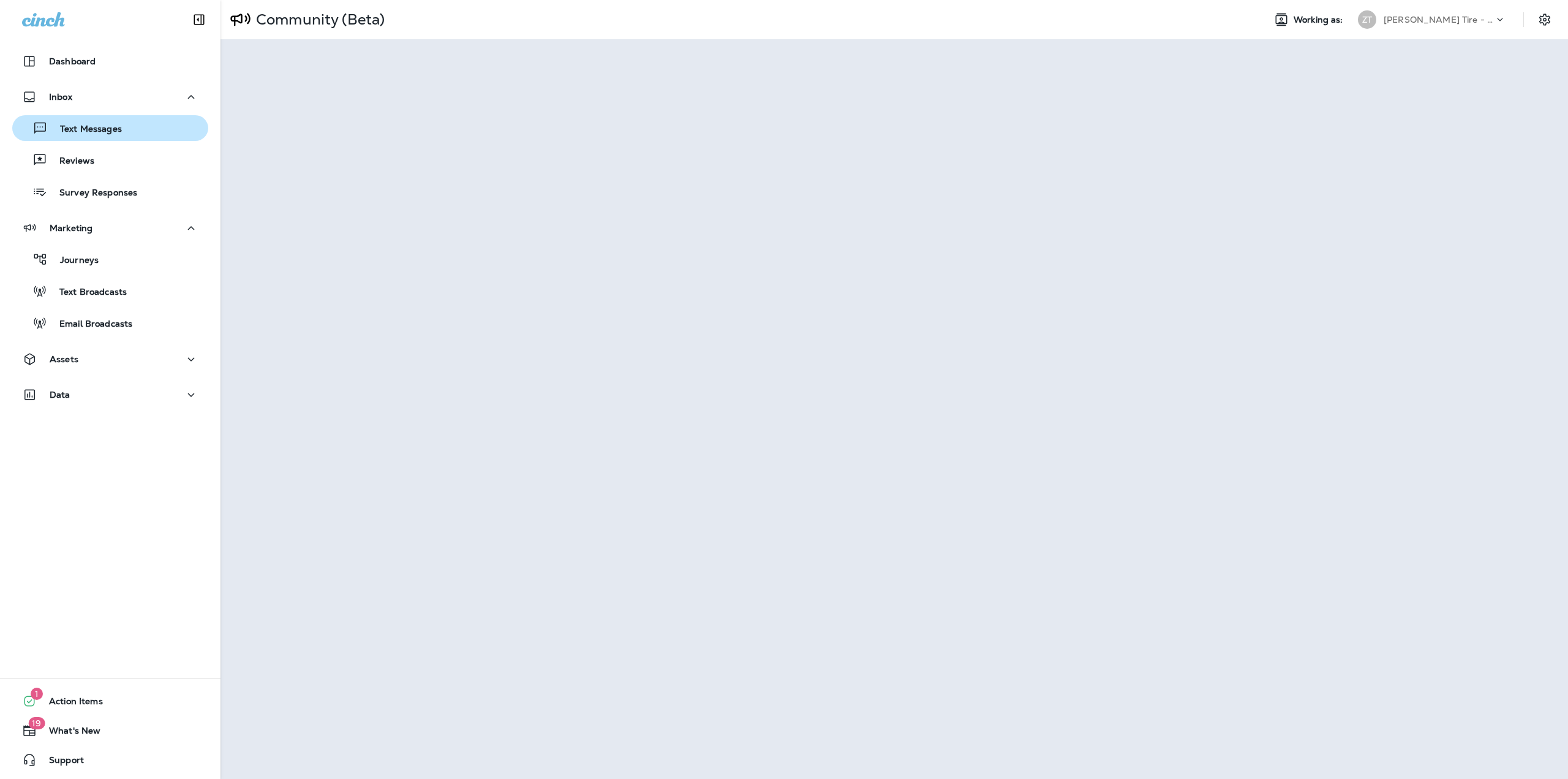
click at [67, 127] on p "Text Messages" at bounding box center [84, 129] width 74 height 12
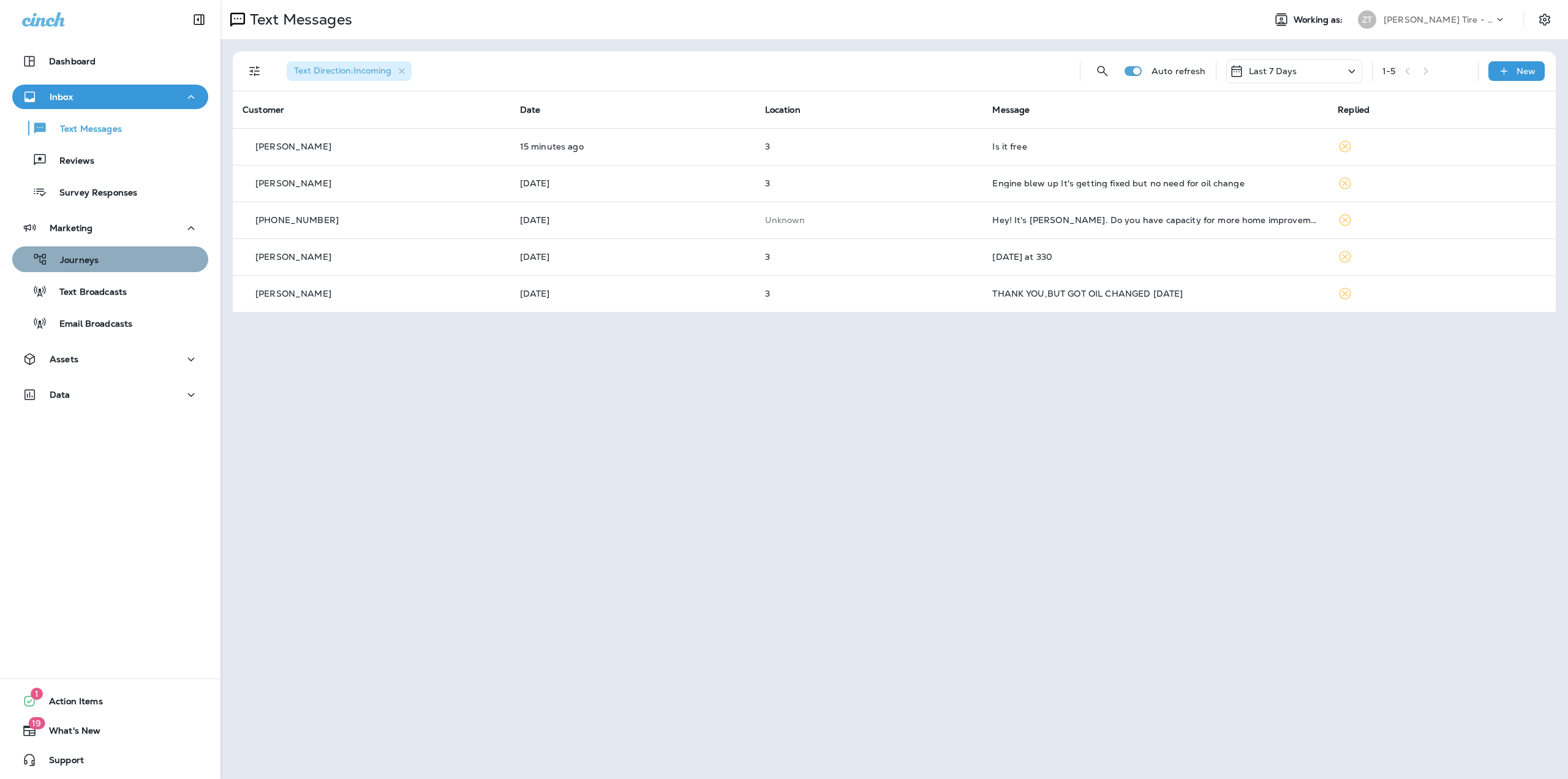
click at [128, 265] on div "Journeys" at bounding box center [110, 259] width 186 height 18
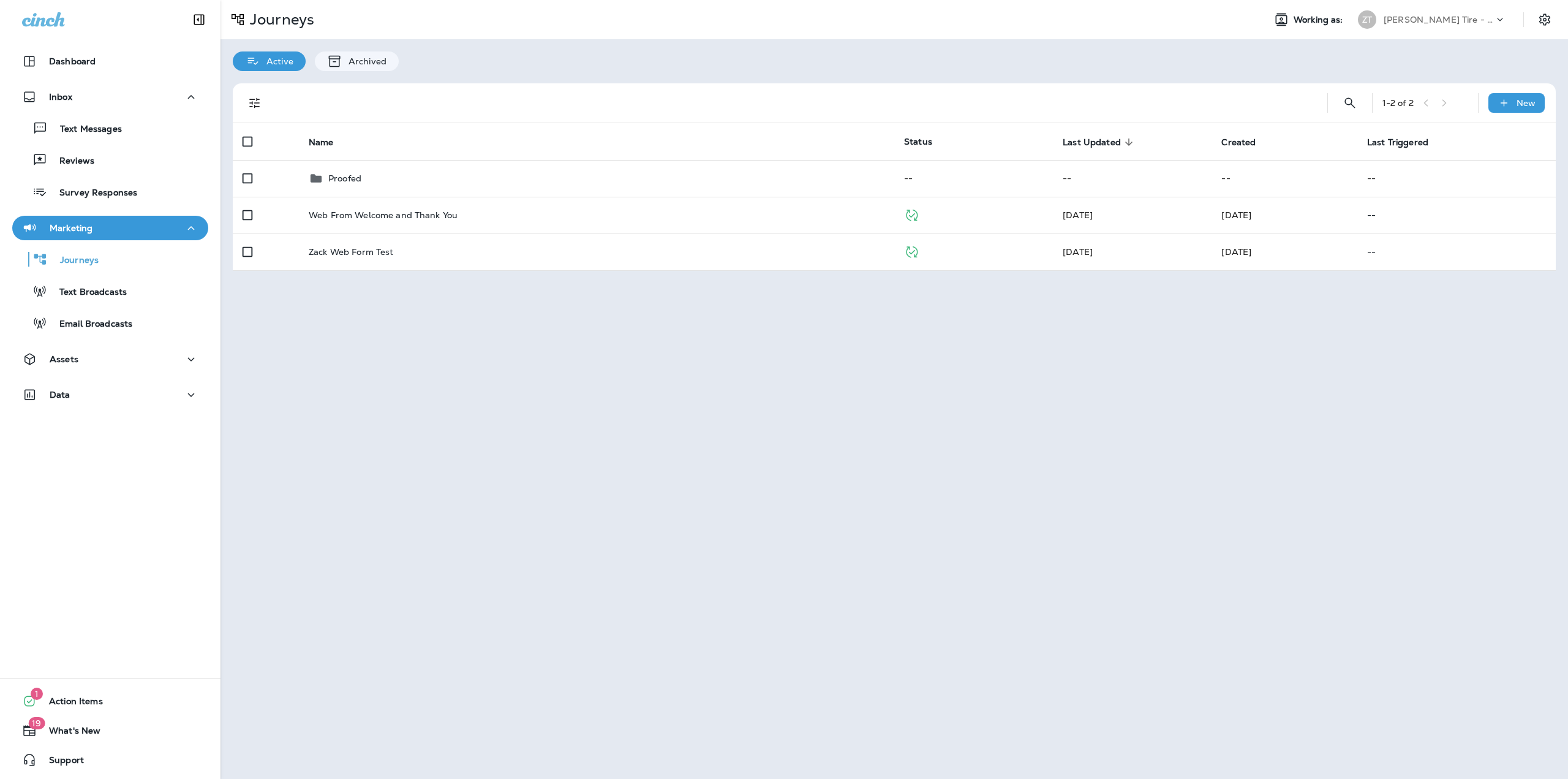
click at [1424, 13] on div "[PERSON_NAME] Tire - [GEOGRAPHIC_DATA]" at bounding box center [1439, 19] width 110 height 18
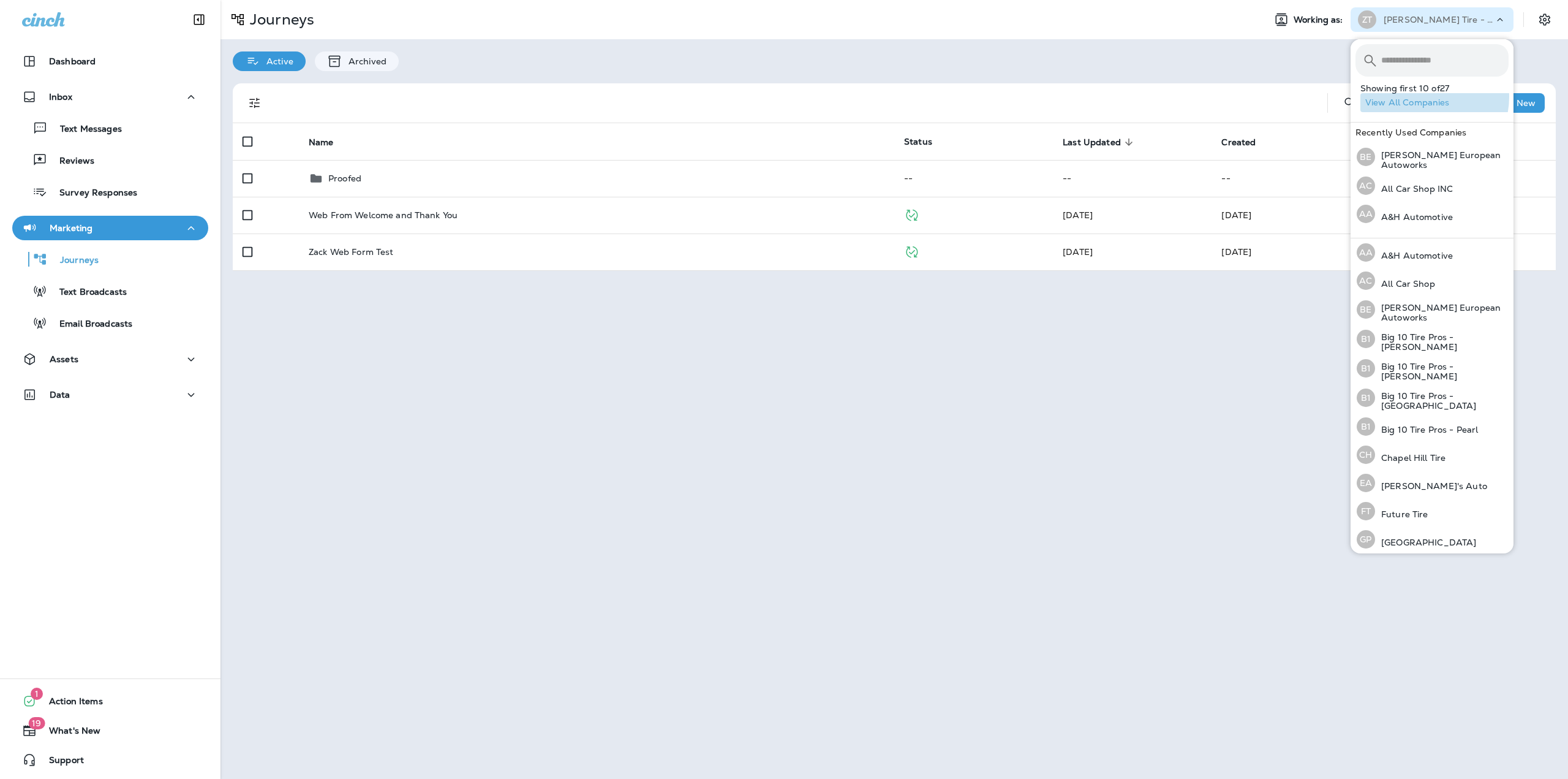
click at [1425, 97] on button "View All Companies" at bounding box center [1436, 102] width 153 height 19
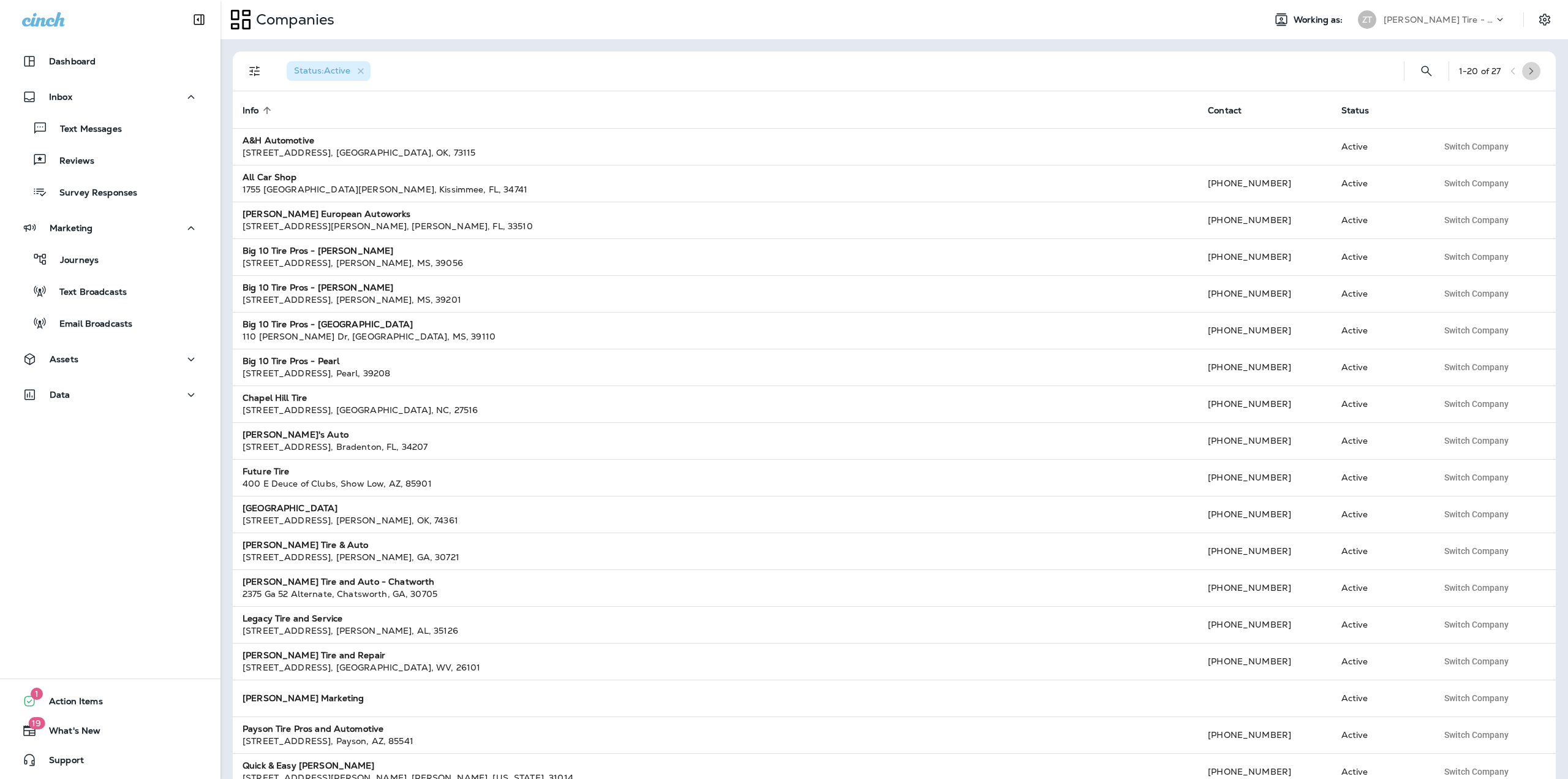
click at [1534, 72] on button "button" at bounding box center [1531, 71] width 18 height 18
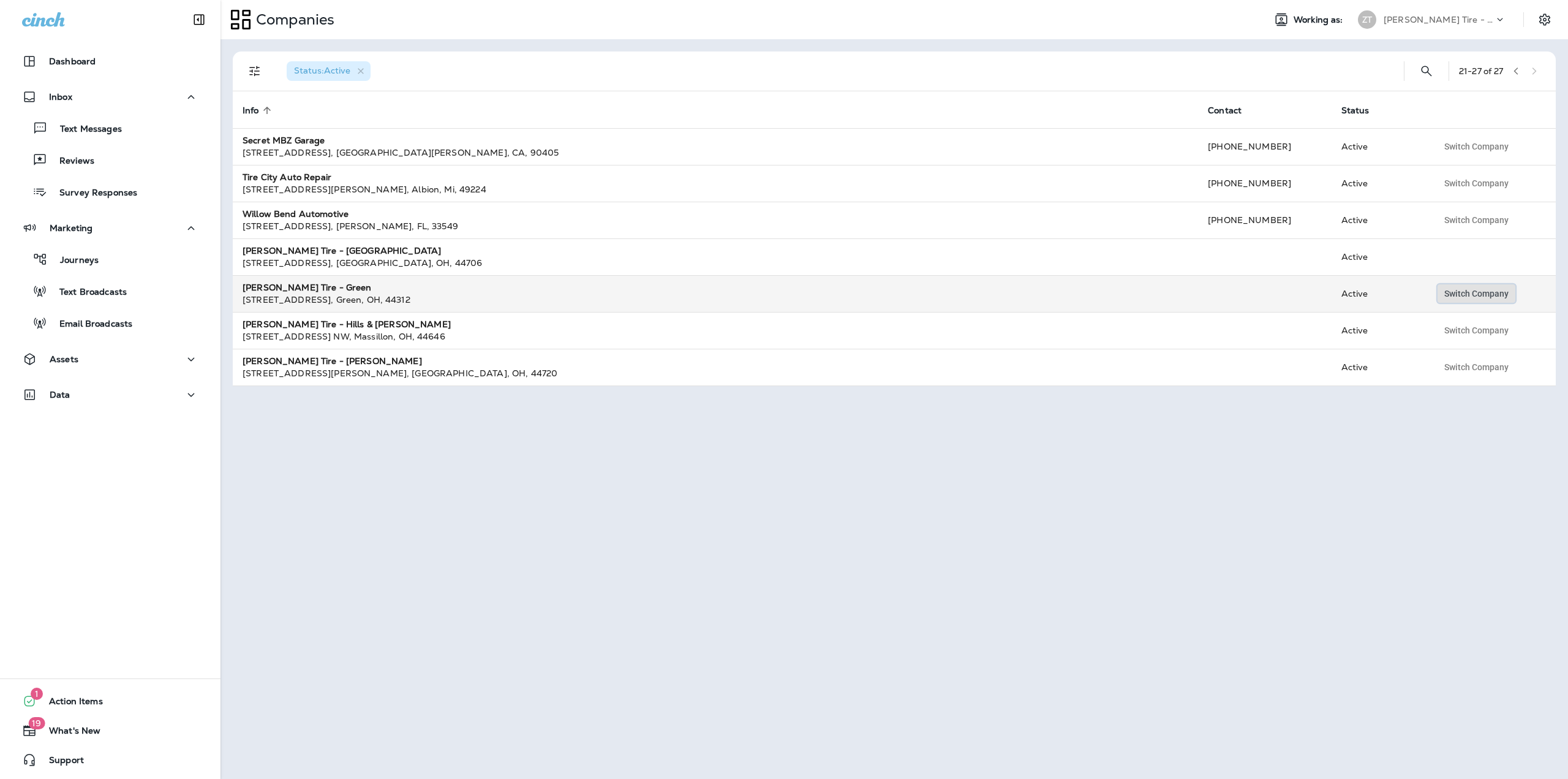
click at [1461, 293] on span "Switch Company" at bounding box center [1477, 294] width 64 height 9
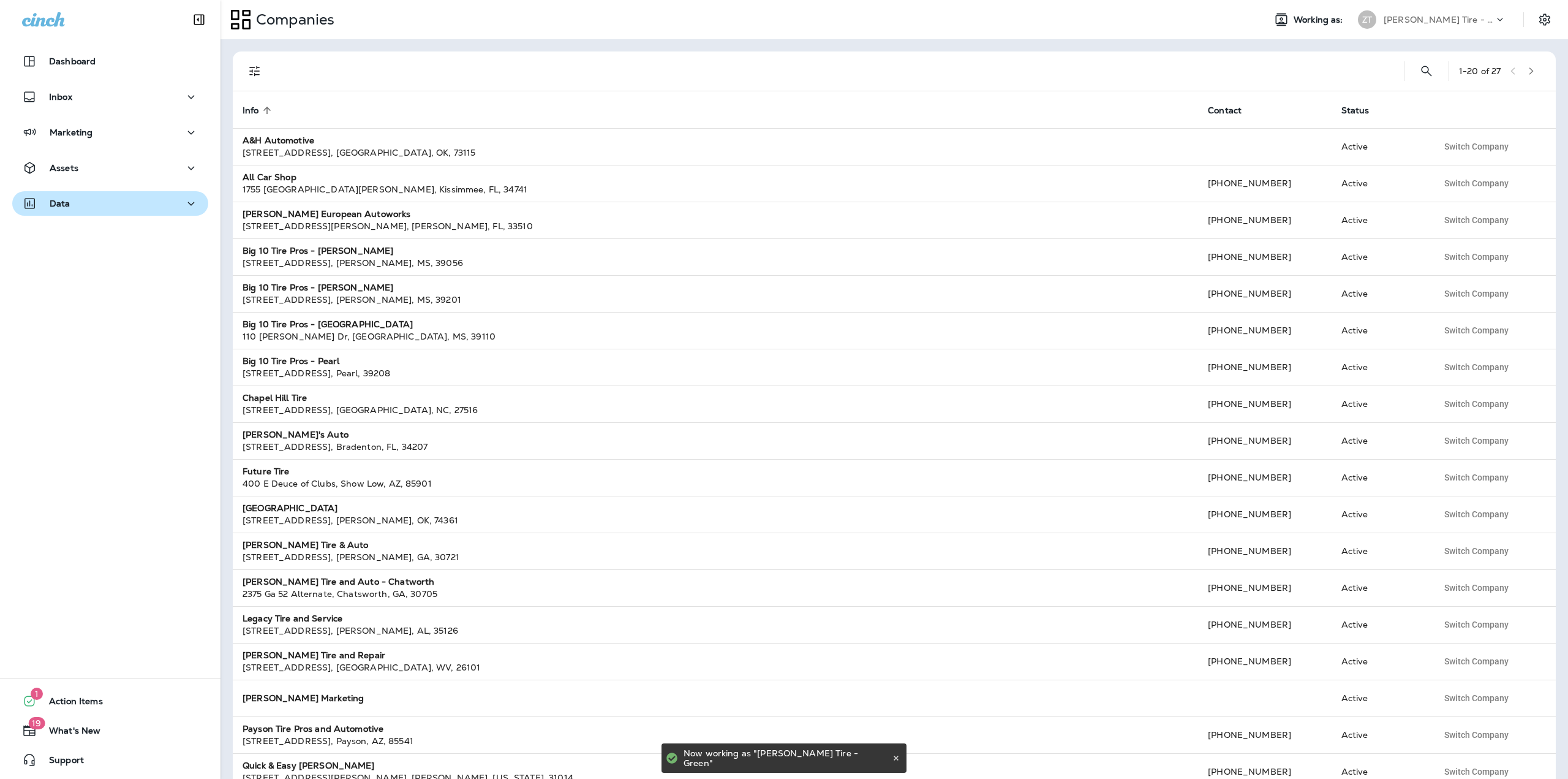
click at [151, 206] on div "Data" at bounding box center [110, 203] width 176 height 15
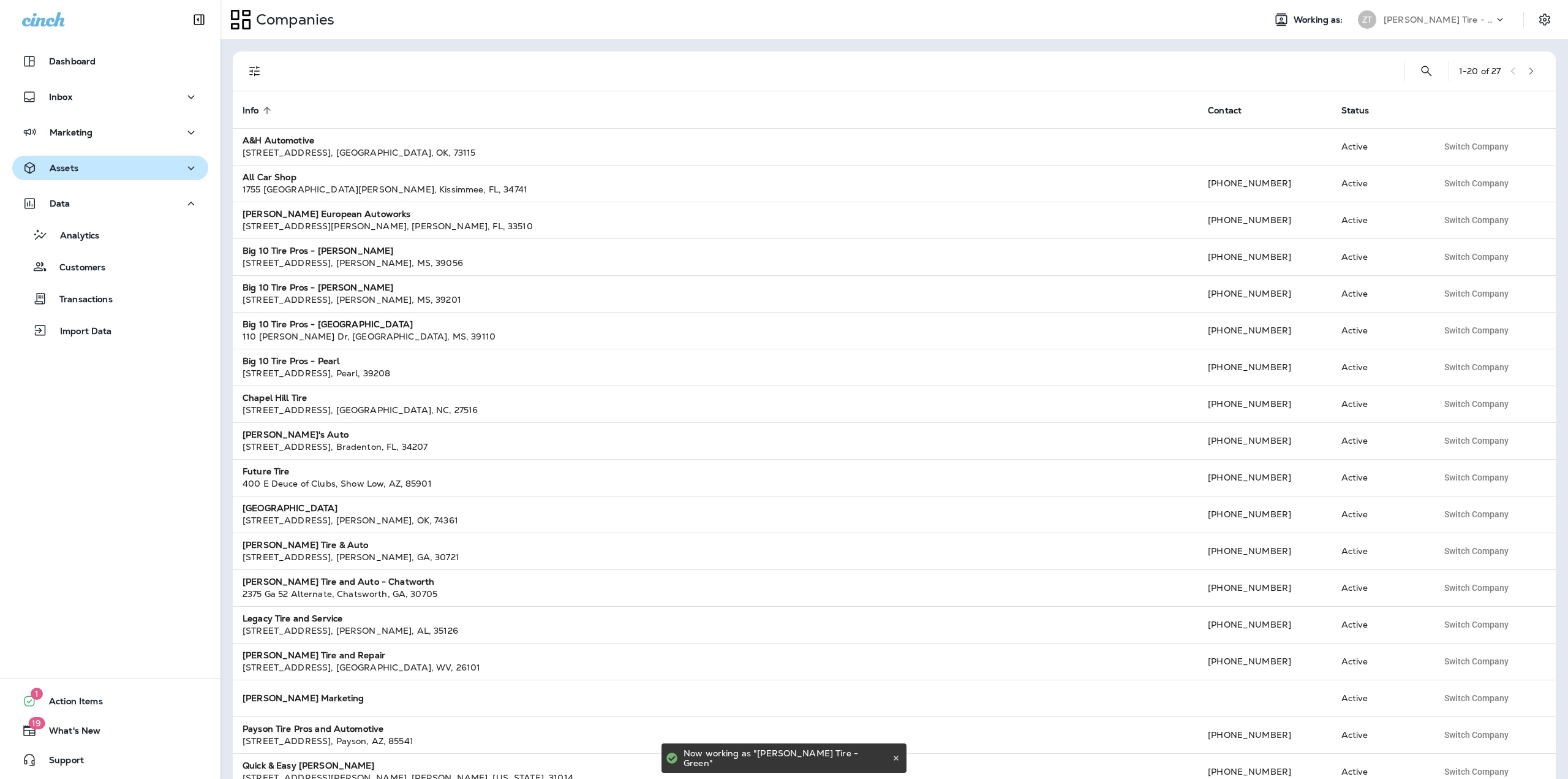
click at [89, 157] on button "Assets" at bounding box center [110, 168] width 196 height 25
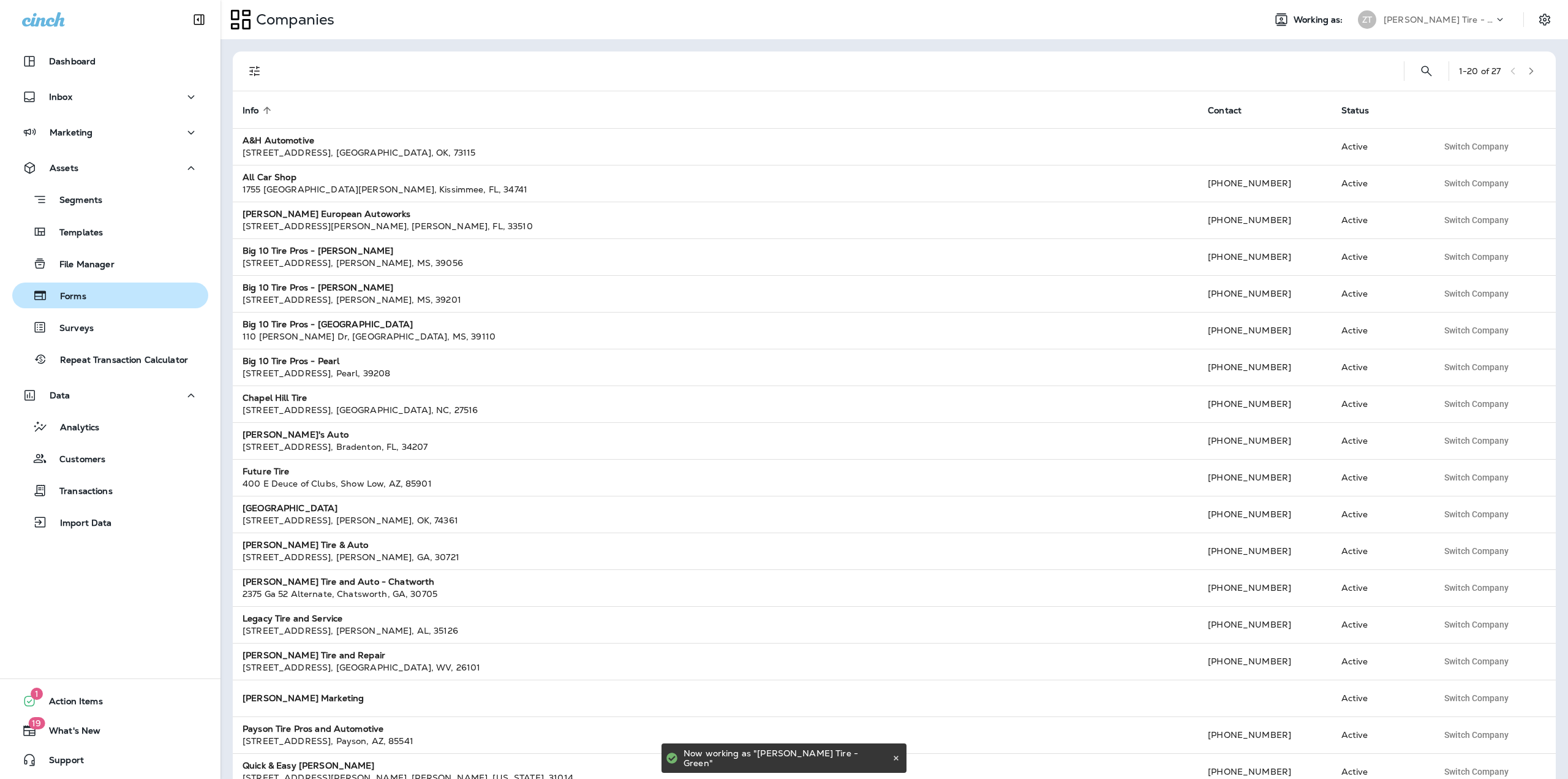
click at [81, 296] on p "Forms" at bounding box center [67, 297] width 39 height 12
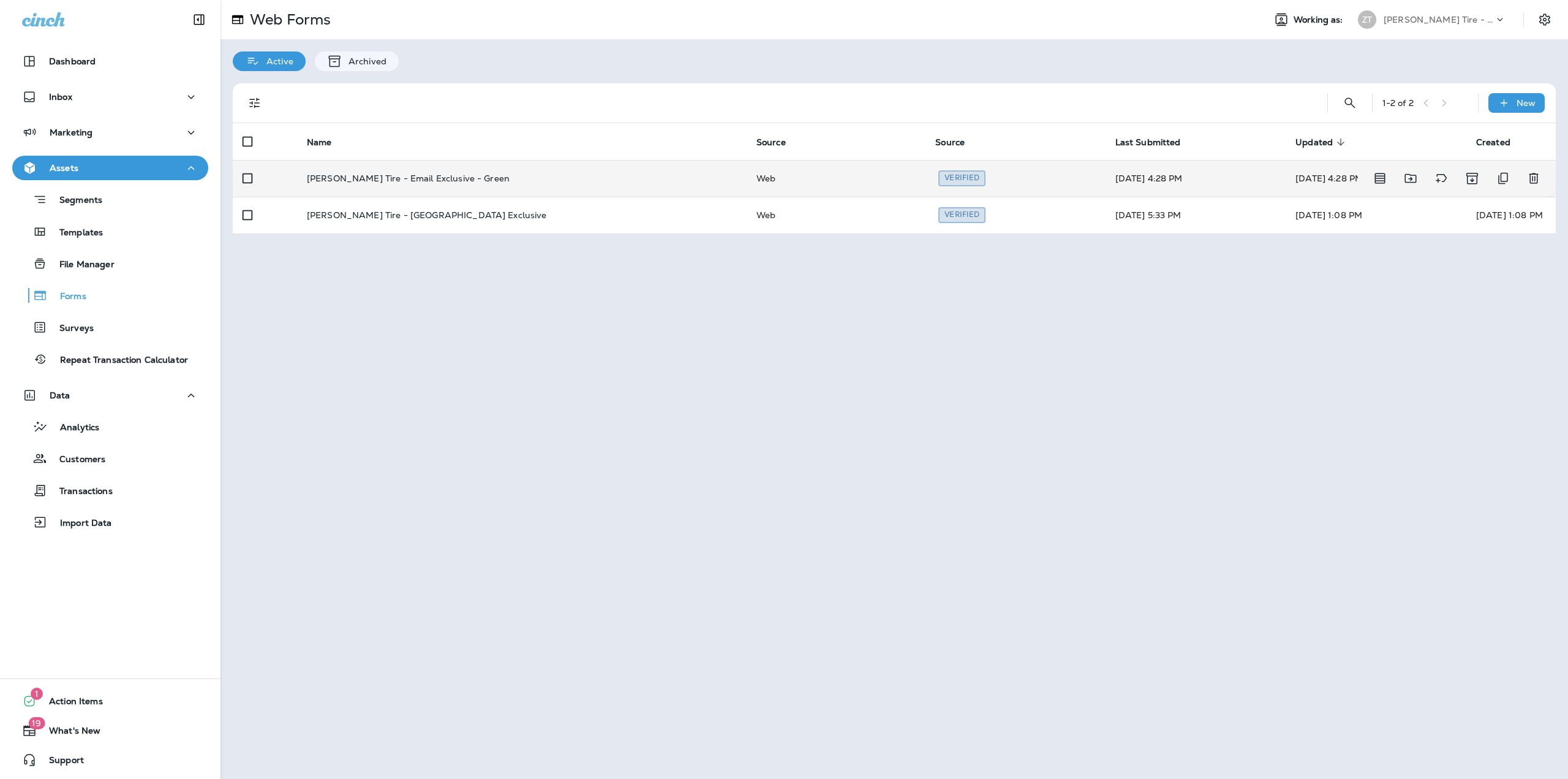
click at [492, 187] on td "[PERSON_NAME] Tire - Email Exclusive - Green" at bounding box center [521, 178] width 450 height 37
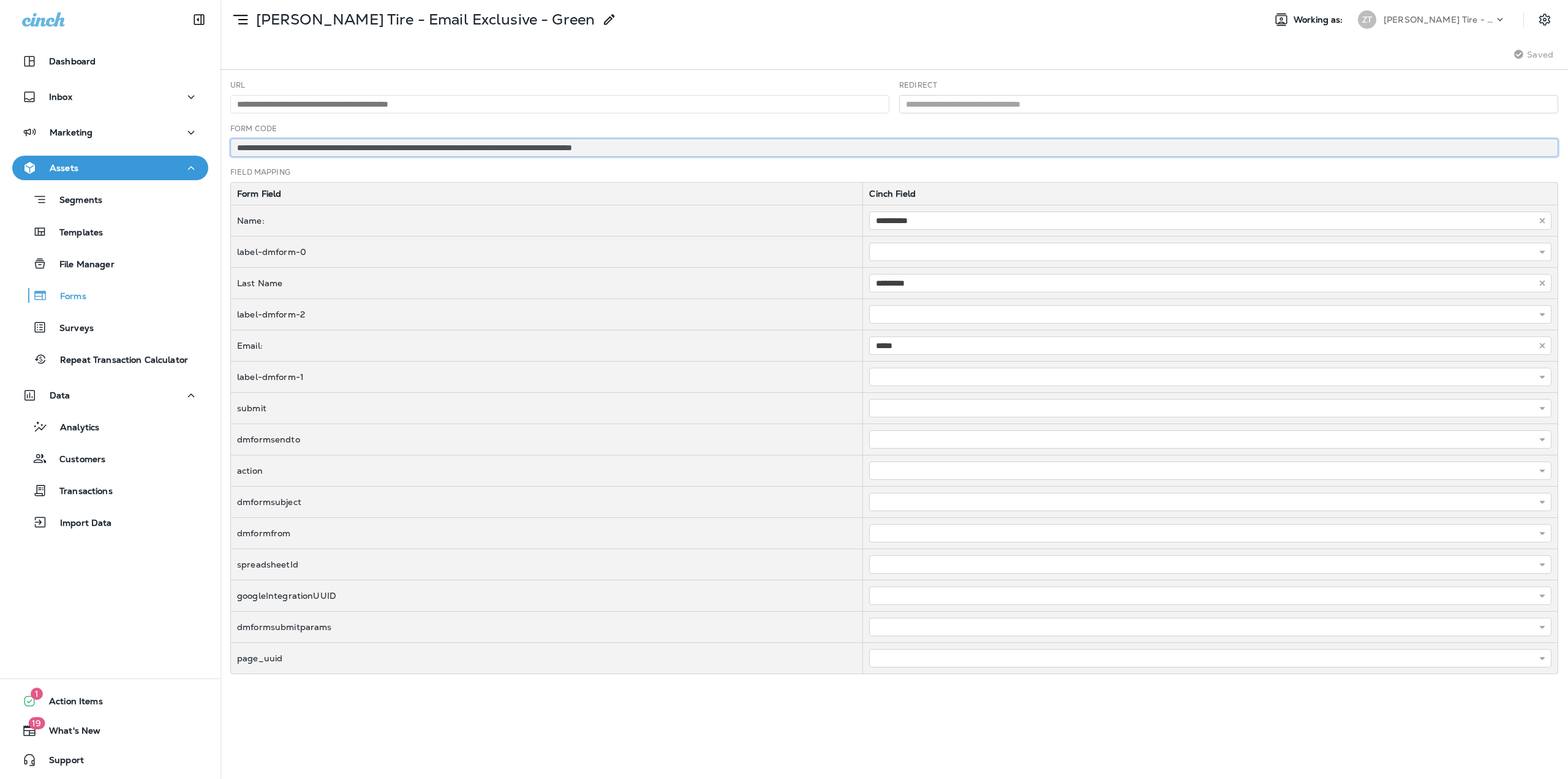
click at [521, 147] on input "**********" at bounding box center [894, 147] width 1328 height 18
click at [1405, 18] on p "[PERSON_NAME] Tire - Green" at bounding box center [1439, 19] width 110 height 10
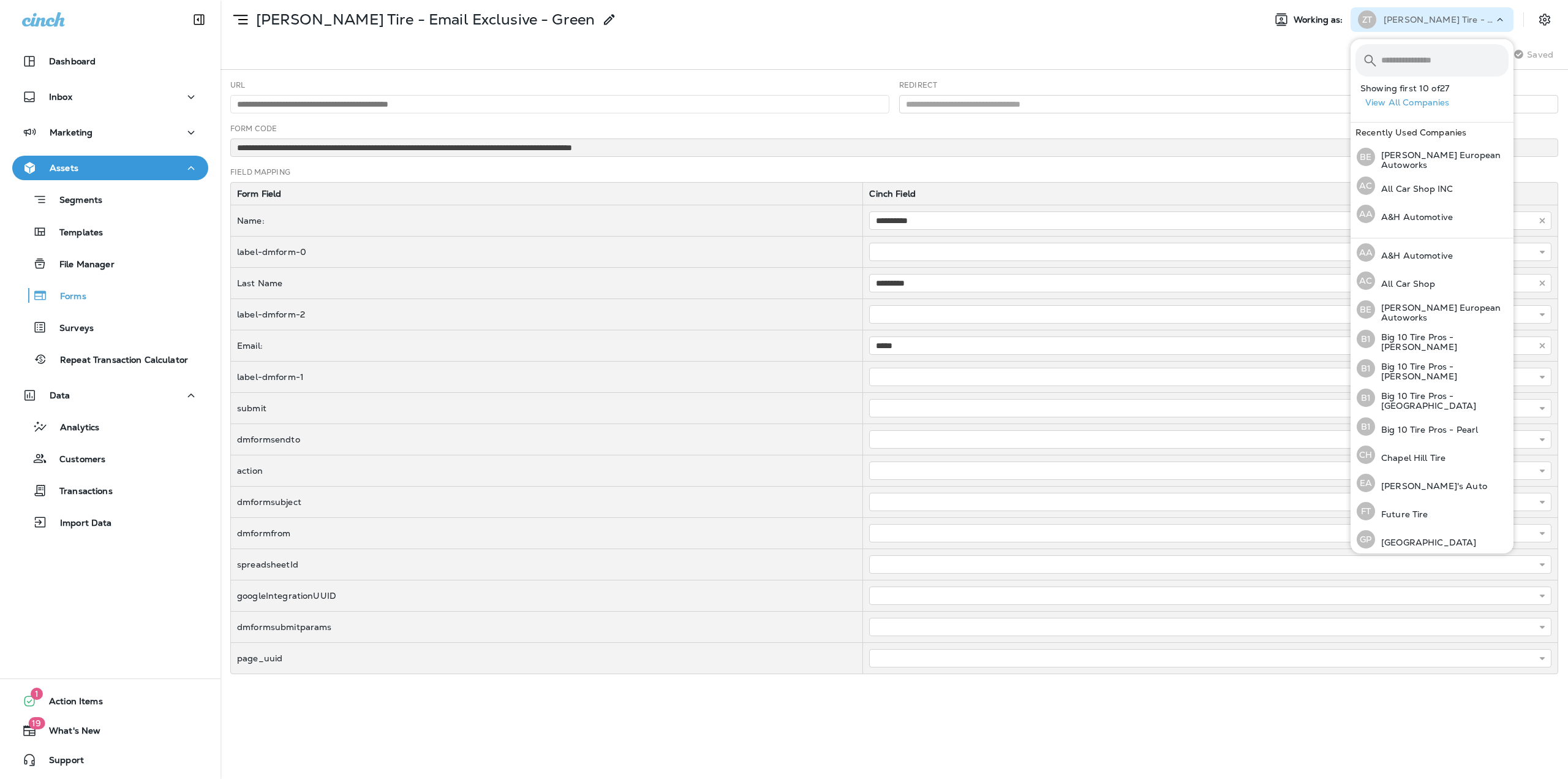
click at [1439, 105] on button "View All Companies" at bounding box center [1436, 102] width 153 height 19
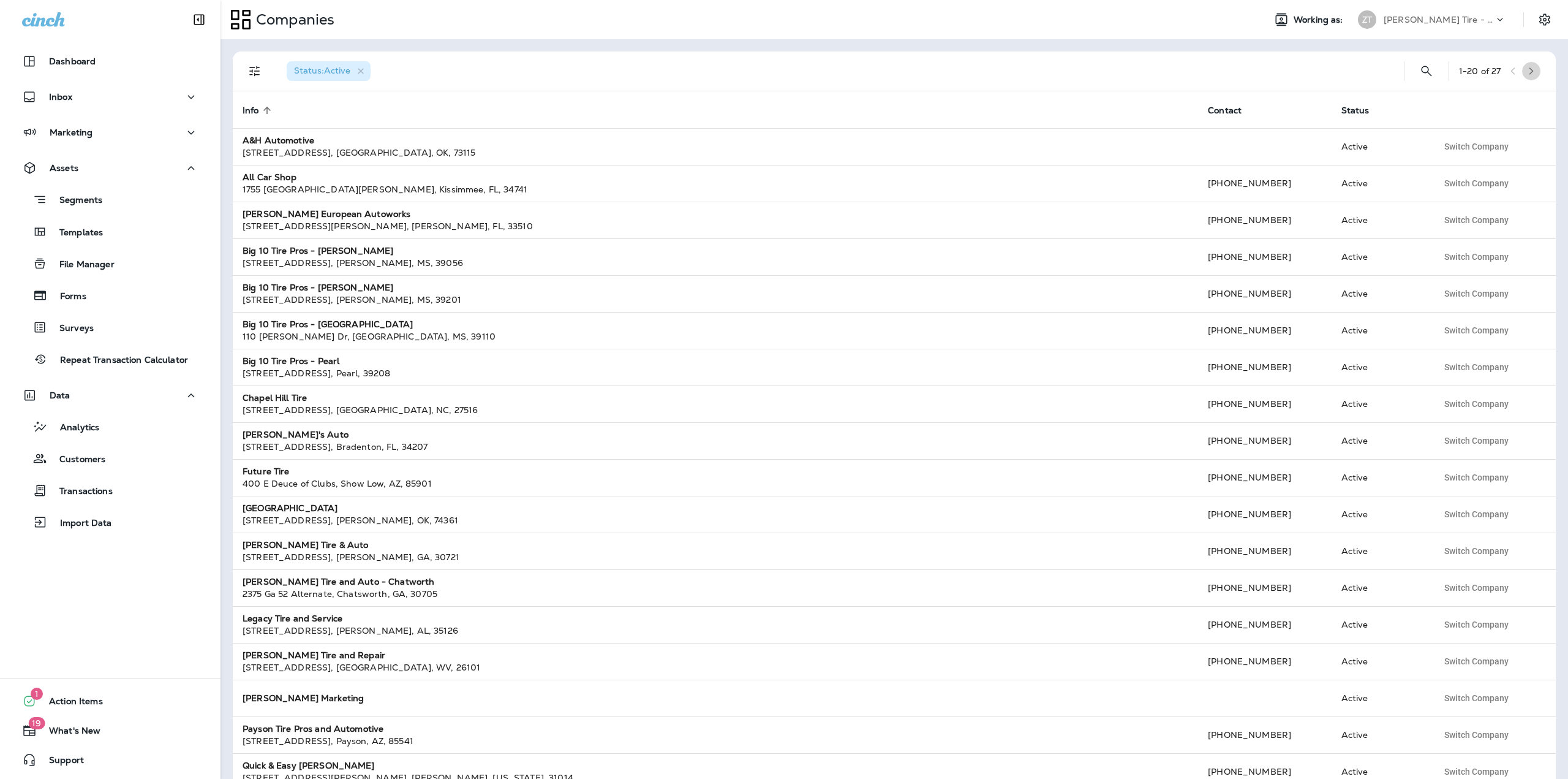
click at [1530, 74] on icon "button" at bounding box center [1531, 71] width 9 height 9
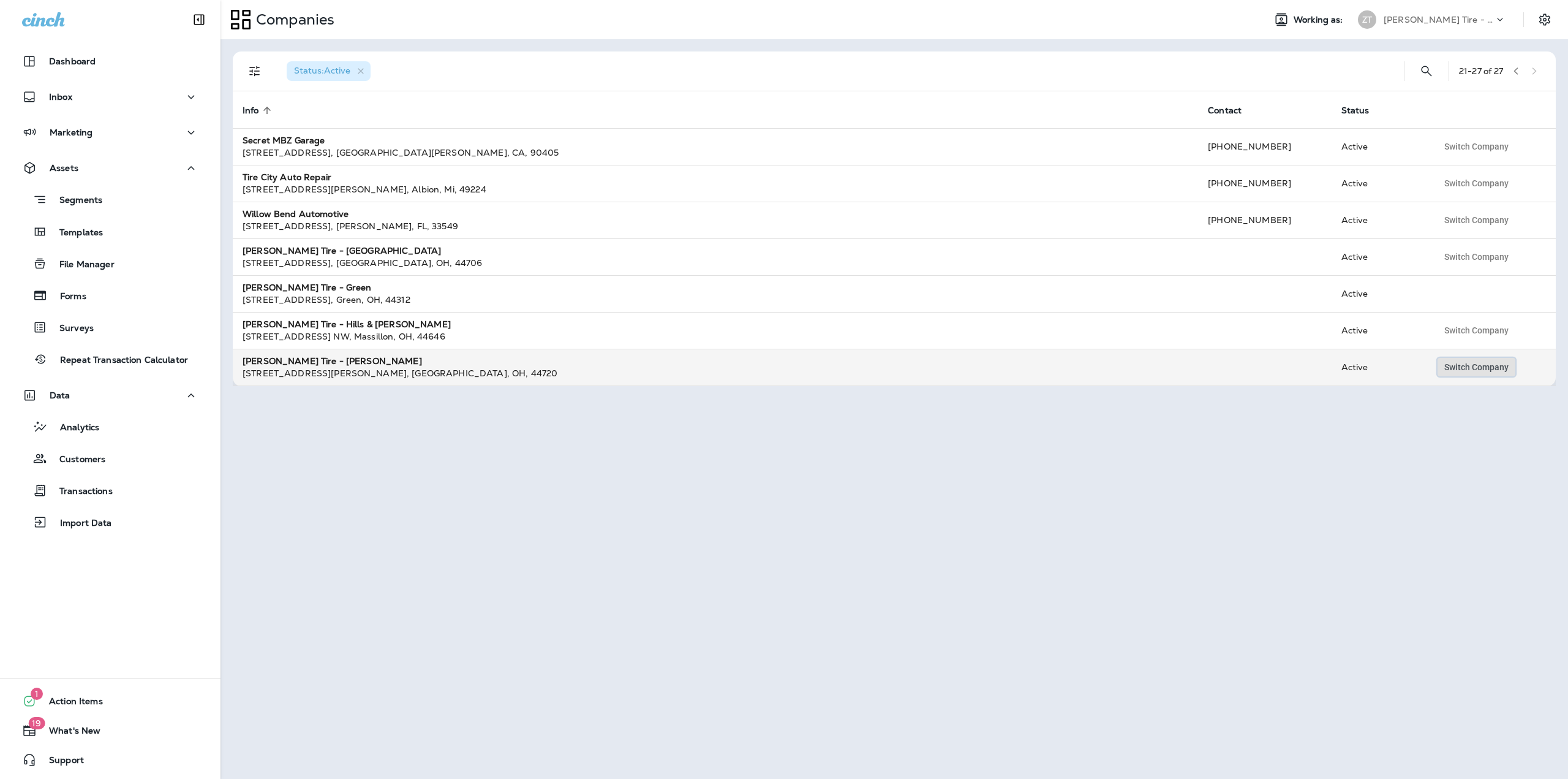
click at [1466, 369] on span "Switch Company" at bounding box center [1477, 367] width 64 height 9
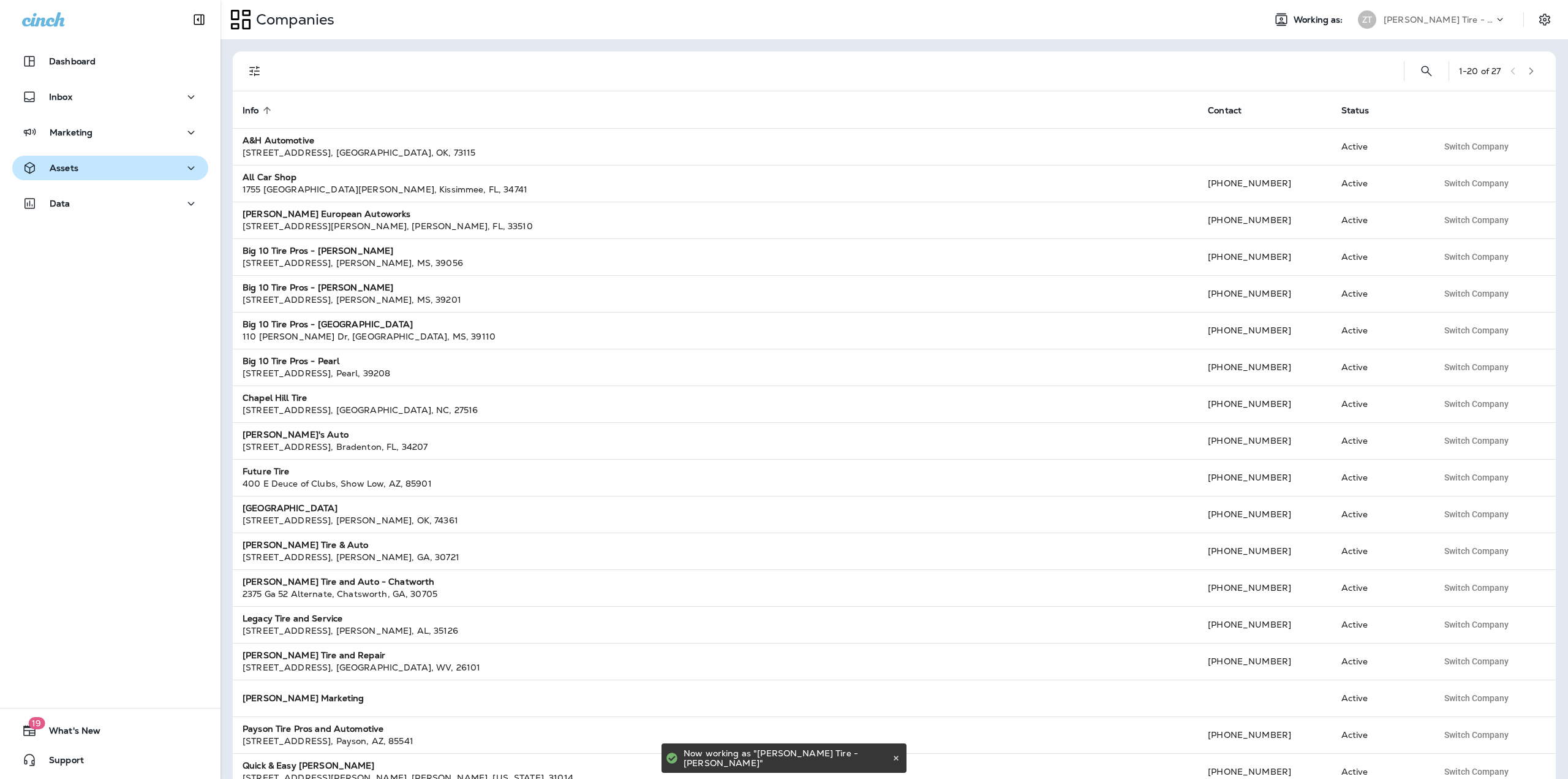
click at [119, 175] on div "Assets" at bounding box center [110, 168] width 176 height 15
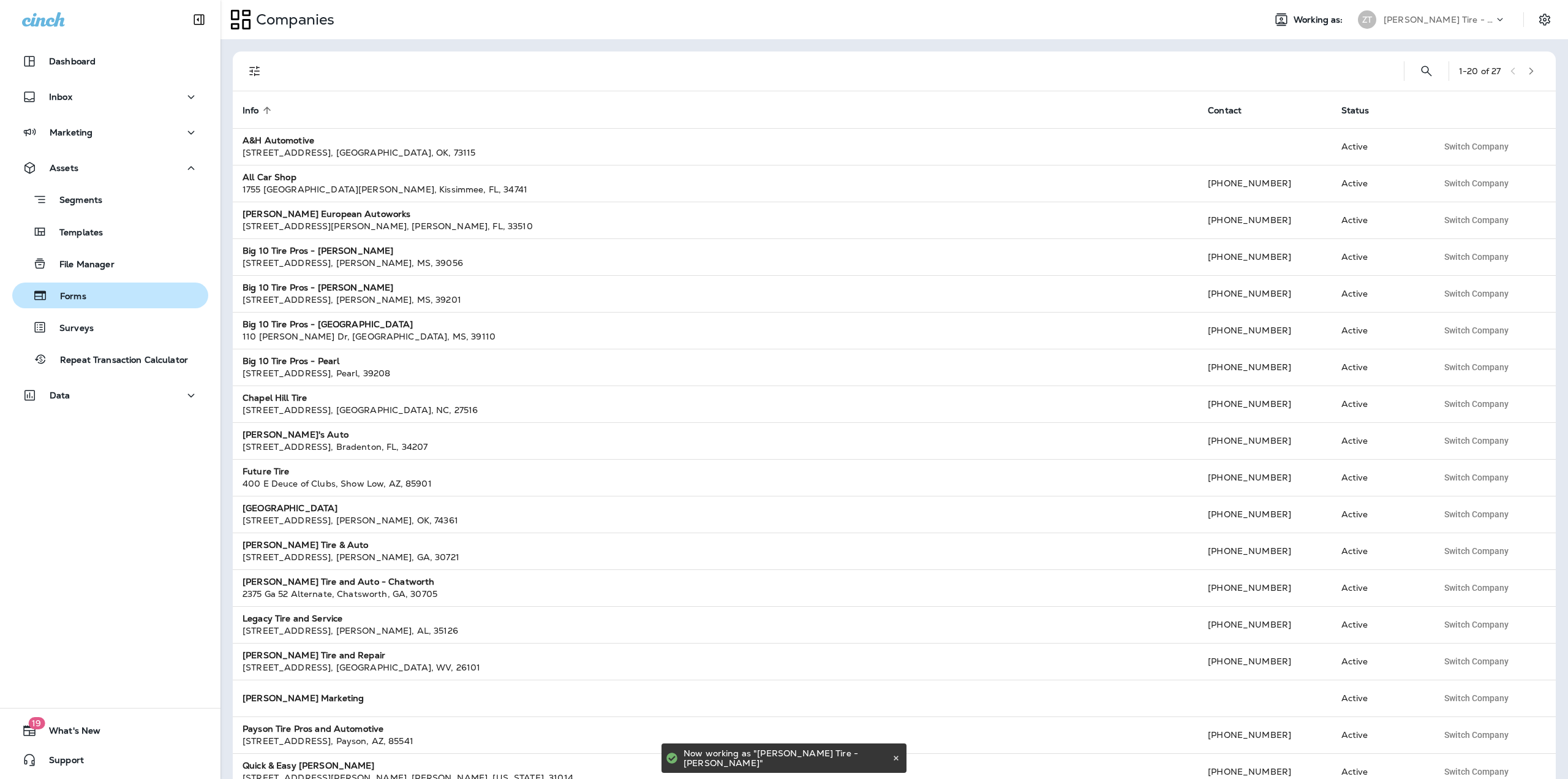
click at [88, 303] on div "Forms" at bounding box center [110, 295] width 186 height 18
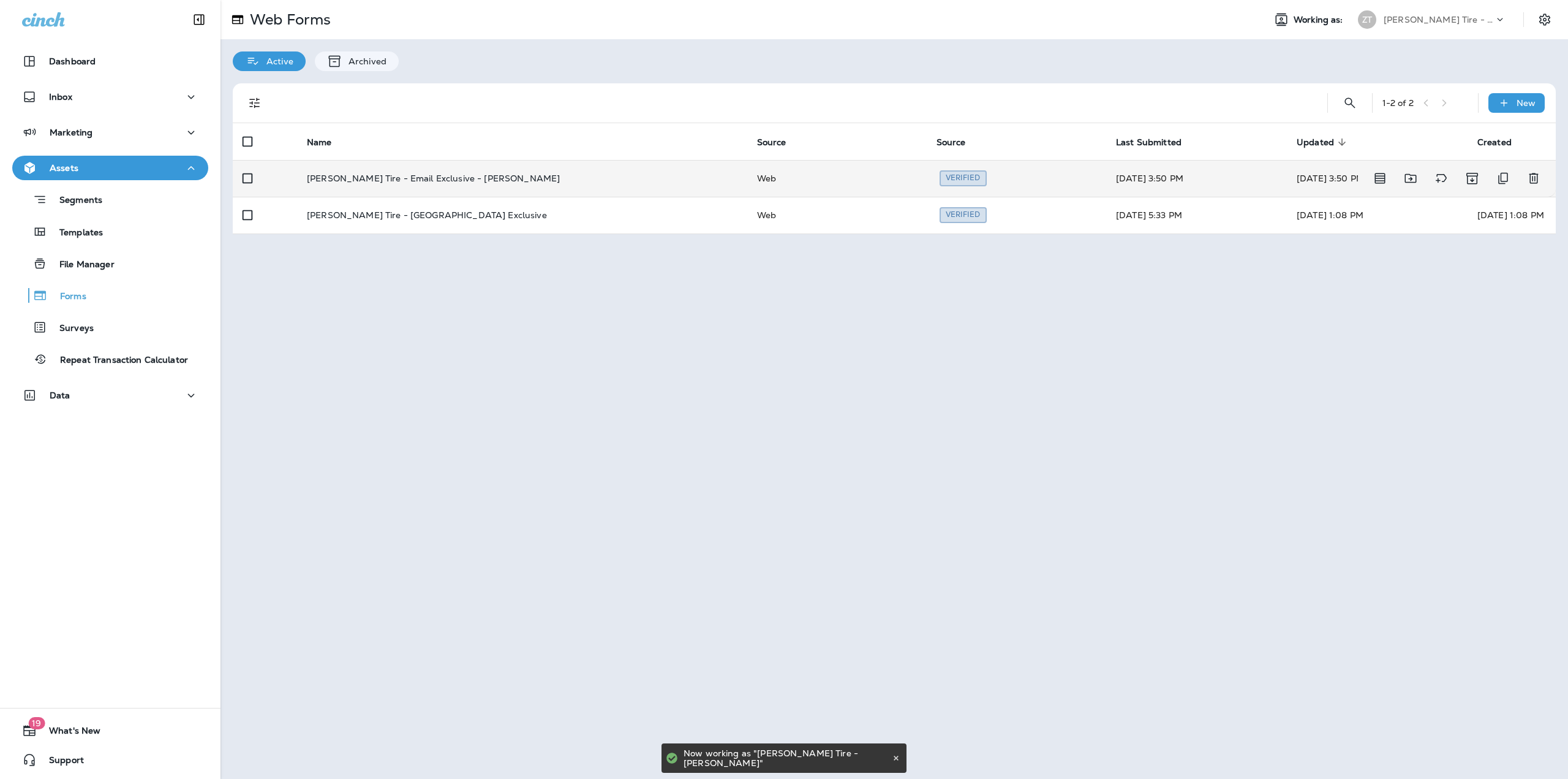
click at [429, 177] on p "[PERSON_NAME] Tire - Email Exclusive - [PERSON_NAME]" at bounding box center [433, 178] width 253 height 10
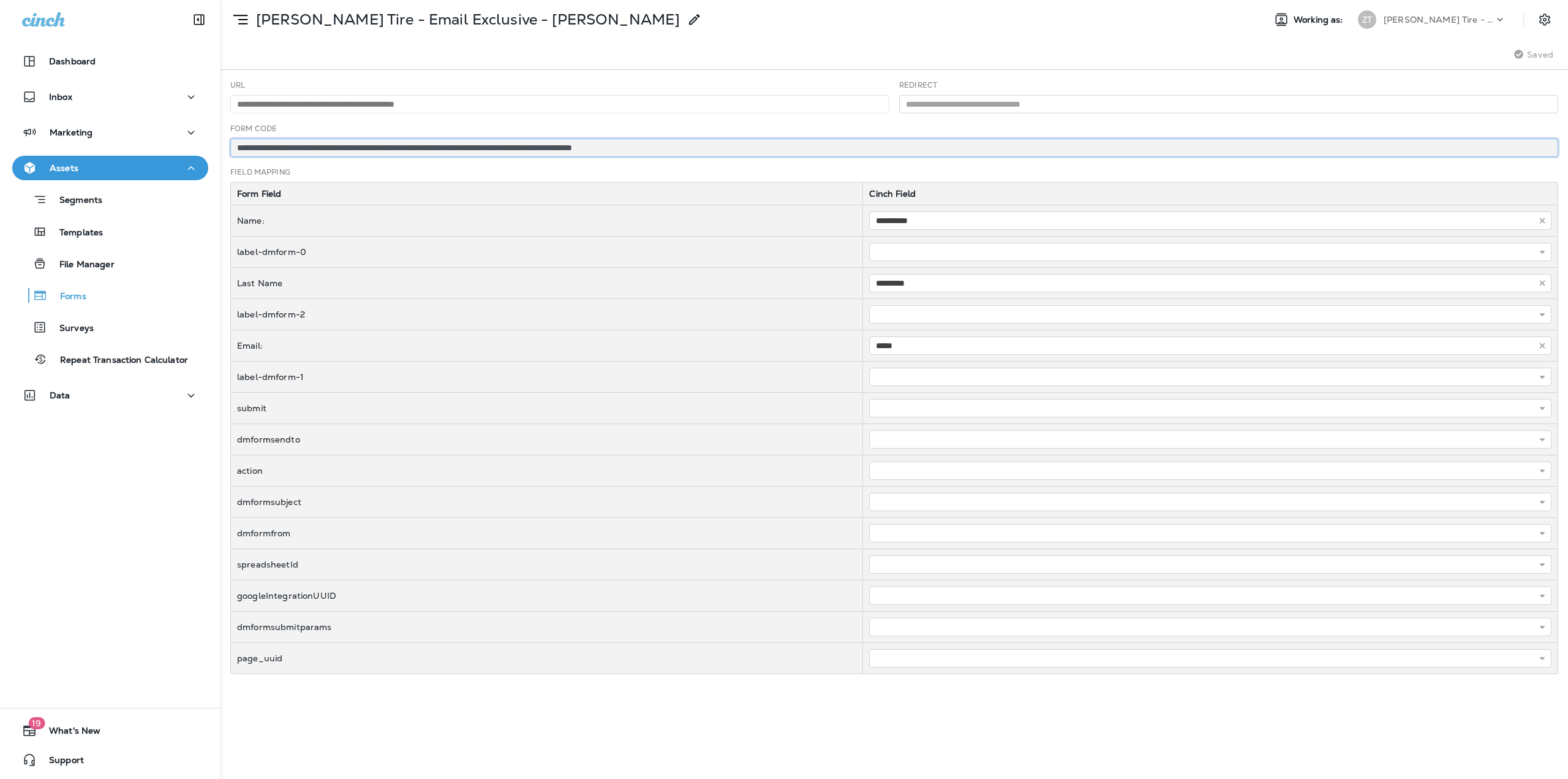
click at [512, 147] on input "**********" at bounding box center [894, 147] width 1328 height 18
click at [1447, 21] on p "[PERSON_NAME] Tire - [PERSON_NAME]" at bounding box center [1439, 19] width 110 height 10
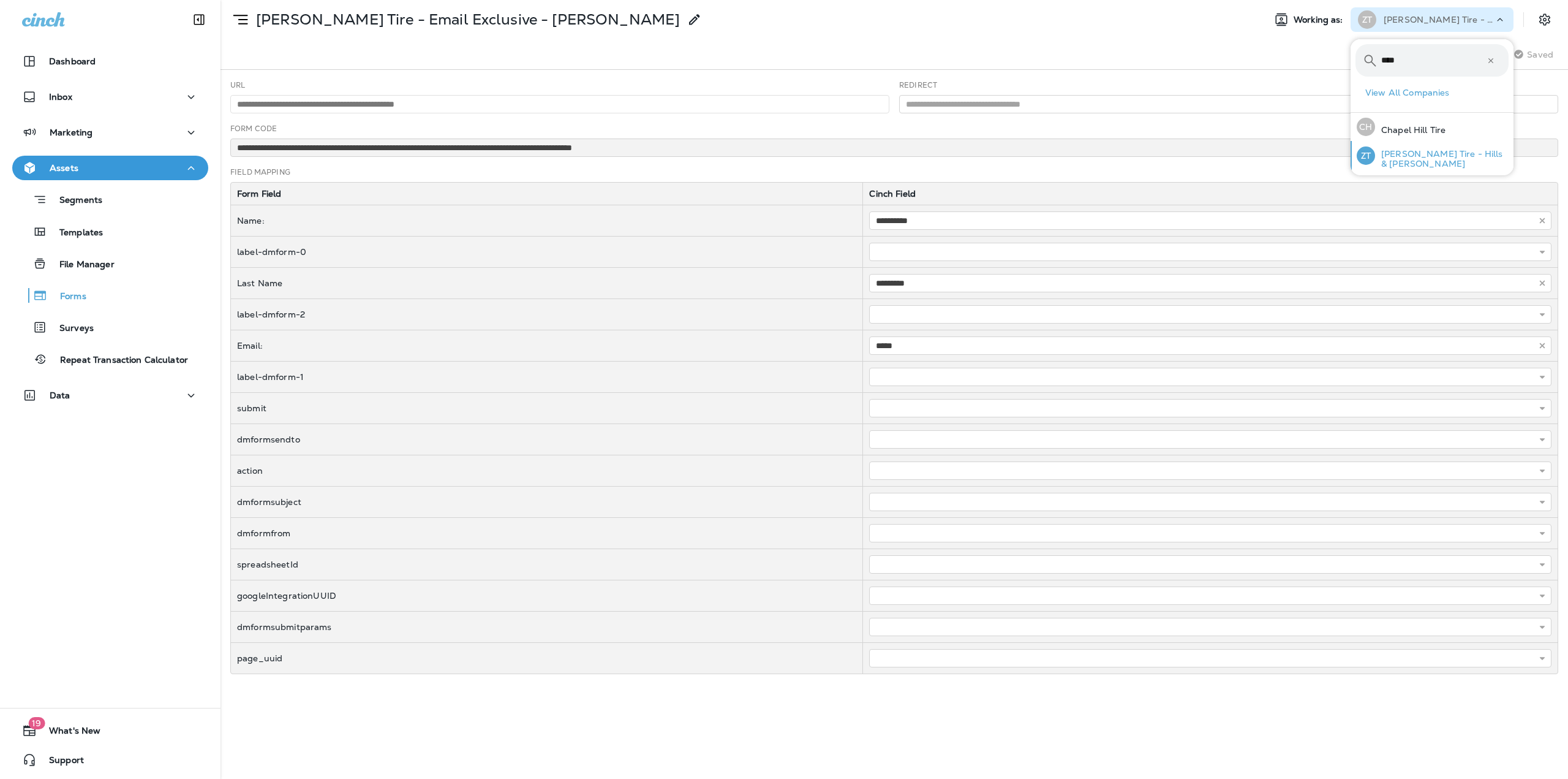
type input "****"
click at [1412, 155] on p "[PERSON_NAME] Tire - Hills & [PERSON_NAME]" at bounding box center [1442, 159] width 134 height 20
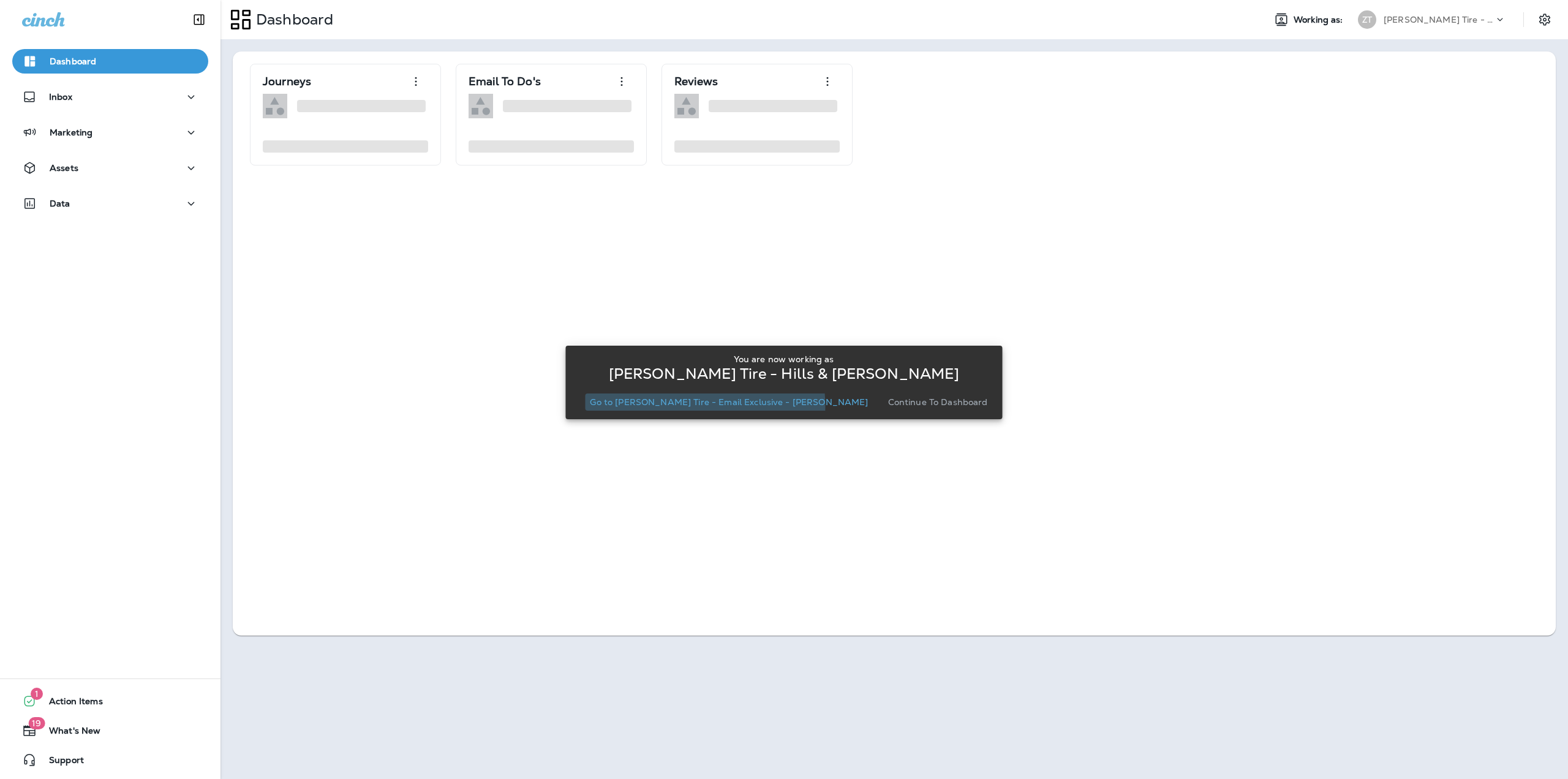
click at [743, 406] on p "Go to [PERSON_NAME] Tire - Email Exclusive - [PERSON_NAME]" at bounding box center [729, 402] width 278 height 10
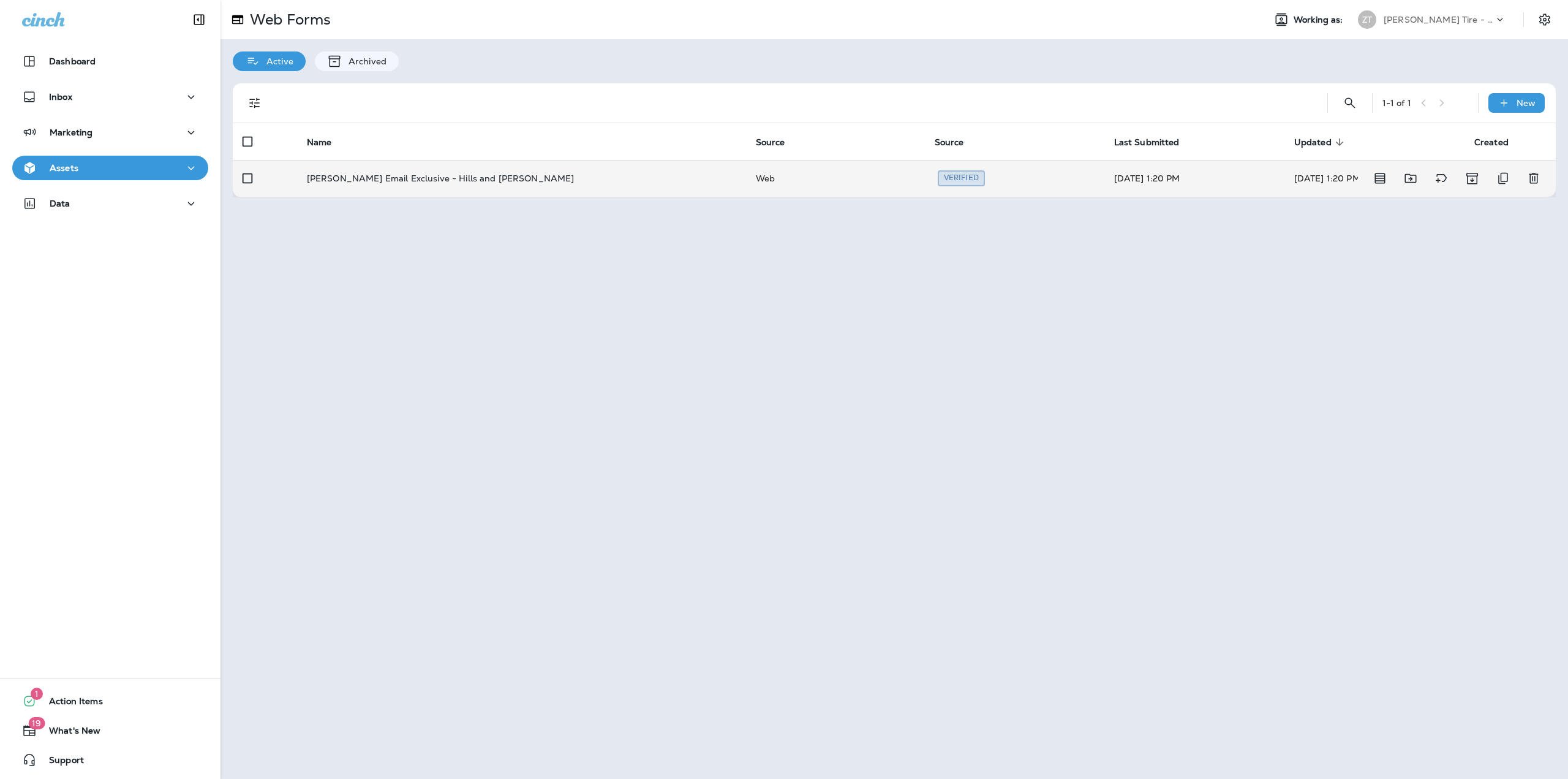
click at [443, 177] on p "[PERSON_NAME] Email Exclusive - Hills and [PERSON_NAME]" at bounding box center [441, 178] width 268 height 10
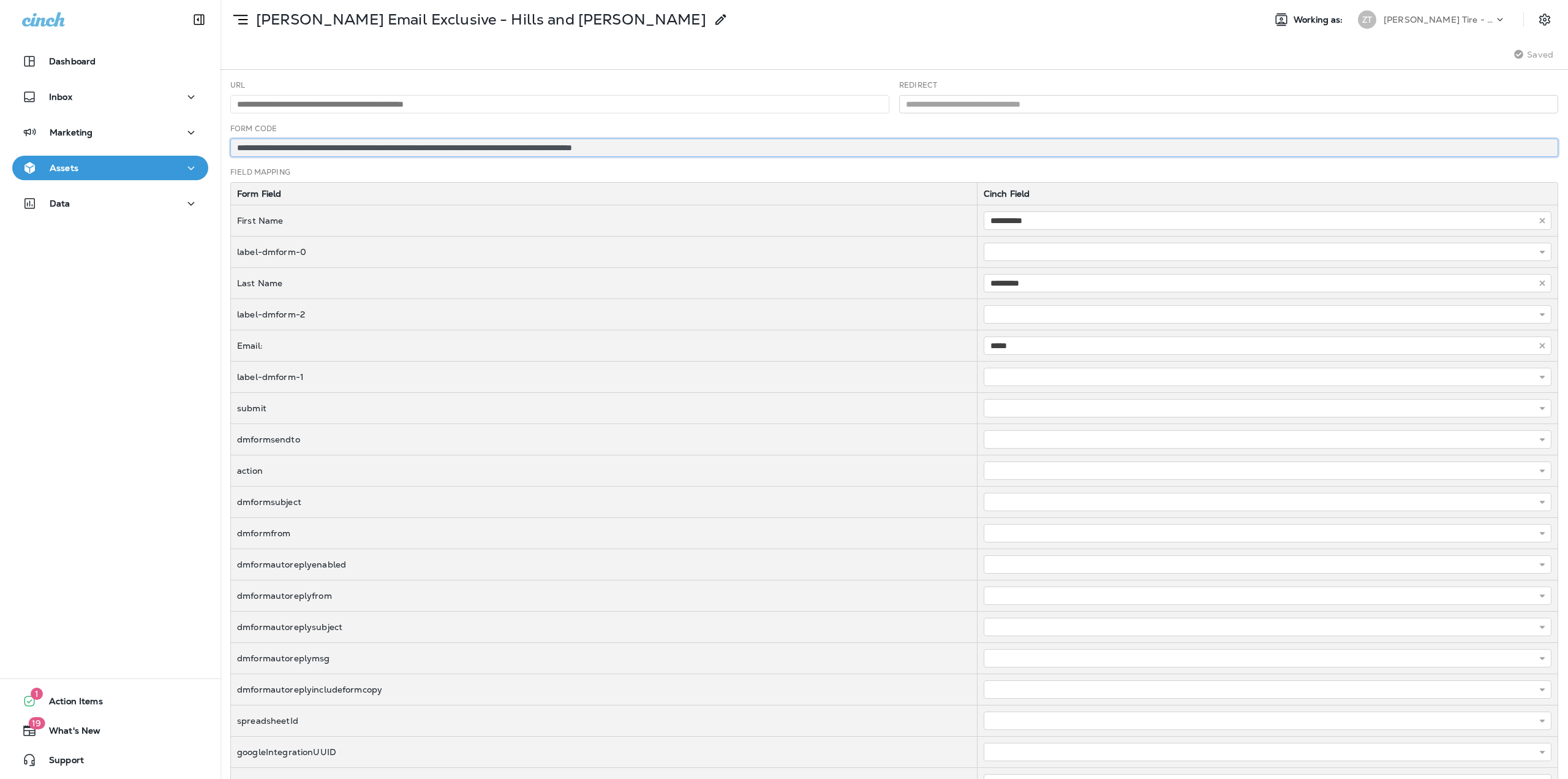
click at [476, 148] on input "**********" at bounding box center [894, 147] width 1328 height 18
click at [1420, 32] on div "[PERSON_NAME] Email Exclusive - Hills and [PERSON_NAME] Working as: [PERSON_NAM…" at bounding box center [895, 20] width 1348 height 39
click at [1423, 25] on div "[PERSON_NAME] Tire - Hills & [PERSON_NAME]" at bounding box center [1439, 19] width 110 height 18
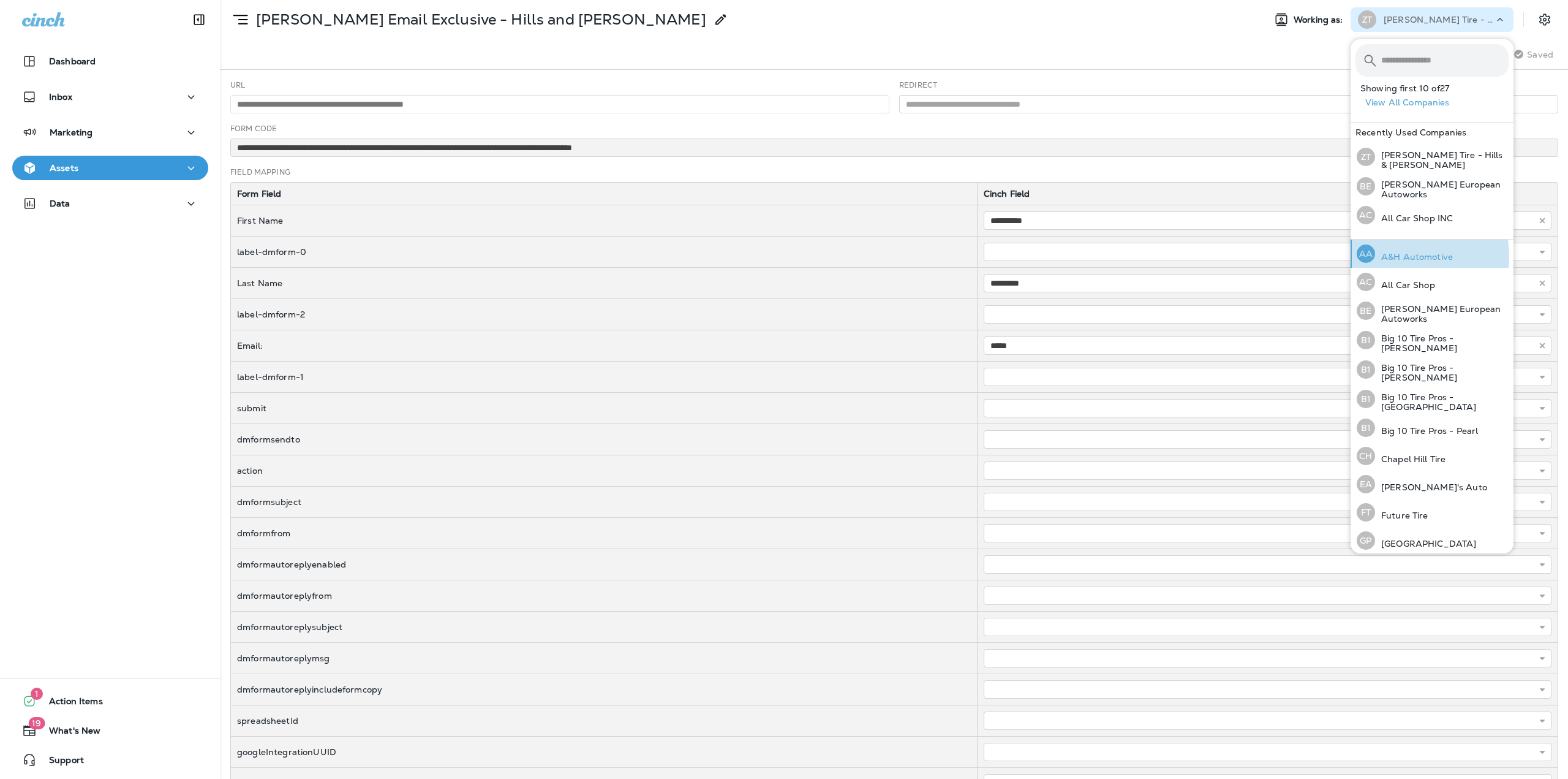
click at [1390, 255] on p "A&H Automotive" at bounding box center [1414, 256] width 77 height 10
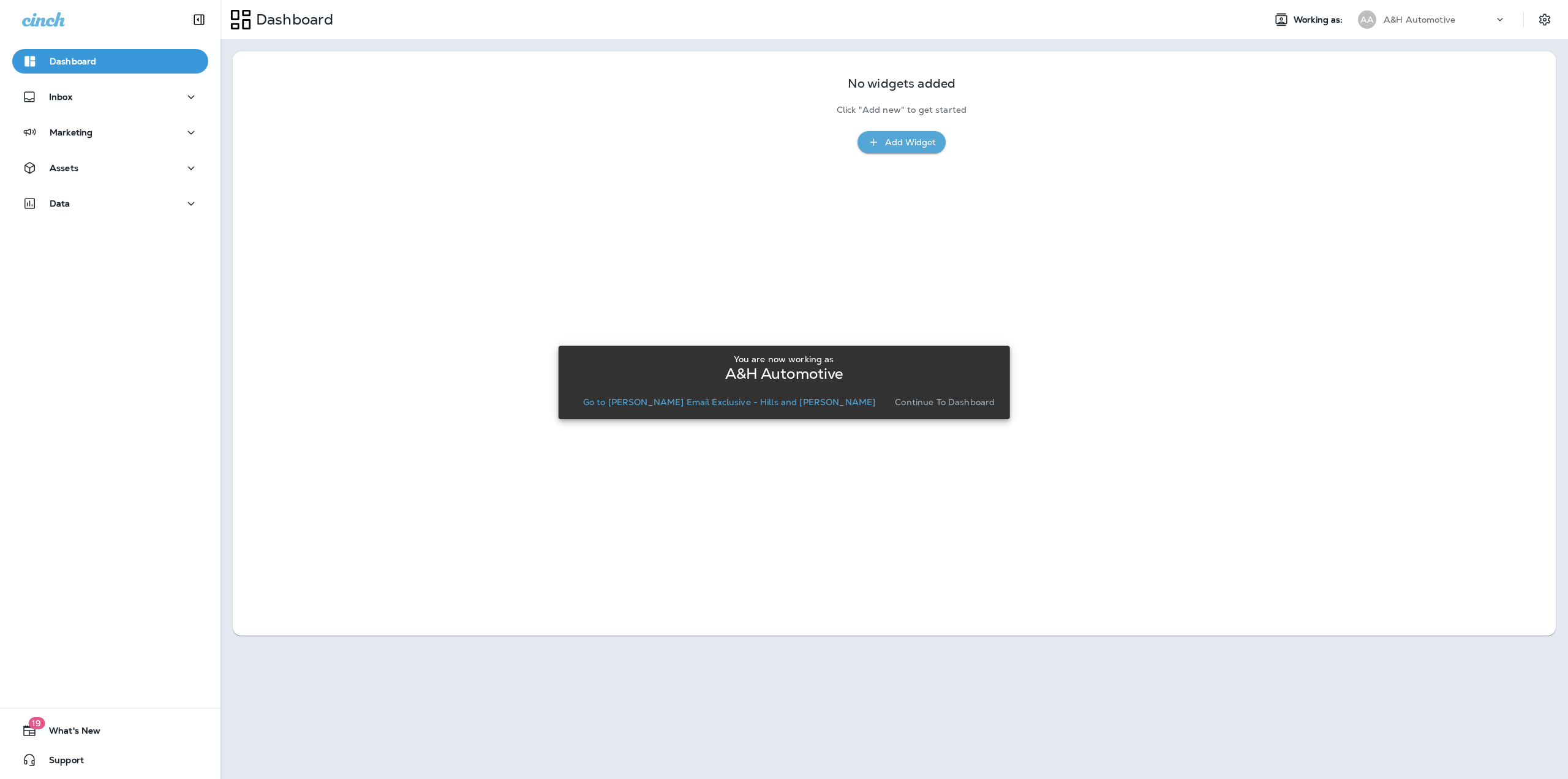
click at [752, 397] on p "Go to [PERSON_NAME] Email Exclusive - Hills and [PERSON_NAME]" at bounding box center [730, 402] width 293 height 10
